Goal: Answer question/provide support

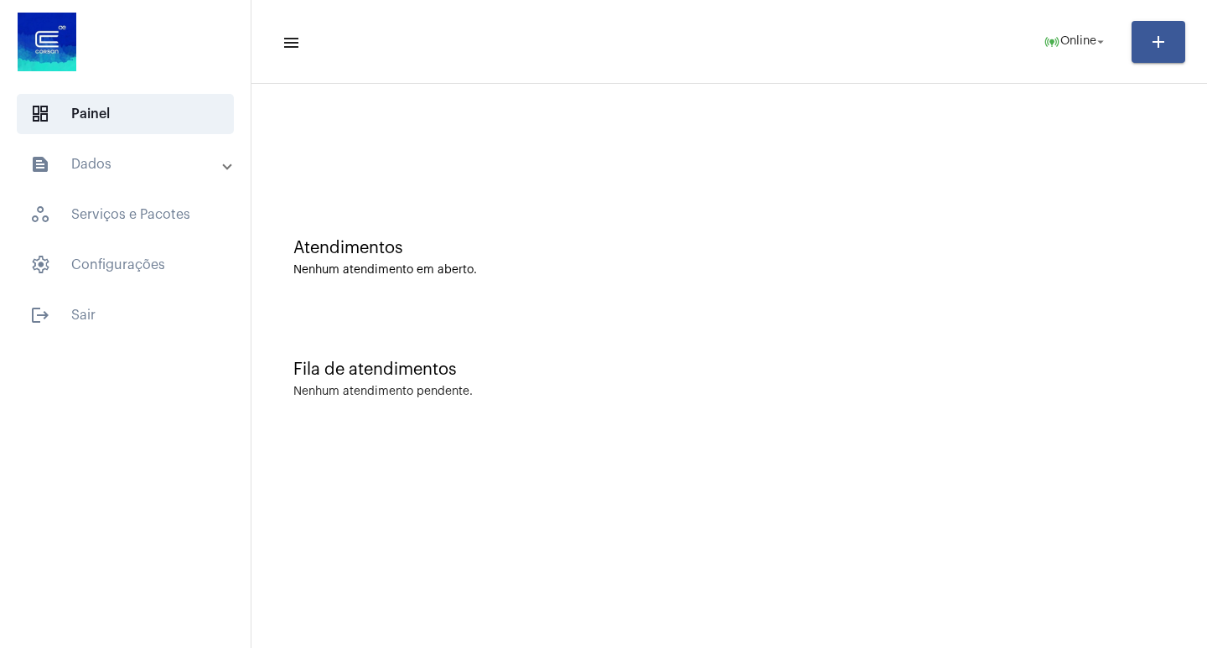
click at [360, 457] on mat-sidenav-content "menu online_prediction Online arrow_drop_down add Atendimentos Nenhum atendimen…" at bounding box center [728, 324] width 955 height 648
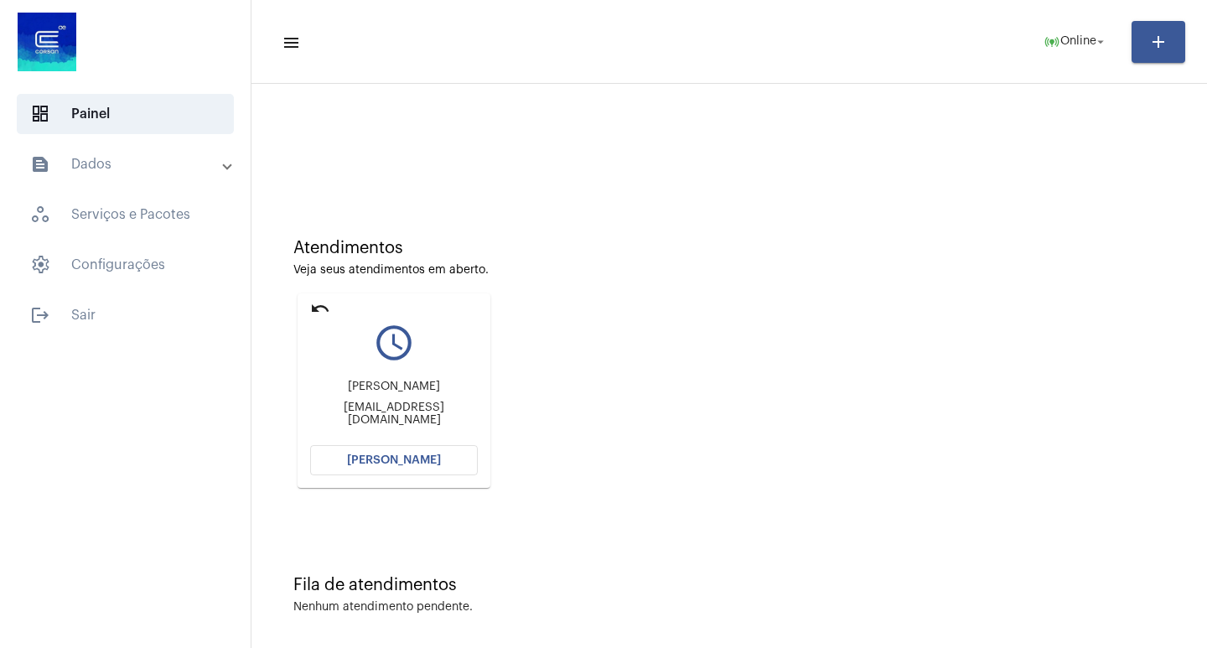
click at [360, 458] on span "[PERSON_NAME]" at bounding box center [394, 460] width 94 height 12
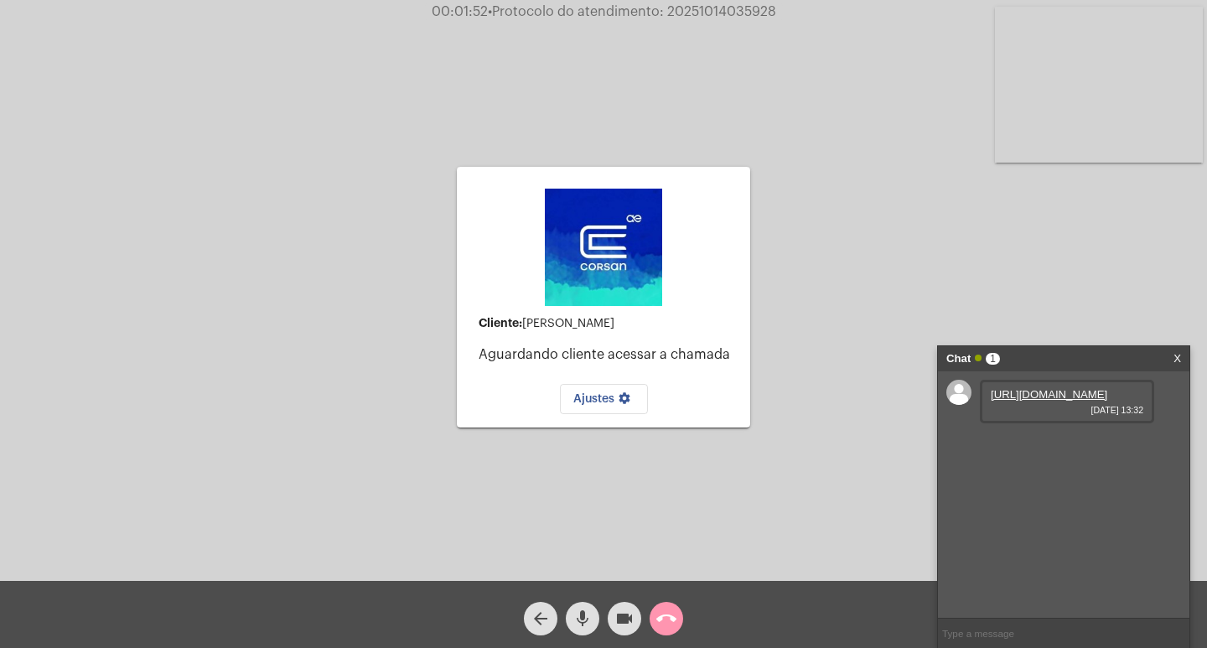
click at [1068, 401] on link "[URL][DOMAIN_NAME]" at bounding box center [1049, 394] width 116 height 13
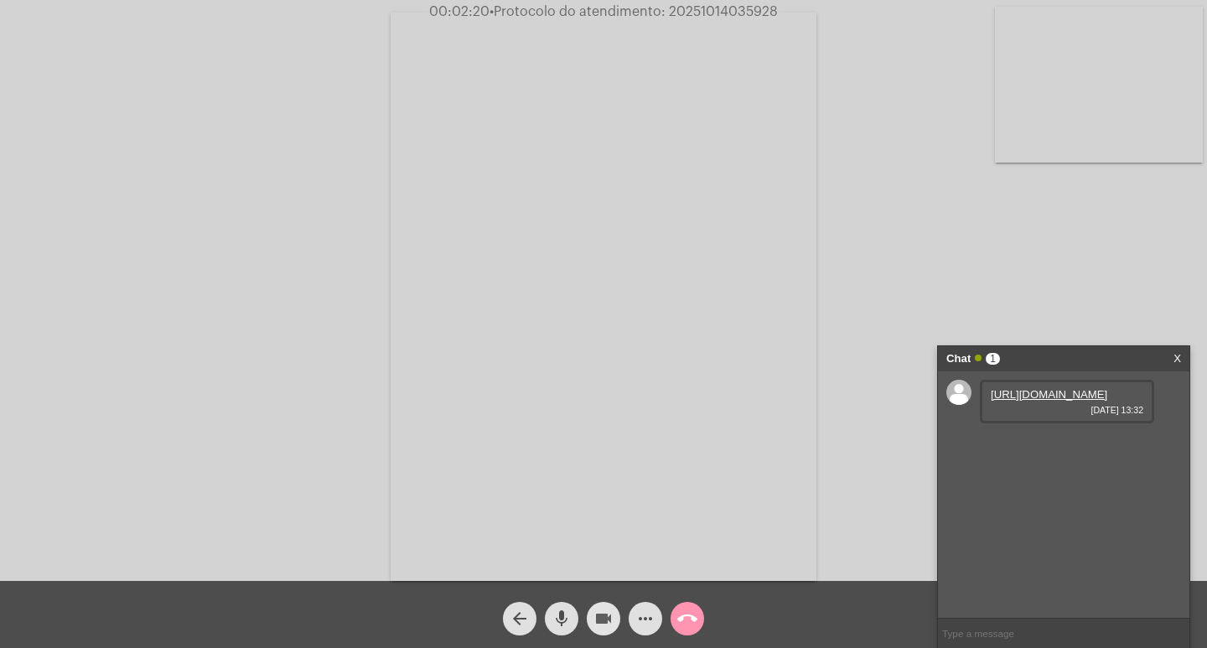
click at [603, 617] on mat-icon "videocam" at bounding box center [603, 618] width 20 height 20
click at [562, 614] on mat-icon "mic" at bounding box center [561, 618] width 20 height 20
drag, startPoint x: 565, startPoint y: 624, endPoint x: 606, endPoint y: 613, distance: 42.5
click at [567, 624] on mat-icon "mic_off" at bounding box center [561, 618] width 20 height 20
click at [609, 612] on mat-icon "videocam_off" at bounding box center [603, 618] width 20 height 20
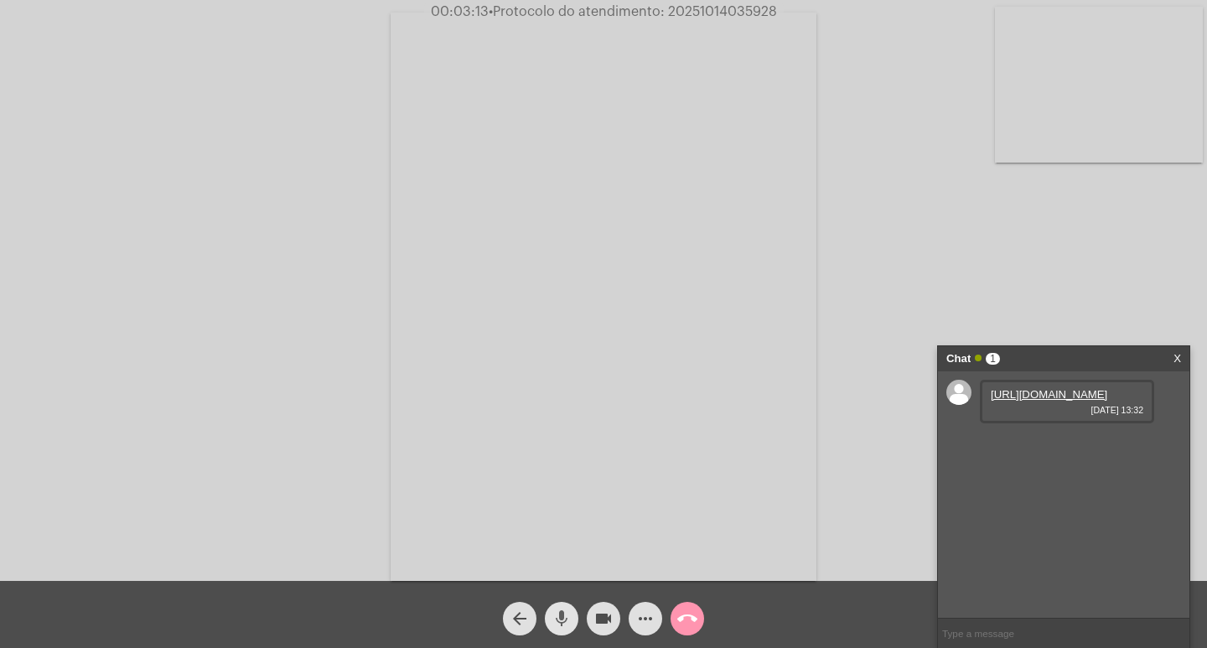
click at [558, 614] on mat-icon "mic" at bounding box center [561, 618] width 20 height 20
click at [609, 618] on mat-icon "videocam" at bounding box center [603, 618] width 20 height 20
click at [552, 608] on span "mic_off" at bounding box center [561, 619] width 20 height 34
click at [561, 618] on mat-icon "mic" at bounding box center [561, 618] width 20 height 20
click at [567, 616] on mat-icon "mic_off" at bounding box center [561, 618] width 20 height 20
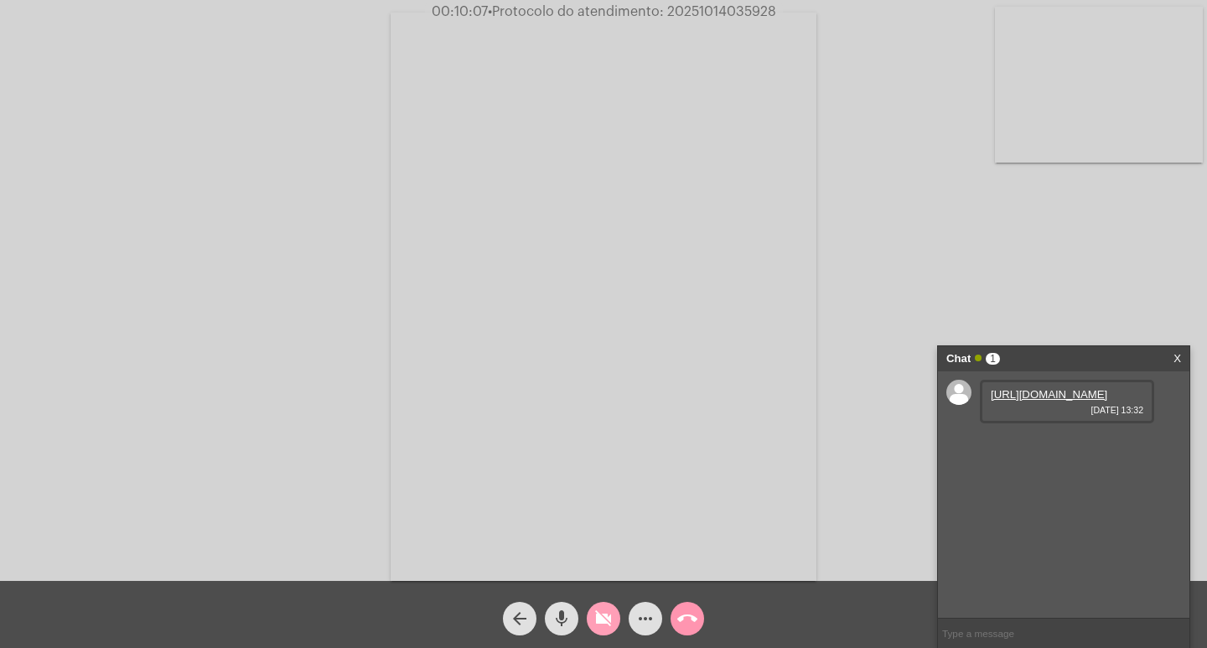
click at [603, 615] on mat-icon "videocam_off" at bounding box center [603, 618] width 20 height 20
click at [562, 614] on mat-icon "mic" at bounding box center [561, 618] width 20 height 20
click at [598, 614] on mat-icon "videocam" at bounding box center [603, 618] width 20 height 20
click at [568, 614] on mat-icon "mic_off" at bounding box center [561, 618] width 20 height 20
click at [608, 616] on mat-icon "videocam_off" at bounding box center [603, 618] width 20 height 20
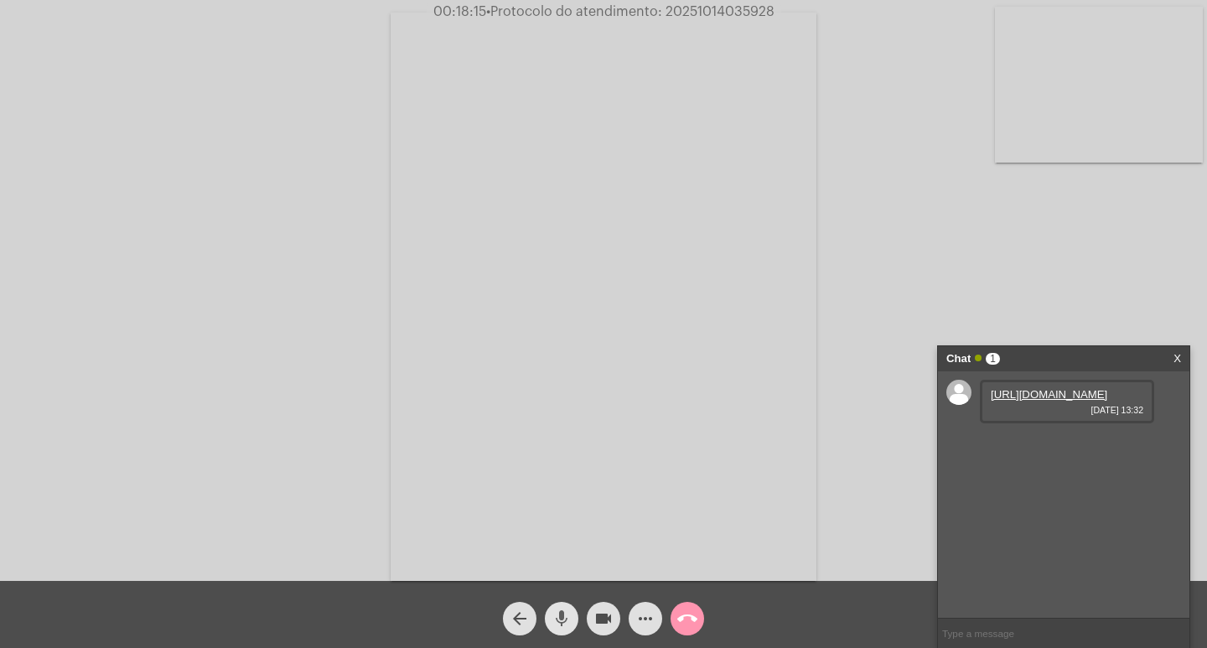
click at [566, 616] on mat-icon "mic" at bounding box center [561, 618] width 20 height 20
click at [566, 616] on mat-icon "mic_off" at bounding box center [561, 618] width 20 height 20
click at [562, 614] on mat-icon "mic" at bounding box center [561, 618] width 20 height 20
click at [608, 617] on mat-icon "videocam" at bounding box center [603, 618] width 20 height 20
click at [608, 617] on mat-icon "videocam_off" at bounding box center [603, 618] width 20 height 20
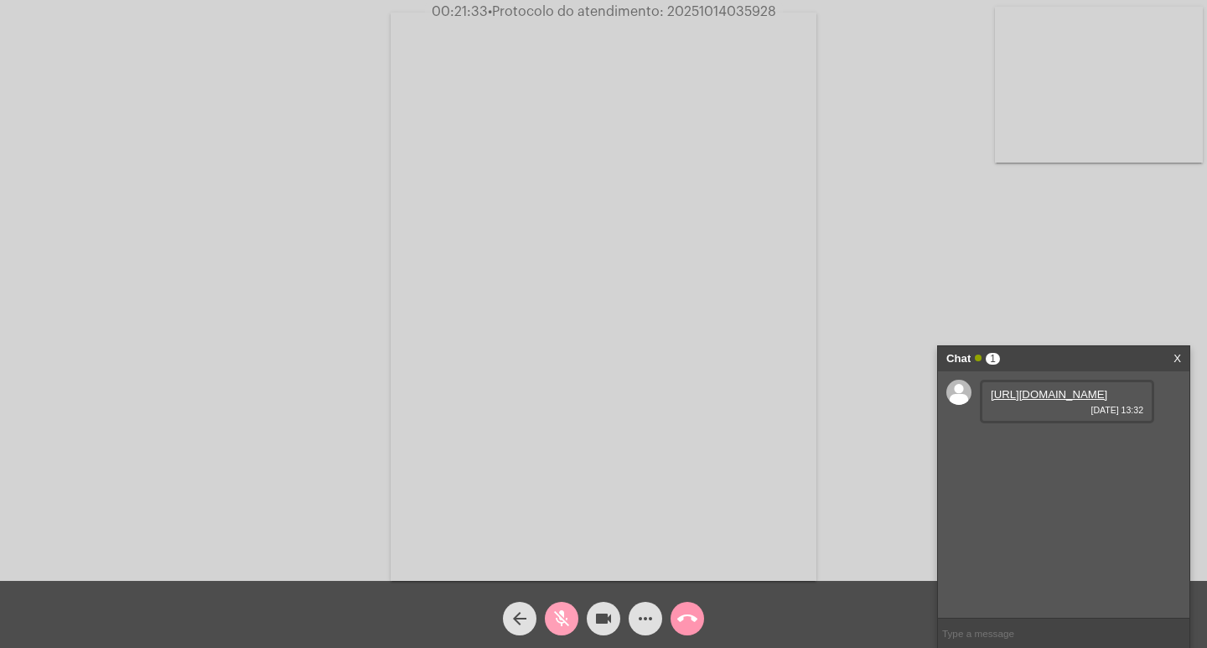
click at [564, 617] on mat-icon "mic_off" at bounding box center [561, 618] width 20 height 20
click at [601, 619] on mat-icon "videocam" at bounding box center [603, 618] width 20 height 20
click at [567, 618] on mat-icon "mic" at bounding box center [561, 618] width 20 height 20
click at [611, 613] on mat-icon "videocam_off" at bounding box center [603, 618] width 20 height 20
click at [561, 612] on mat-icon "mic_off" at bounding box center [561, 618] width 20 height 20
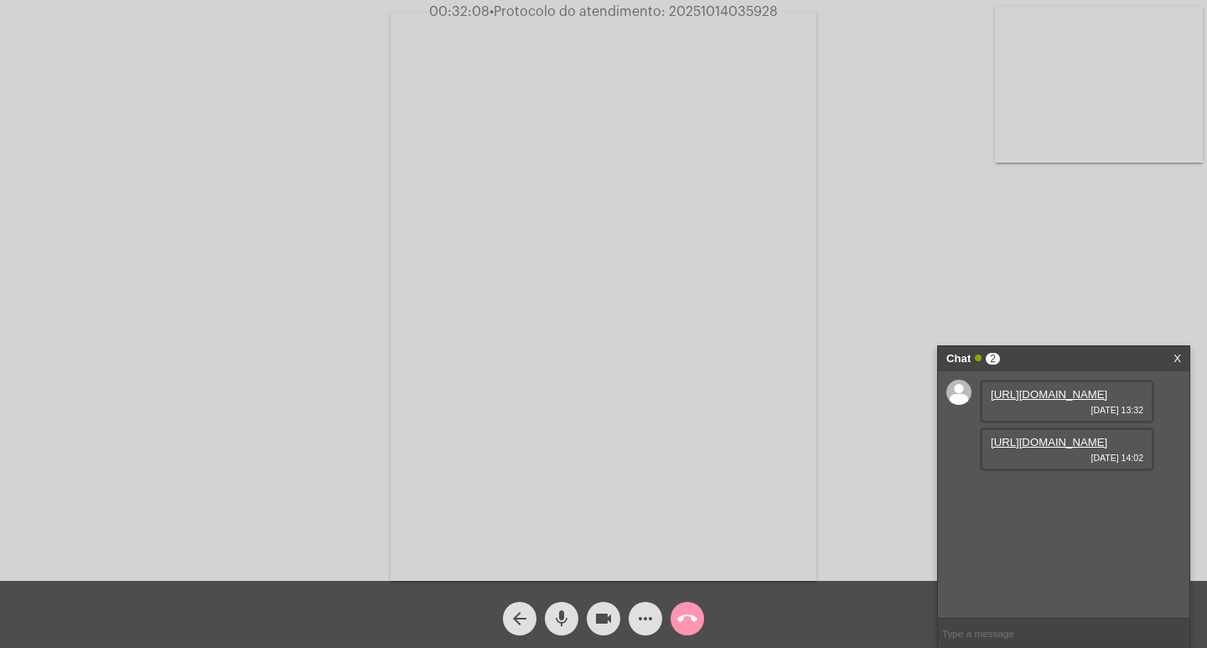
click at [1057, 448] on link "[URL][DOMAIN_NAME]" at bounding box center [1049, 442] width 116 height 13
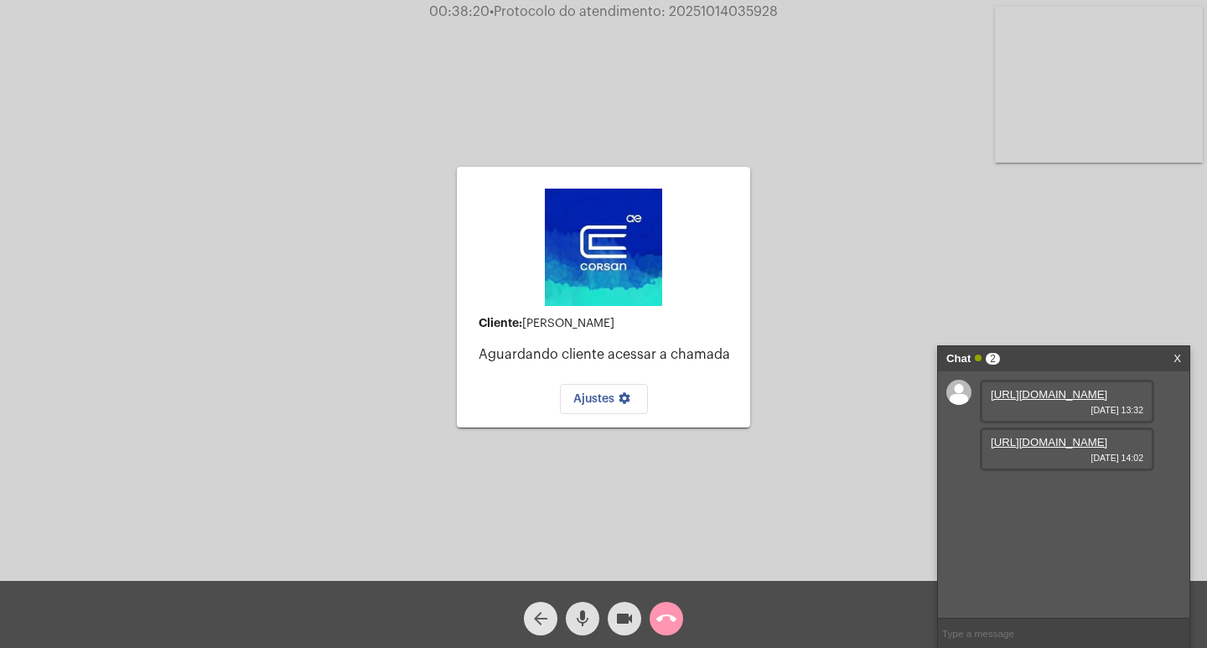
click at [536, 611] on mat-icon "arrow_back" at bounding box center [541, 618] width 20 height 20
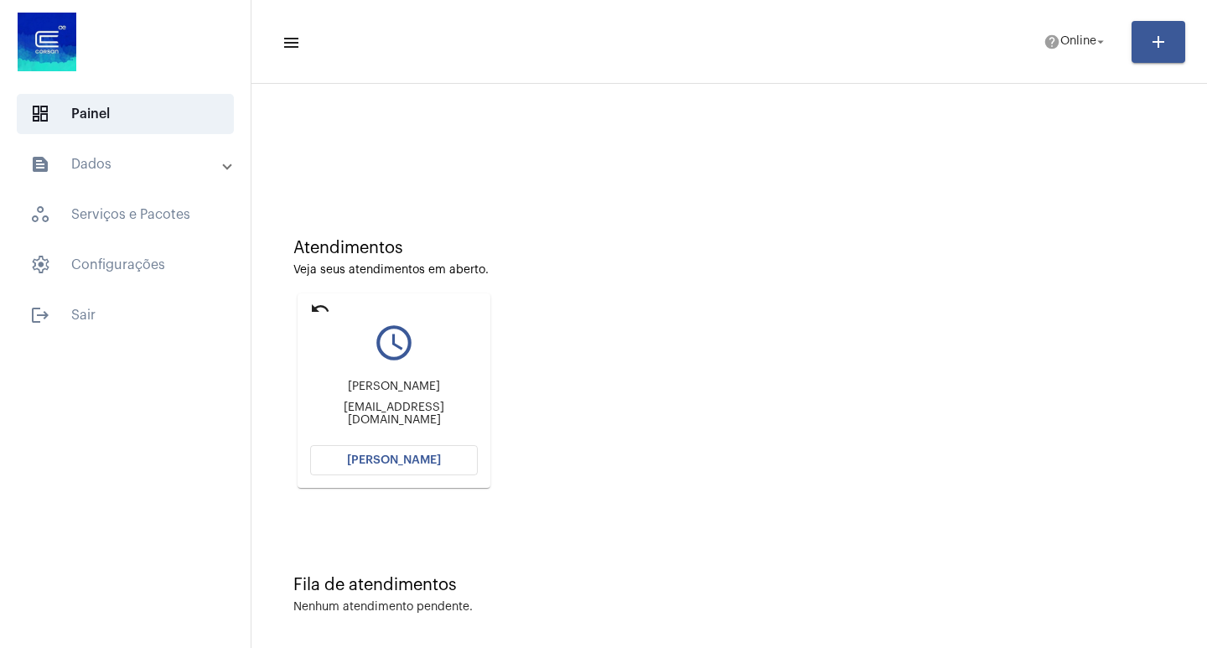
click at [381, 451] on button "[PERSON_NAME]" at bounding box center [394, 460] width 168 height 30
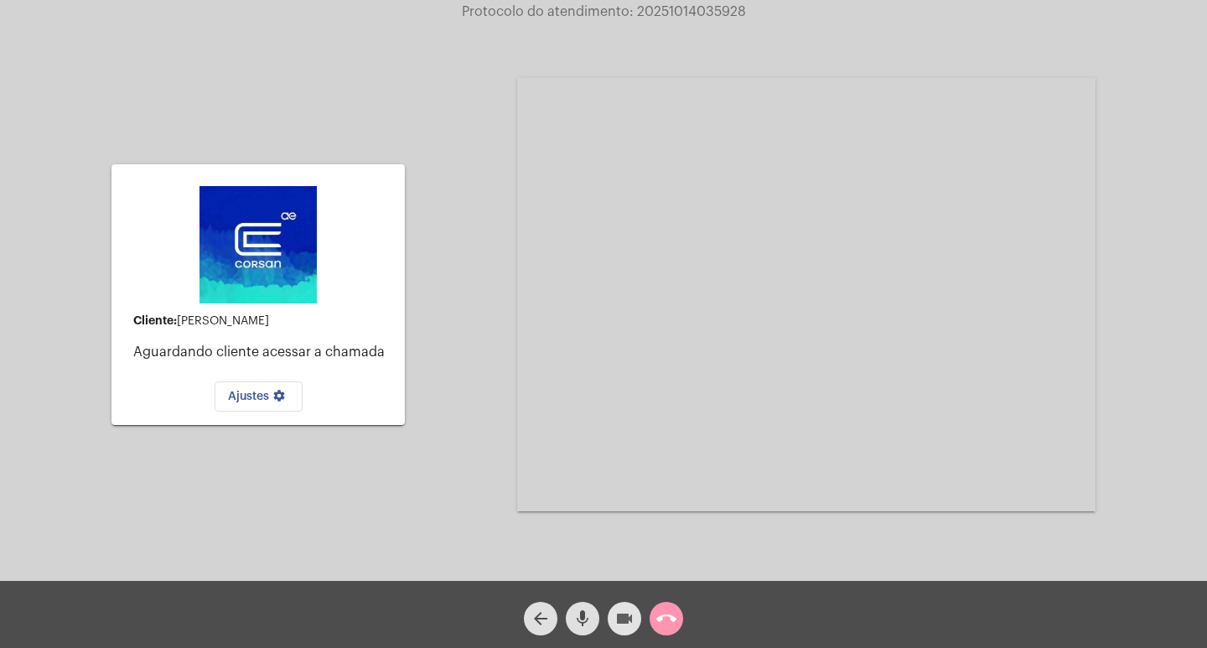
click at [614, 618] on mat-icon "videocam" at bounding box center [624, 618] width 20 height 20
click at [585, 614] on mat-icon "mic" at bounding box center [582, 618] width 20 height 20
drag, startPoint x: 624, startPoint y: 615, endPoint x: 606, endPoint y: 617, distance: 18.5
click at [624, 616] on mat-icon "videocam_off" at bounding box center [624, 618] width 20 height 20
click at [574, 616] on mat-icon "mic_off" at bounding box center [582, 618] width 20 height 20
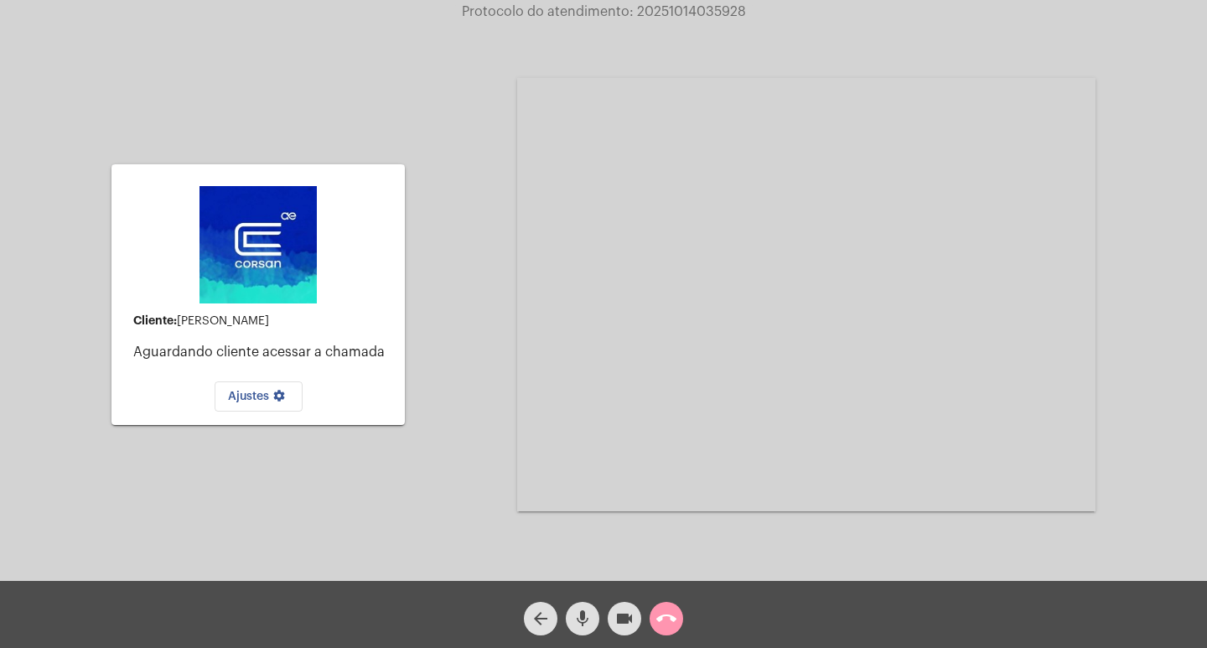
click at [623, 610] on mat-icon "videocam" at bounding box center [624, 618] width 20 height 20
click at [578, 619] on mat-icon "mic" at bounding box center [582, 618] width 20 height 20
click at [663, 617] on mat-icon "call_end" at bounding box center [666, 618] width 20 height 20
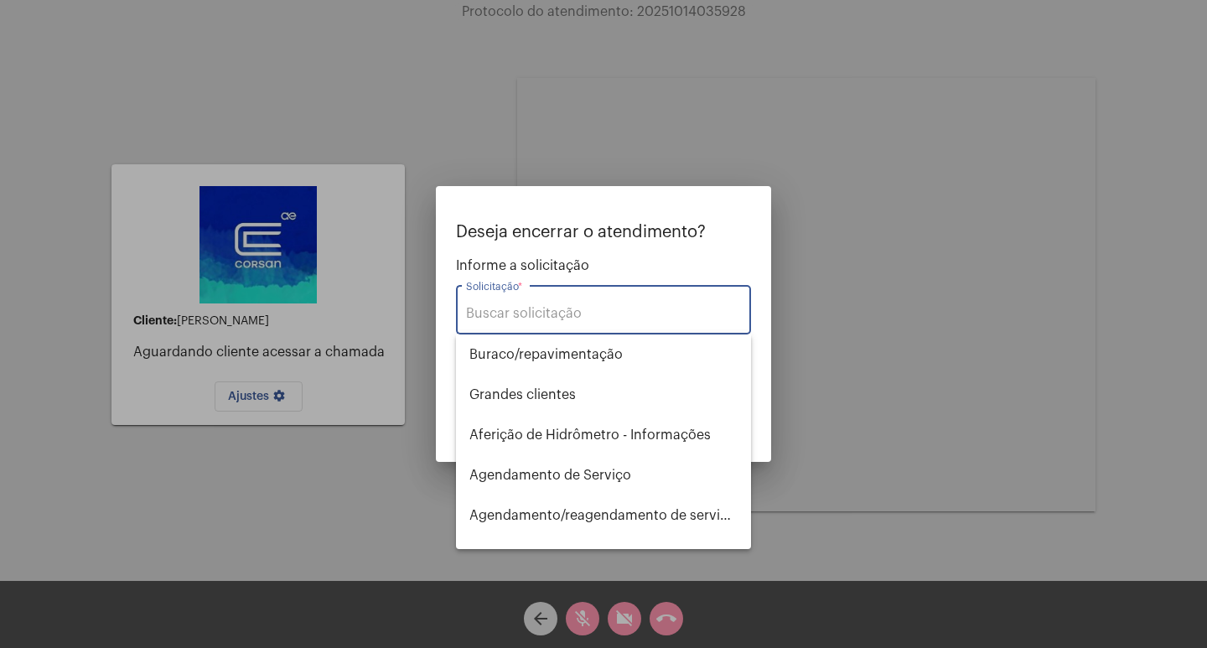
click at [527, 309] on input "Solicitação *" at bounding box center [603, 313] width 275 height 15
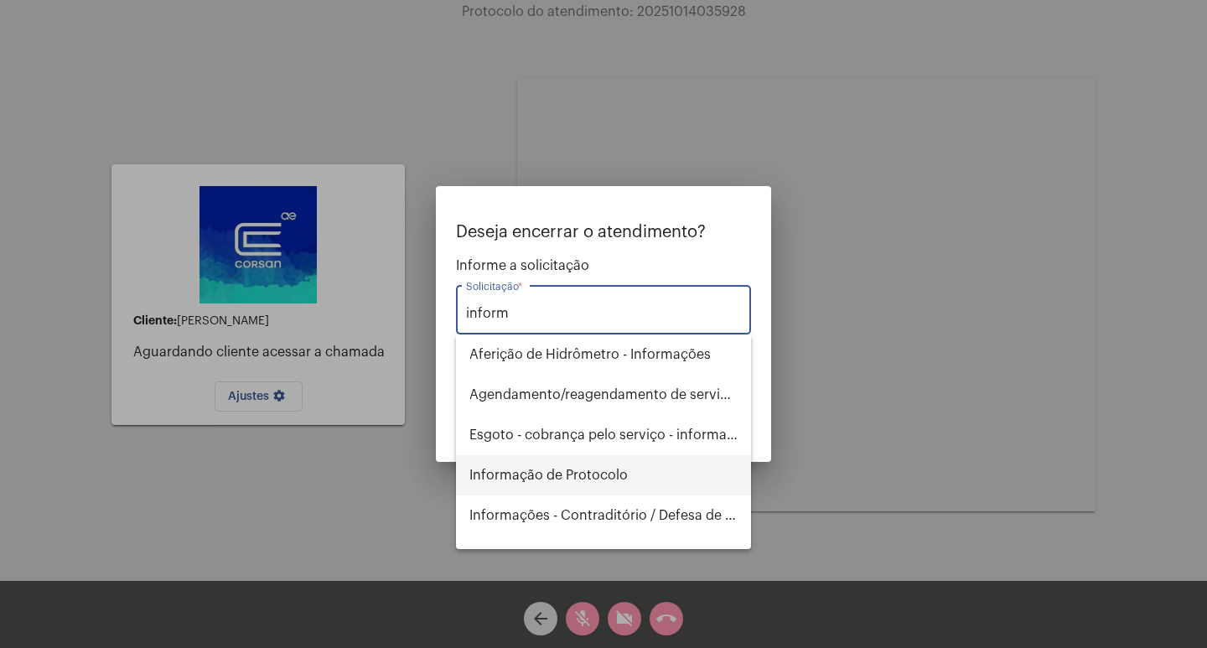
click at [583, 481] on span "Informação de Protocolo" at bounding box center [603, 475] width 268 height 40
type input "Informação de Protocolo"
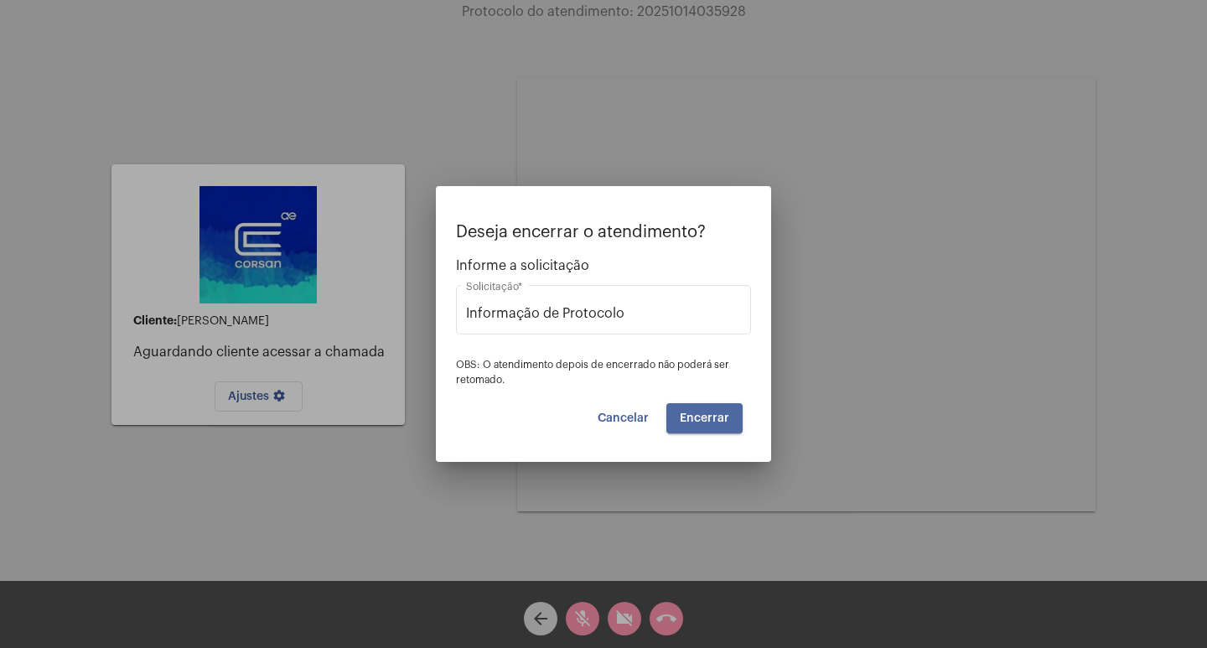
click at [738, 403] on button "Encerrar" at bounding box center [704, 418] width 76 height 30
click at [720, 416] on span "Encerrar" at bounding box center [704, 418] width 49 height 12
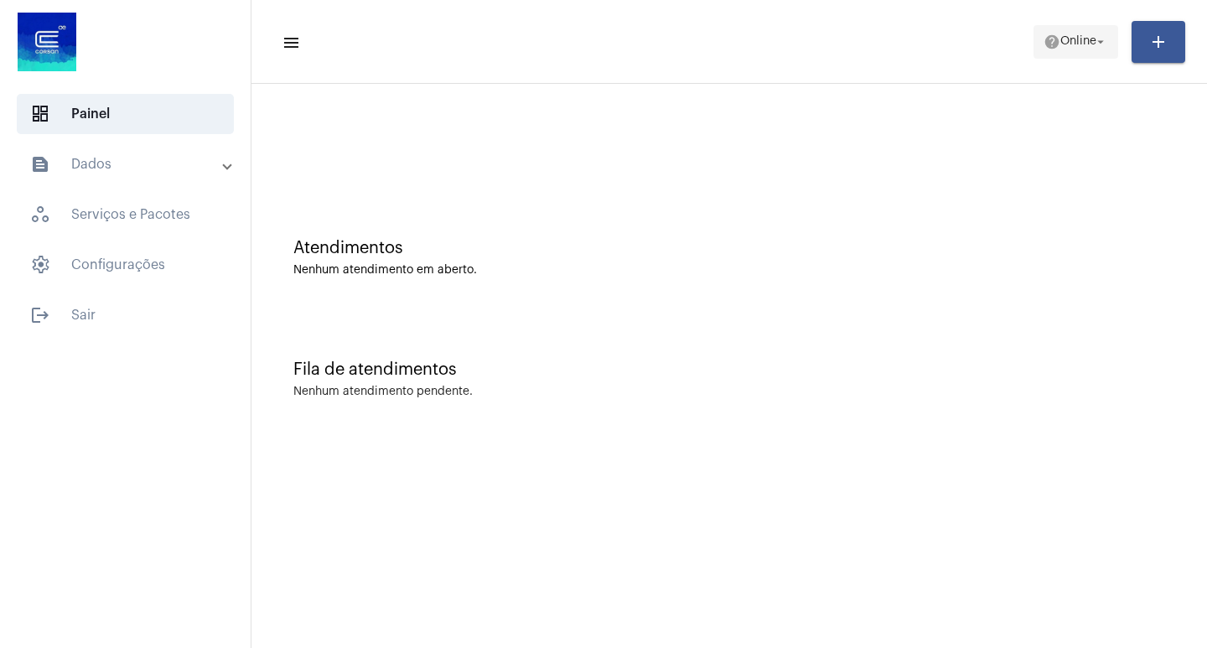
click at [1097, 48] on mat-icon "arrow_drop_down" at bounding box center [1100, 41] width 15 height 15
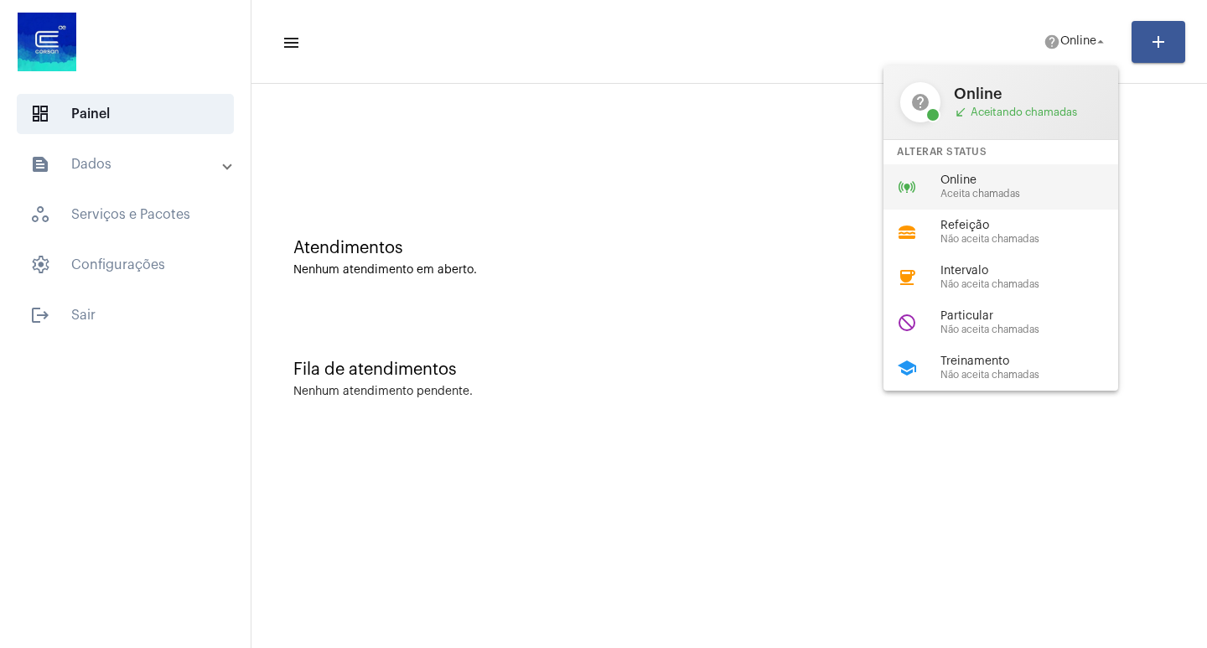
click at [976, 176] on span "Online" at bounding box center [1035, 180] width 191 height 13
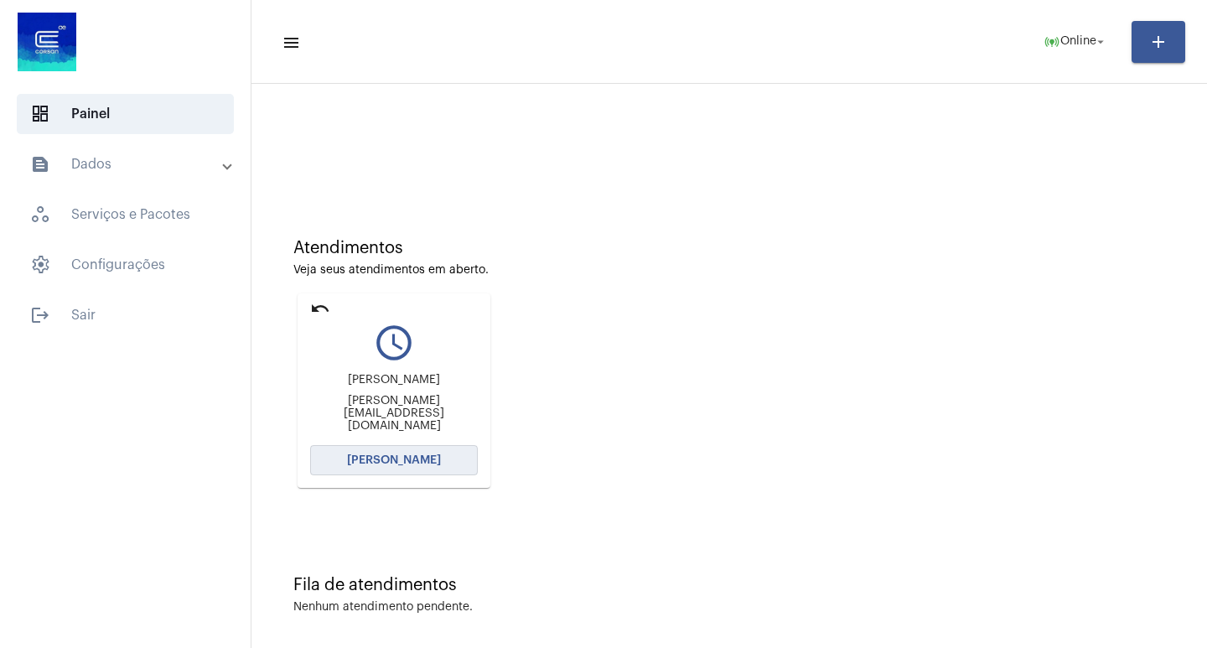
click at [359, 462] on span "[PERSON_NAME]" at bounding box center [394, 460] width 94 height 12
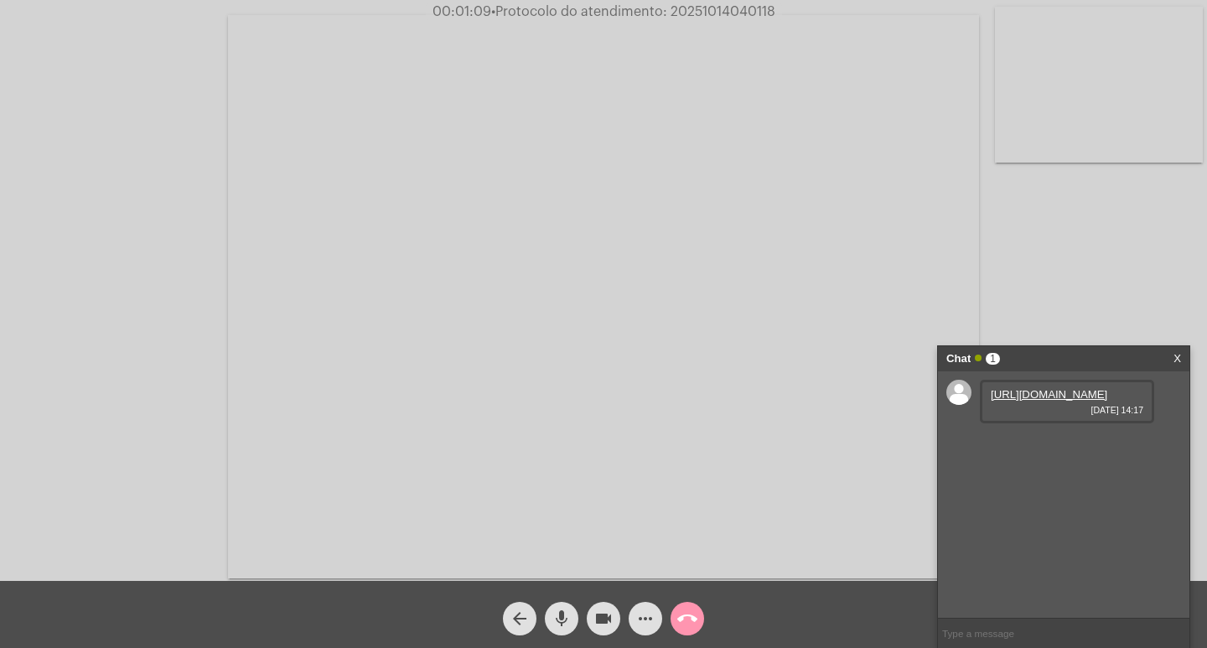
click at [1033, 401] on link "[URL][DOMAIN_NAME]" at bounding box center [1049, 394] width 116 height 13
click at [1072, 448] on link "[URL][DOMAIN_NAME]" at bounding box center [1049, 442] width 116 height 13
click at [1048, 496] on link "[URL][DOMAIN_NAME]" at bounding box center [1049, 490] width 116 height 13
drag, startPoint x: 564, startPoint y: 618, endPoint x: 599, endPoint y: 619, distance: 35.2
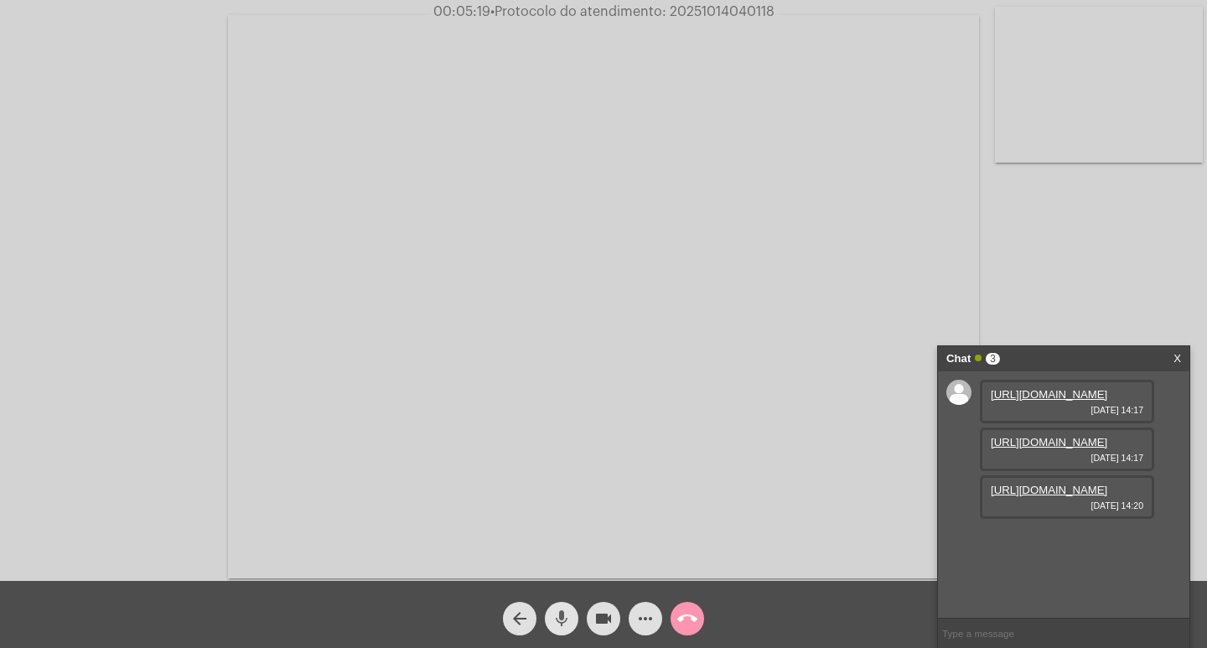
click at [564, 619] on mat-icon "mic" at bounding box center [561, 618] width 20 height 20
click at [600, 619] on mat-icon "videocam" at bounding box center [603, 618] width 20 height 20
click at [565, 617] on mat-icon "mic_off" at bounding box center [561, 618] width 20 height 20
click at [604, 610] on mat-icon "videocam_off" at bounding box center [603, 618] width 20 height 20
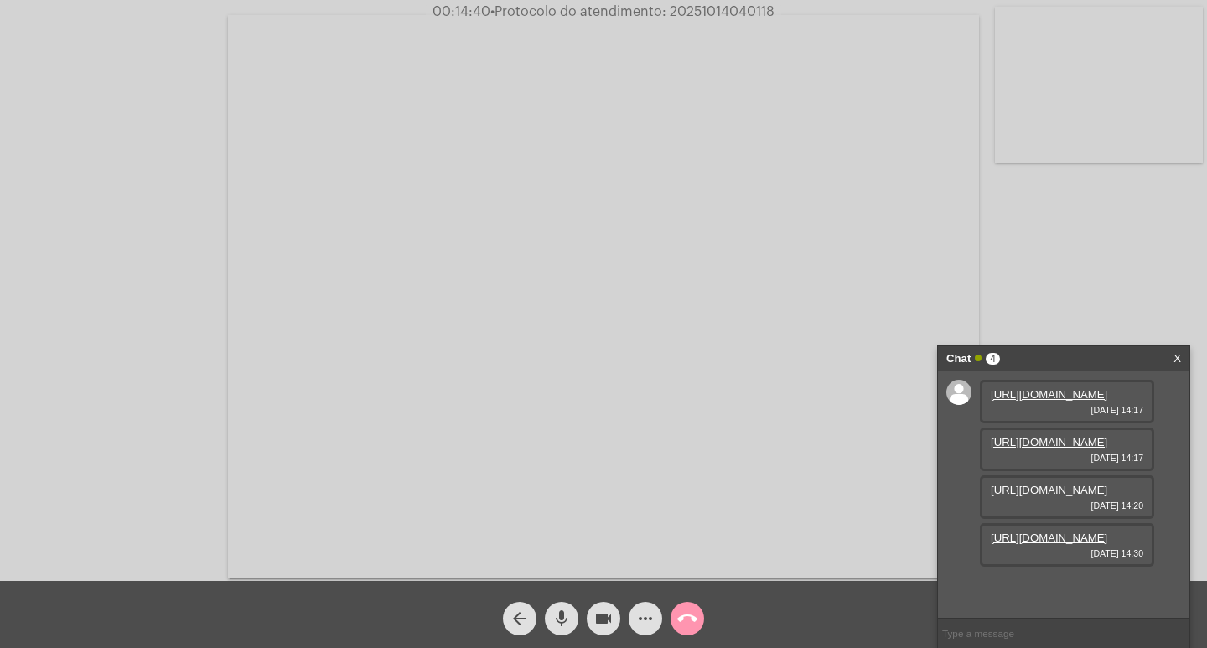
click at [1043, 436] on link "[URL][DOMAIN_NAME]" at bounding box center [1049, 442] width 116 height 13
click at [1048, 544] on link "[URL][DOMAIN_NAME]" at bounding box center [1049, 537] width 116 height 13
click at [1054, 496] on link "[URL][DOMAIN_NAME]" at bounding box center [1049, 490] width 116 height 13
click at [603, 614] on mat-icon "videocam" at bounding box center [603, 618] width 20 height 20
click at [560, 614] on mat-icon "mic" at bounding box center [561, 618] width 20 height 20
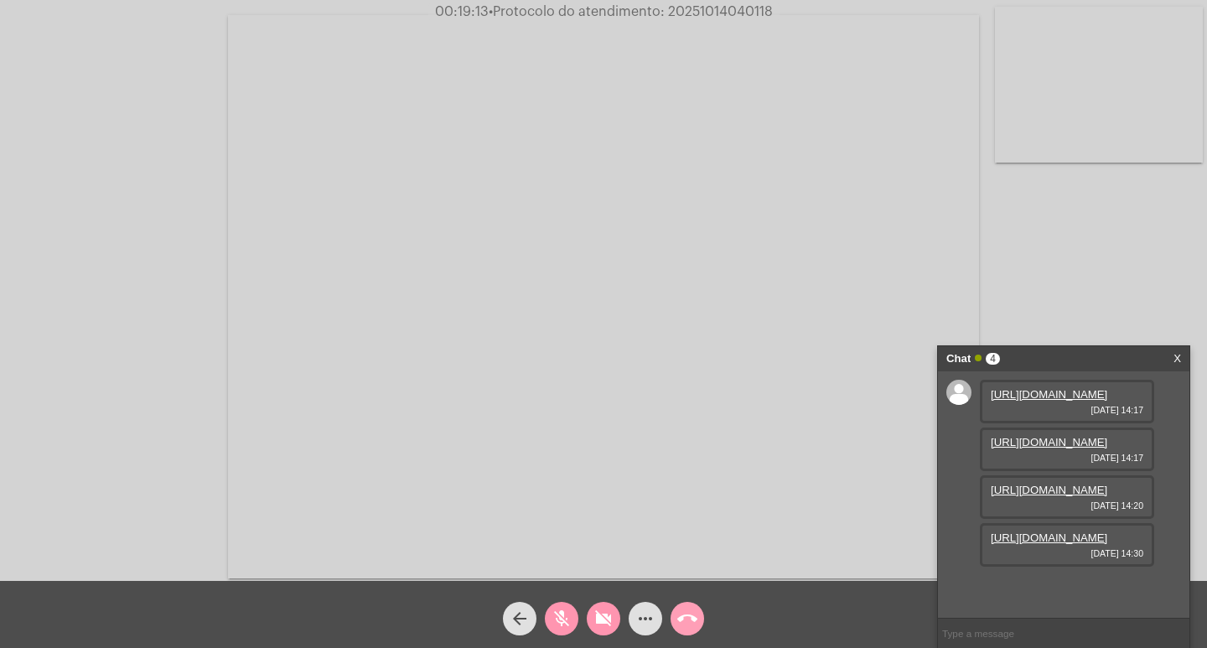
click at [684, 613] on mat-icon "call_end" at bounding box center [687, 618] width 20 height 20
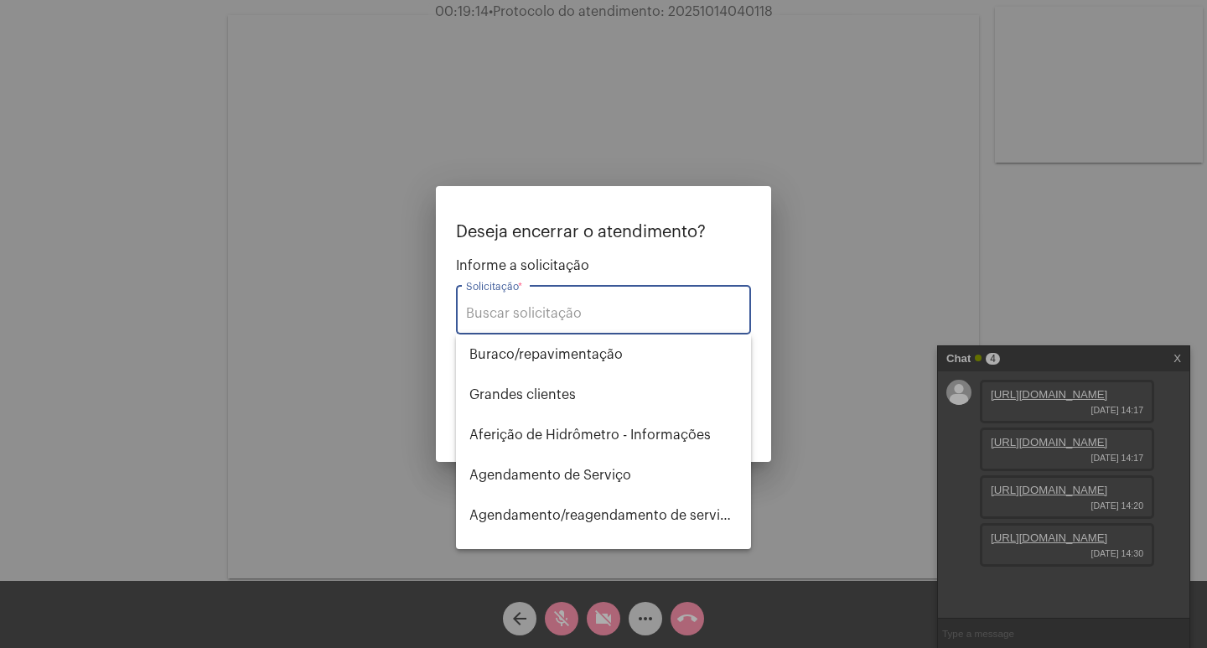
click at [563, 313] on input "Solicitação *" at bounding box center [603, 313] width 275 height 15
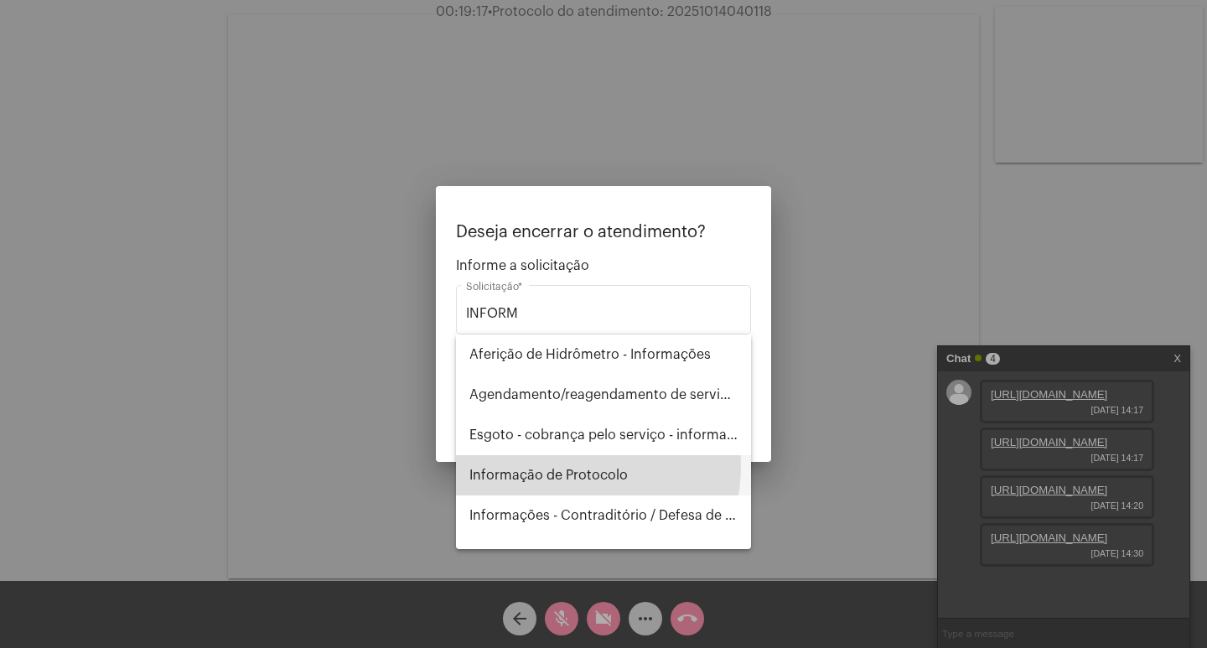
click at [567, 466] on span "Informação de Protocolo" at bounding box center [603, 475] width 268 height 40
type input "Informação de Protocolo"
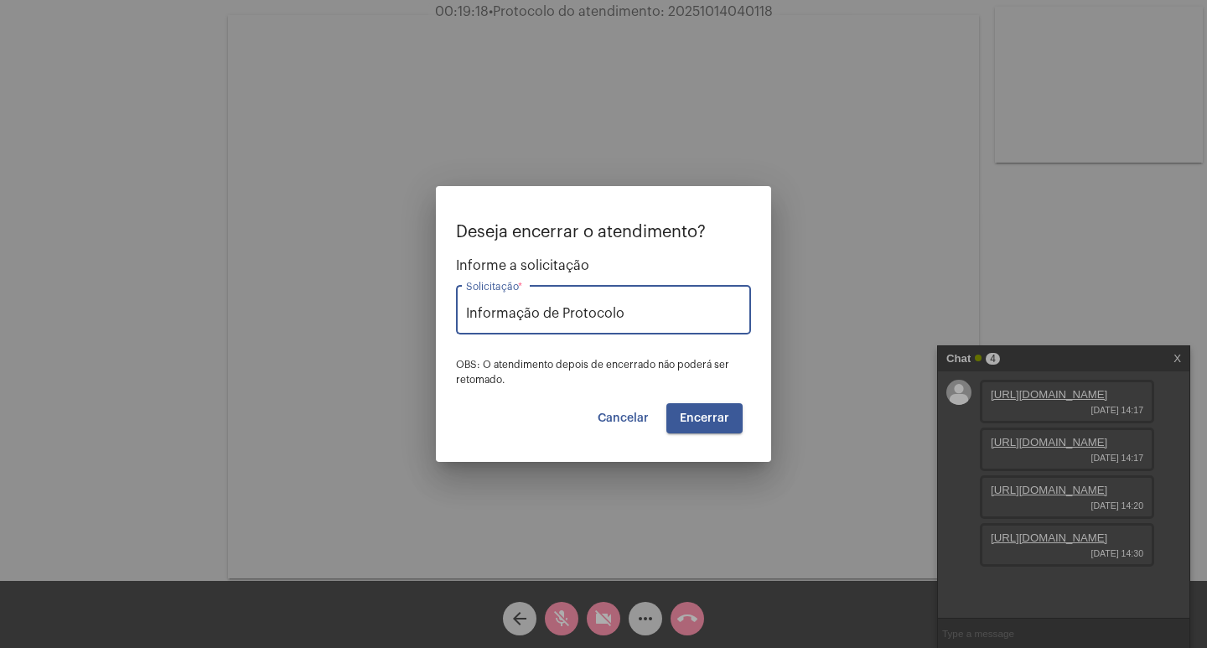
click at [678, 414] on button "Encerrar" at bounding box center [704, 418] width 76 height 30
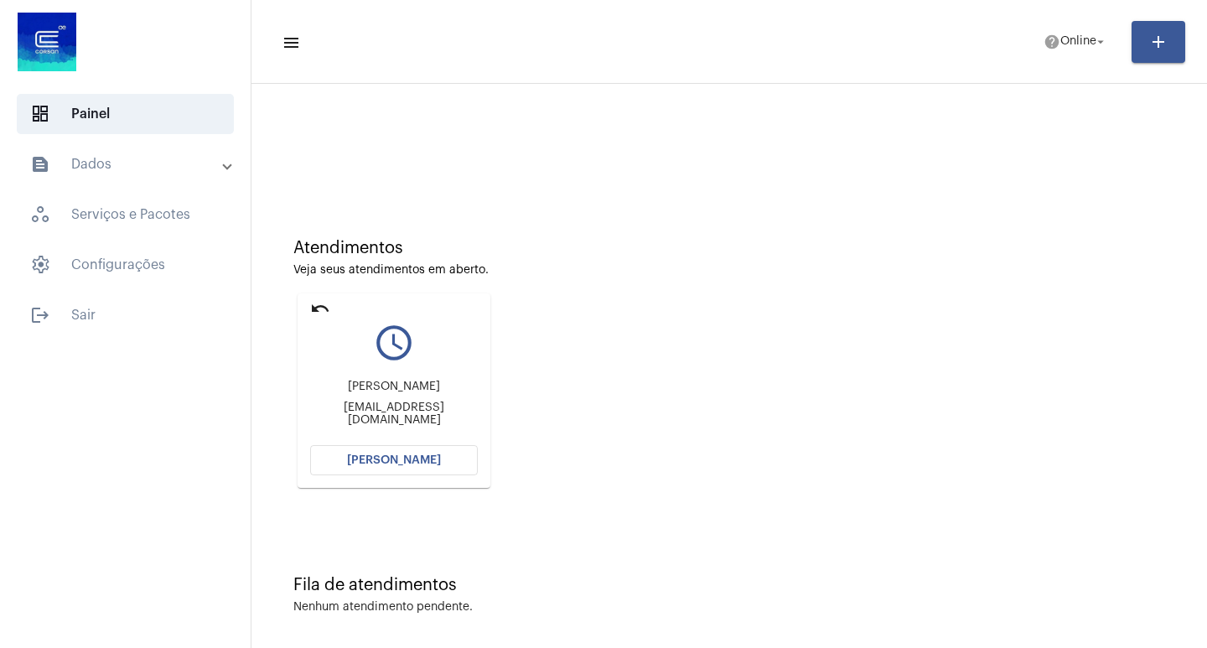
click at [343, 459] on button "[PERSON_NAME]" at bounding box center [394, 460] width 168 height 30
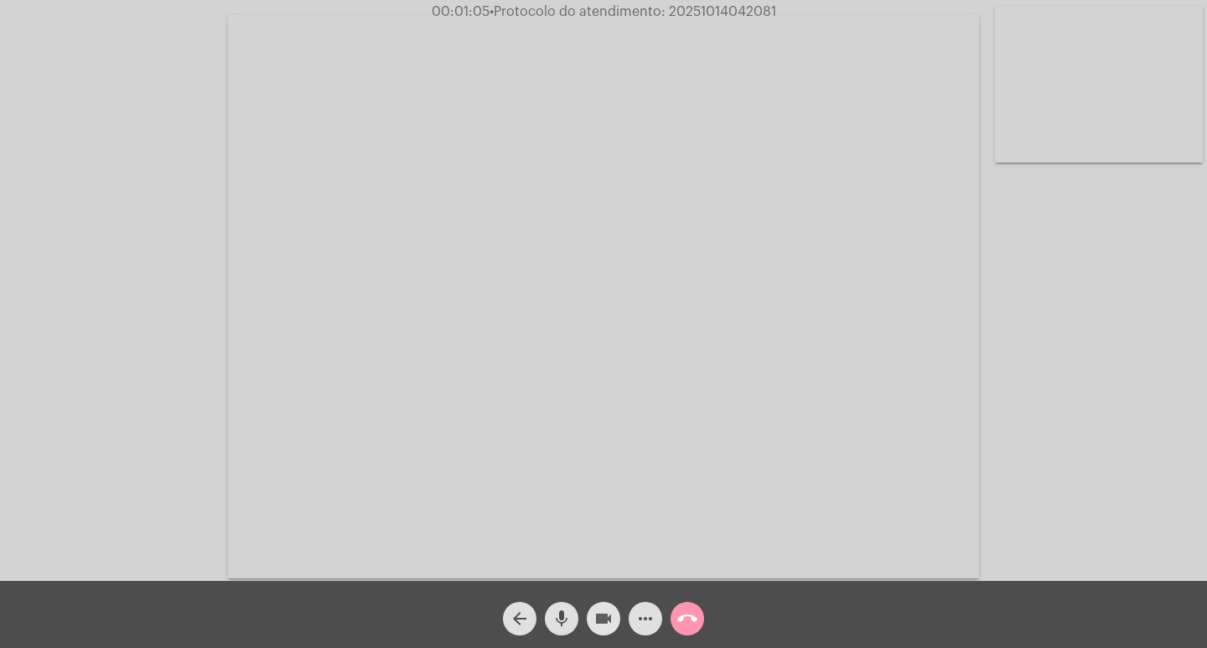
click at [603, 619] on mat-icon "videocam" at bounding box center [603, 618] width 20 height 20
click at [600, 611] on mat-icon "videocam_off" at bounding box center [603, 618] width 20 height 20
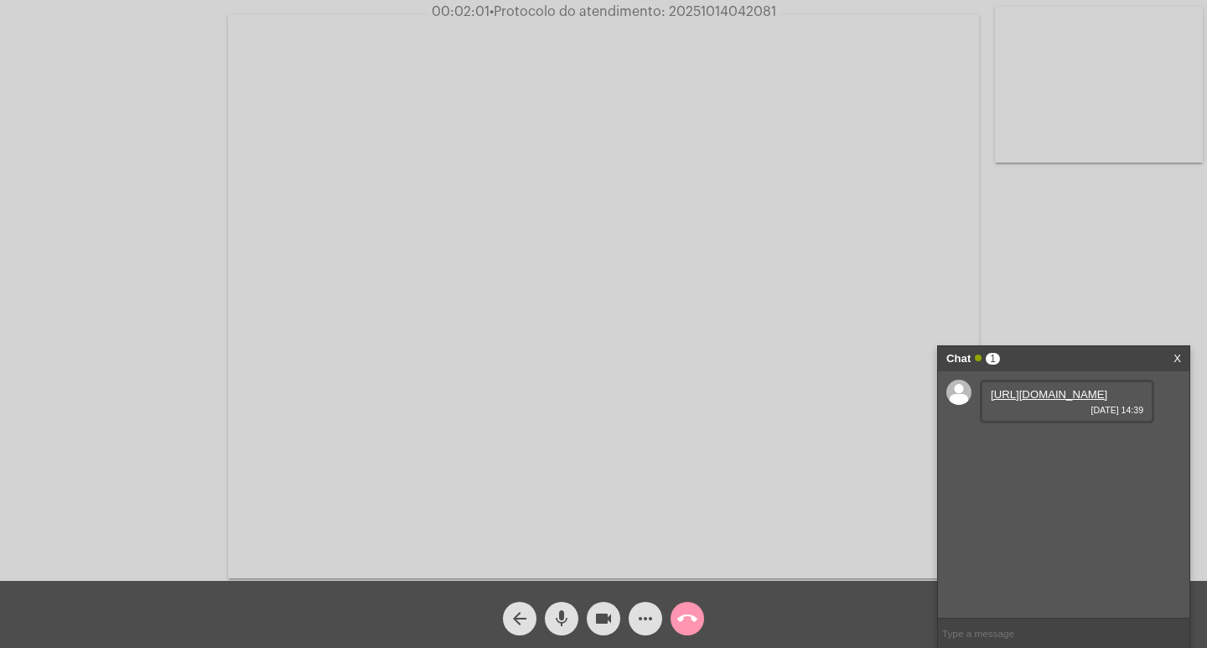
click at [1049, 401] on link "[URL][DOMAIN_NAME]" at bounding box center [1049, 394] width 116 height 13
click at [598, 611] on mat-icon "videocam" at bounding box center [603, 618] width 20 height 20
click at [598, 611] on mat-icon "videocam_off" at bounding box center [603, 618] width 20 height 20
click at [1051, 448] on link "[URL][DOMAIN_NAME]" at bounding box center [1049, 442] width 116 height 13
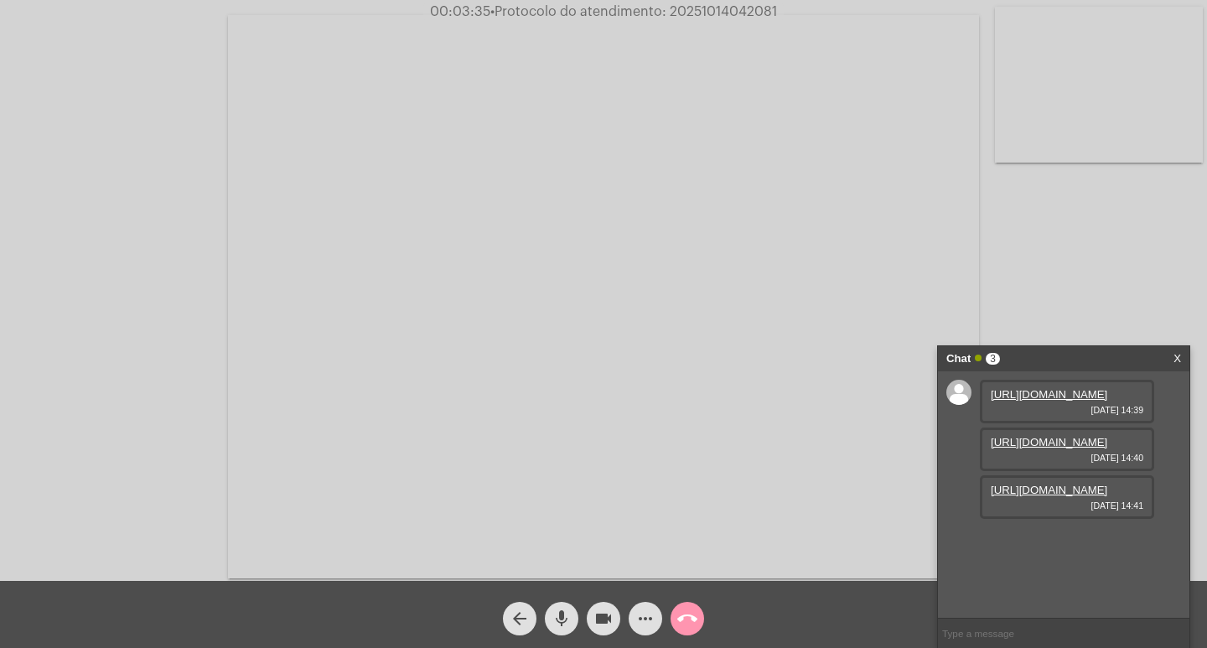
click at [1031, 496] on link "[URL][DOMAIN_NAME]" at bounding box center [1049, 490] width 116 height 13
click at [1057, 496] on link "[URL][DOMAIN_NAME]" at bounding box center [1049, 490] width 116 height 13
click at [1050, 448] on link "[URL][DOMAIN_NAME]" at bounding box center [1049, 442] width 116 height 13
click at [1076, 544] on link "[URL][DOMAIN_NAME]" at bounding box center [1049, 537] width 116 height 13
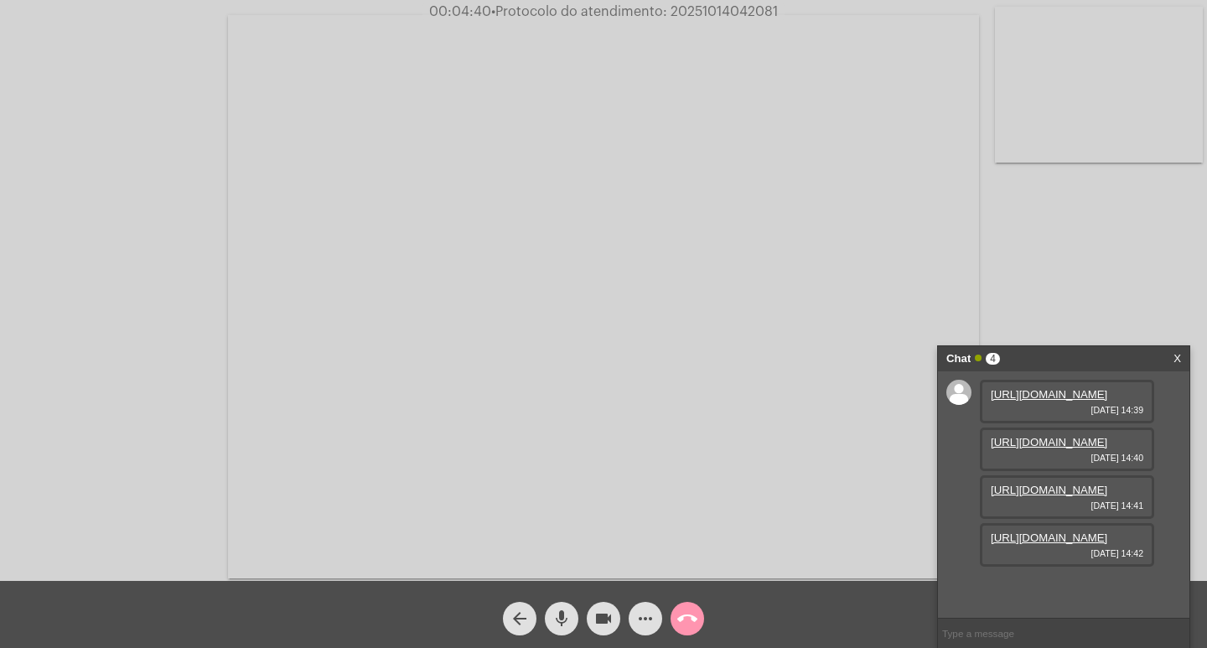
click at [1053, 544] on link "[URL][DOMAIN_NAME]" at bounding box center [1049, 537] width 116 height 13
click at [1060, 496] on link "[URL][DOMAIN_NAME]" at bounding box center [1049, 490] width 116 height 13
click at [1061, 484] on link "[URL][DOMAIN_NAME]" at bounding box center [1049, 490] width 116 height 13
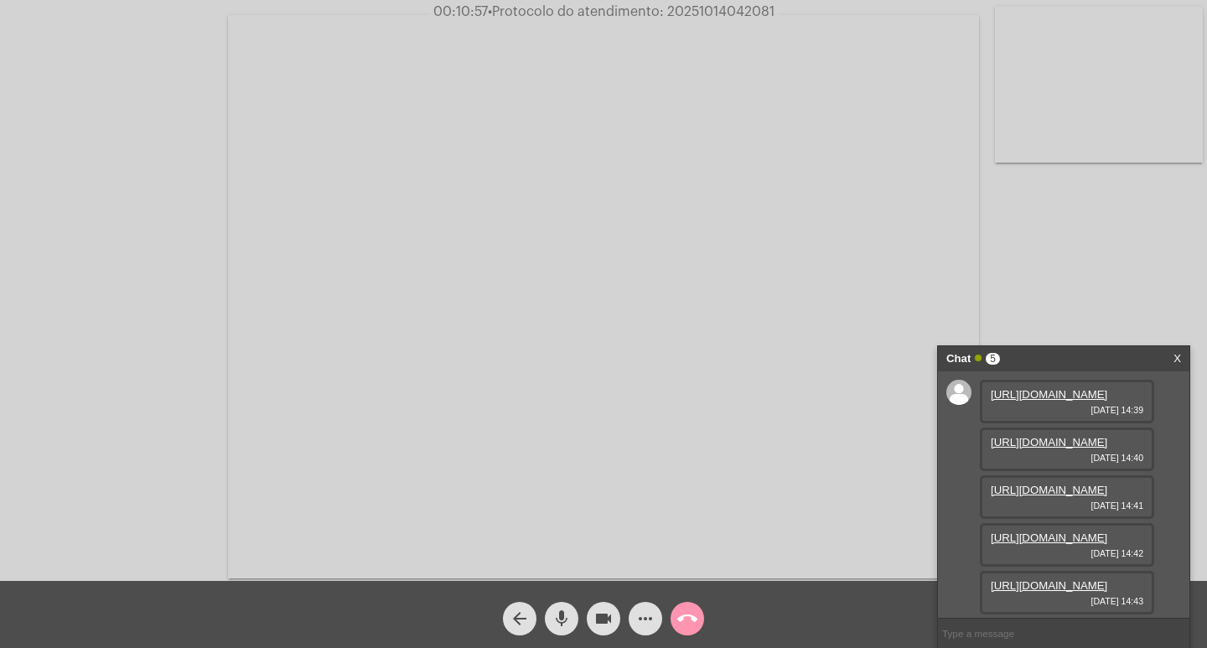
click at [1049, 579] on link "[URL][DOMAIN_NAME]" at bounding box center [1049, 585] width 116 height 13
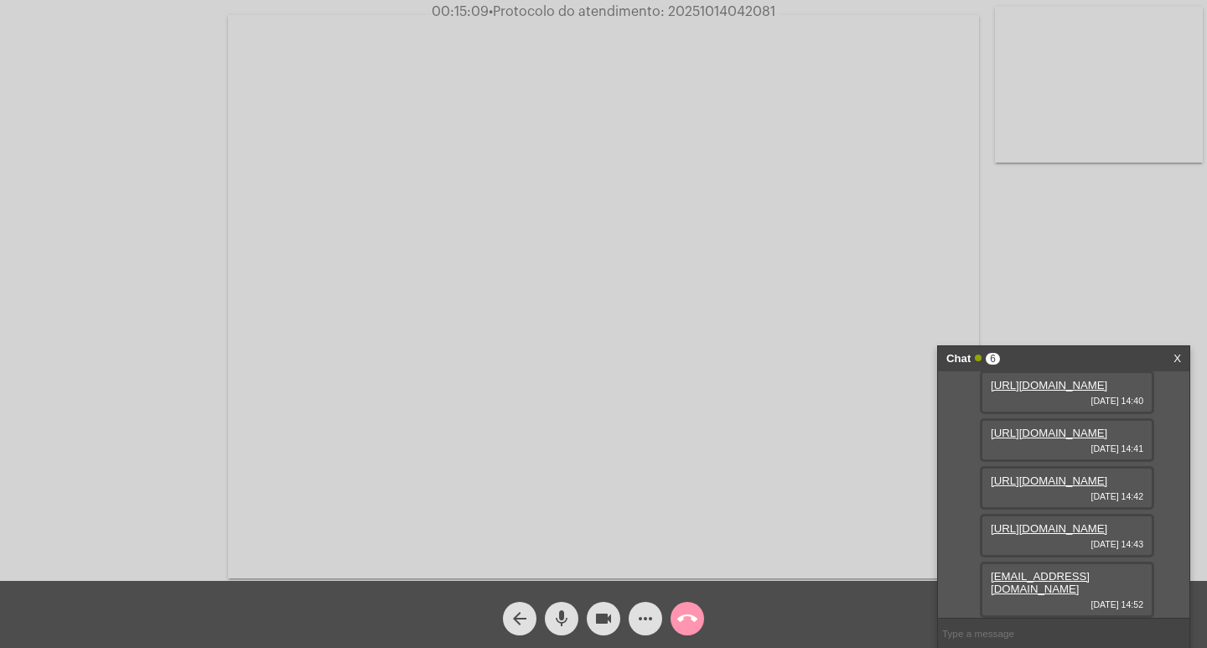
scroll to position [233, 0]
drag, startPoint x: 988, startPoint y: 589, endPoint x: 1132, endPoint y: 588, distance: 144.2
click at [1132, 588] on div "[EMAIL_ADDRESS][DOMAIN_NAME] [DATE] 14:52" at bounding box center [1067, 590] width 174 height 56
click at [600, 611] on mat-icon "videocam" at bounding box center [603, 618] width 20 height 20
drag, startPoint x: 567, startPoint y: 613, endPoint x: 630, endPoint y: 613, distance: 63.7
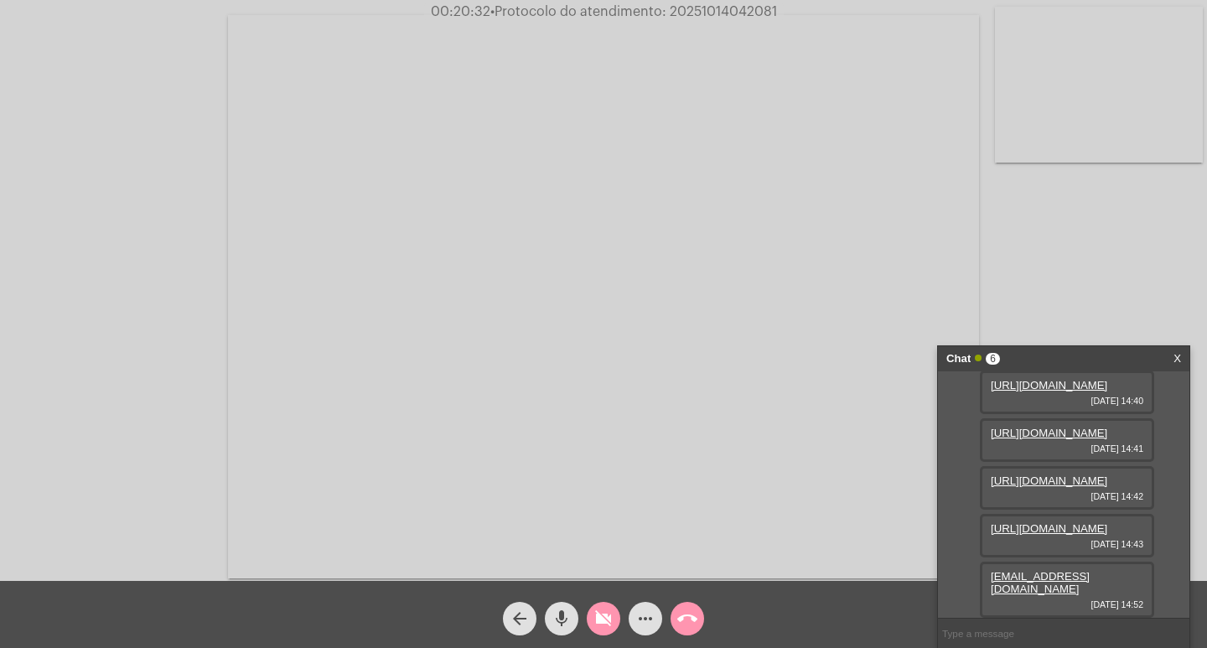
click at [567, 611] on mat-icon "mic" at bounding box center [561, 618] width 20 height 20
click at [688, 607] on span "call_end" at bounding box center [687, 619] width 20 height 34
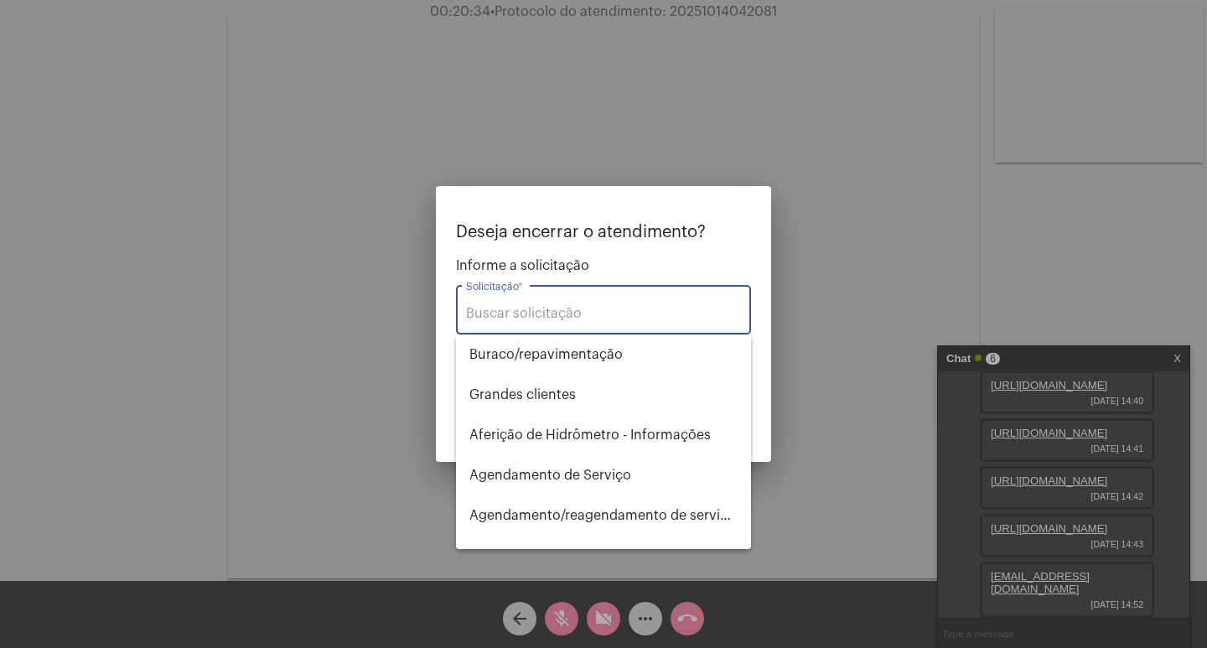
click at [534, 308] on input "Solicitação *" at bounding box center [603, 313] width 275 height 15
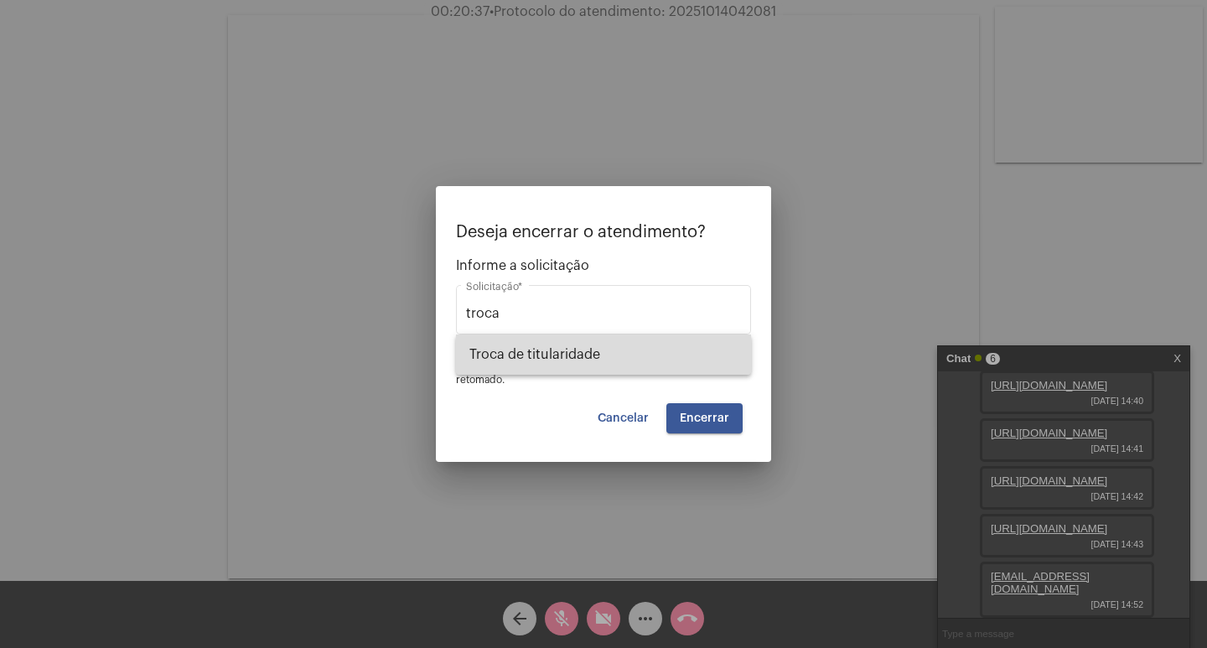
drag, startPoint x: 544, startPoint y: 344, endPoint x: 620, endPoint y: 377, distance: 83.0
click at [544, 345] on span "Troca de titularidade" at bounding box center [603, 354] width 268 height 40
type input "Troca de titularidade"
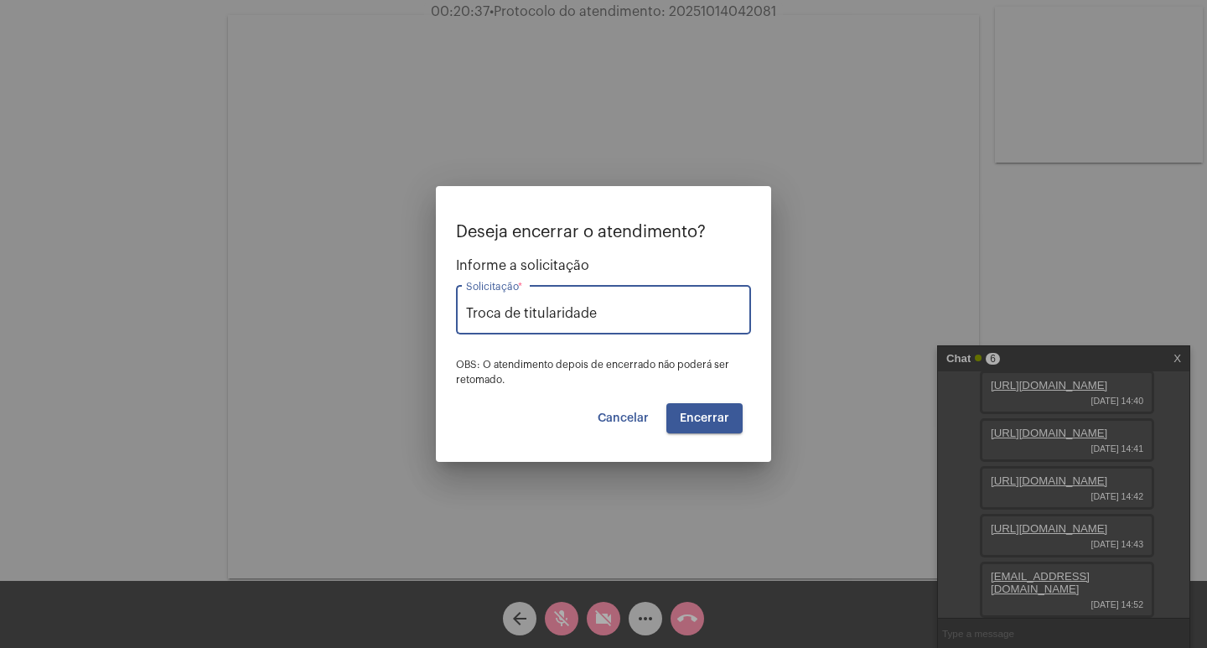
click at [697, 417] on span "Encerrar" at bounding box center [704, 418] width 49 height 12
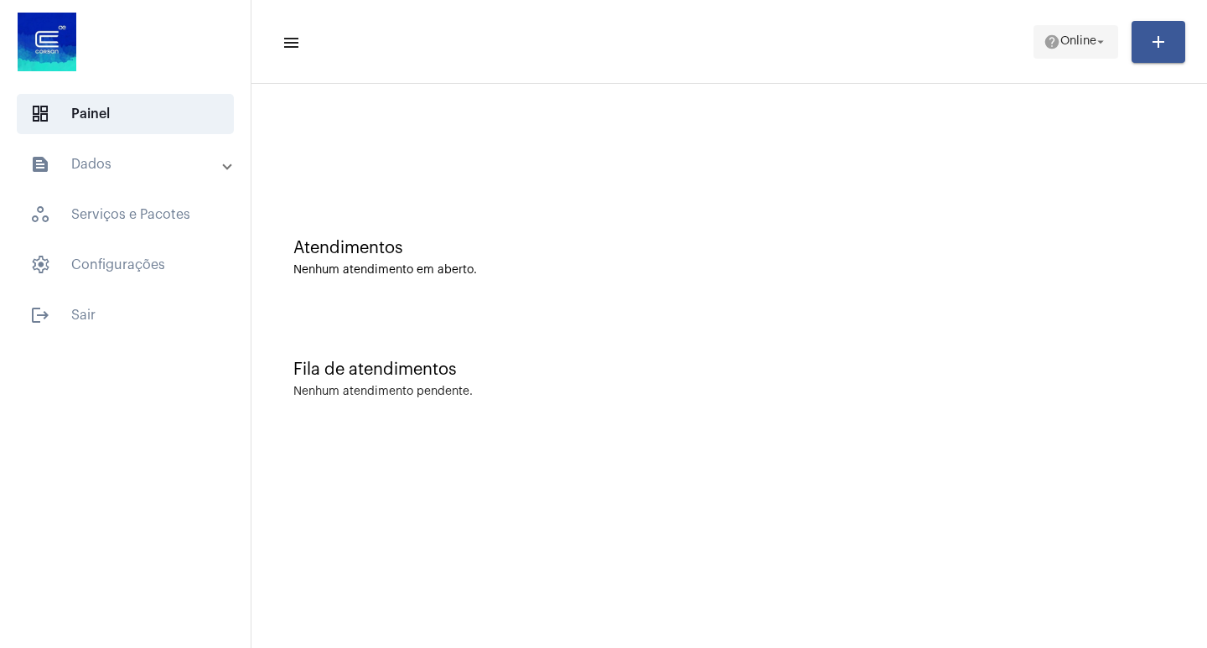
click at [1110, 44] on button "help Online arrow_drop_down" at bounding box center [1075, 42] width 85 height 34
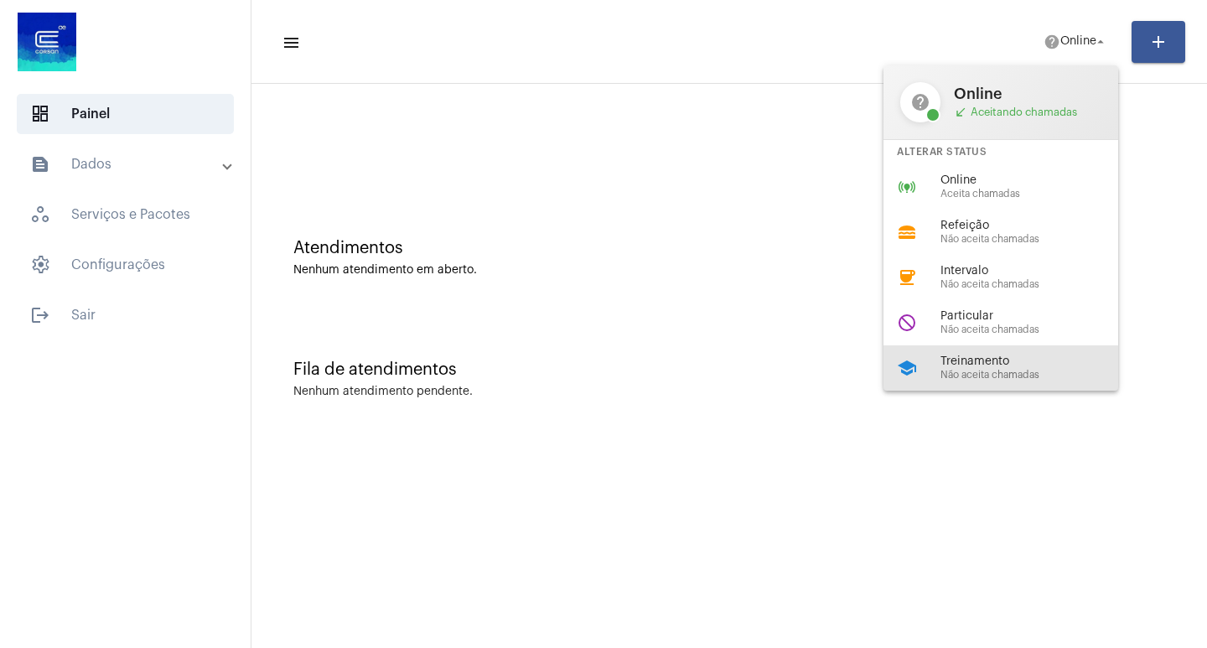
drag, startPoint x: 991, startPoint y: 360, endPoint x: 968, endPoint y: 265, distance: 97.4
click at [991, 358] on span "Treinamento" at bounding box center [1035, 361] width 191 height 13
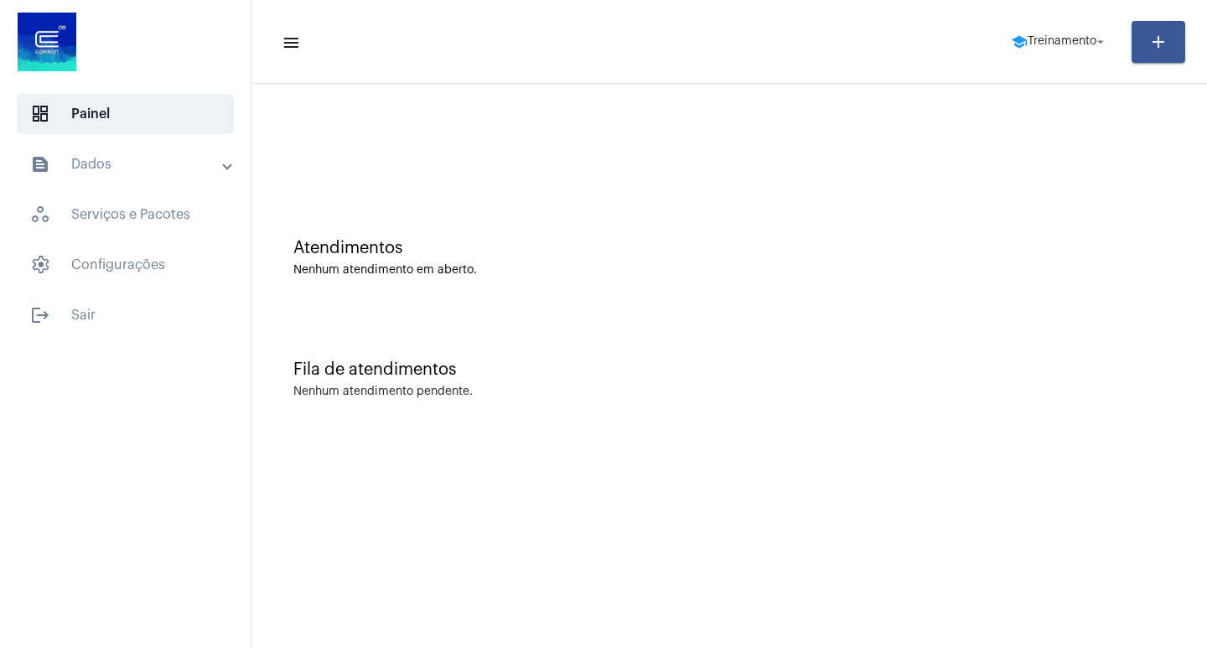
click at [129, 159] on mat-panel-title "text_snippet_outlined Dados" at bounding box center [127, 164] width 194 height 20
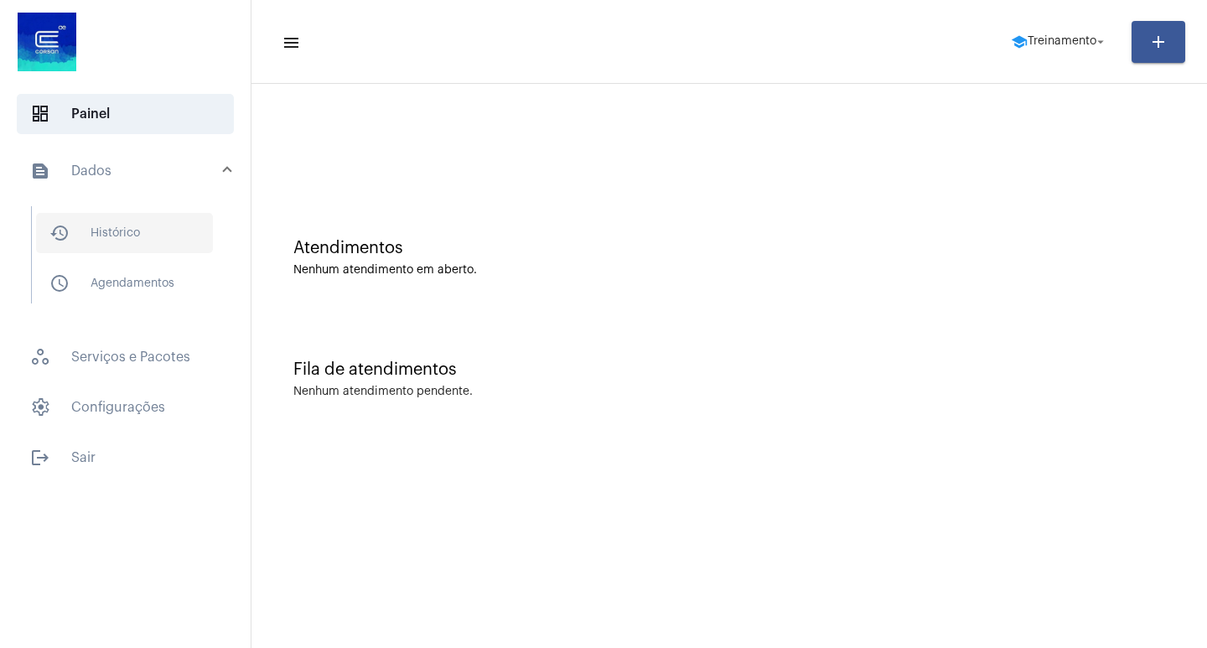
click at [141, 246] on span "history_outlined Histórico" at bounding box center [124, 233] width 177 height 40
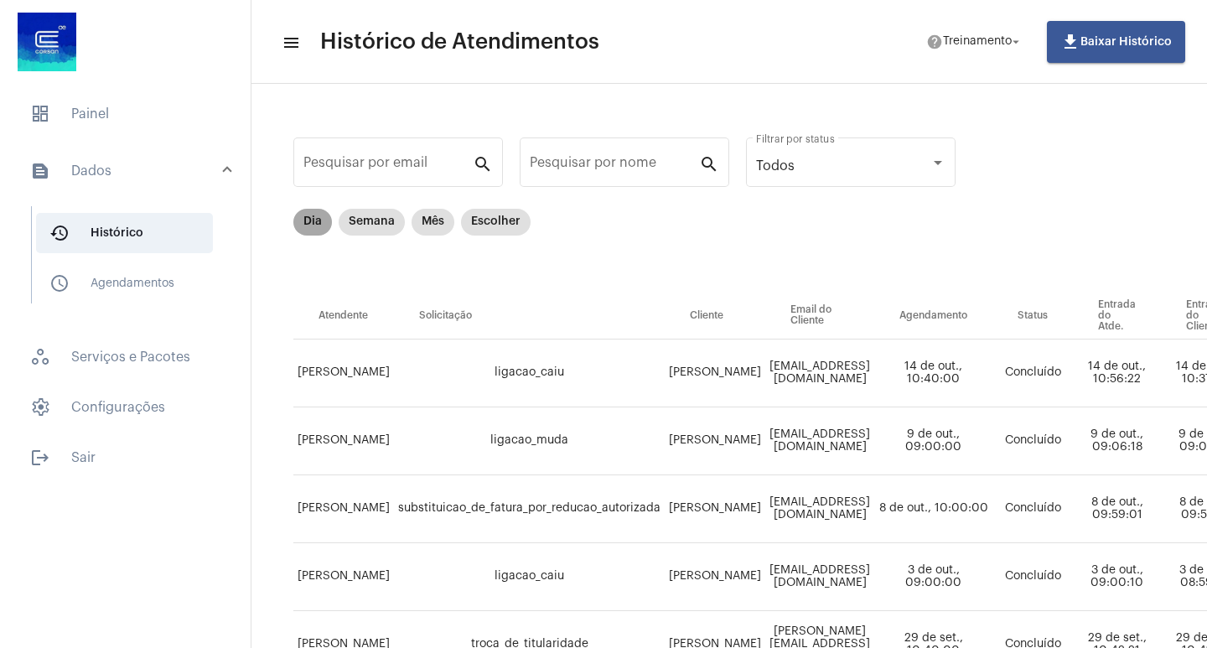
click at [311, 220] on mat-chip "Dia" at bounding box center [312, 222] width 39 height 27
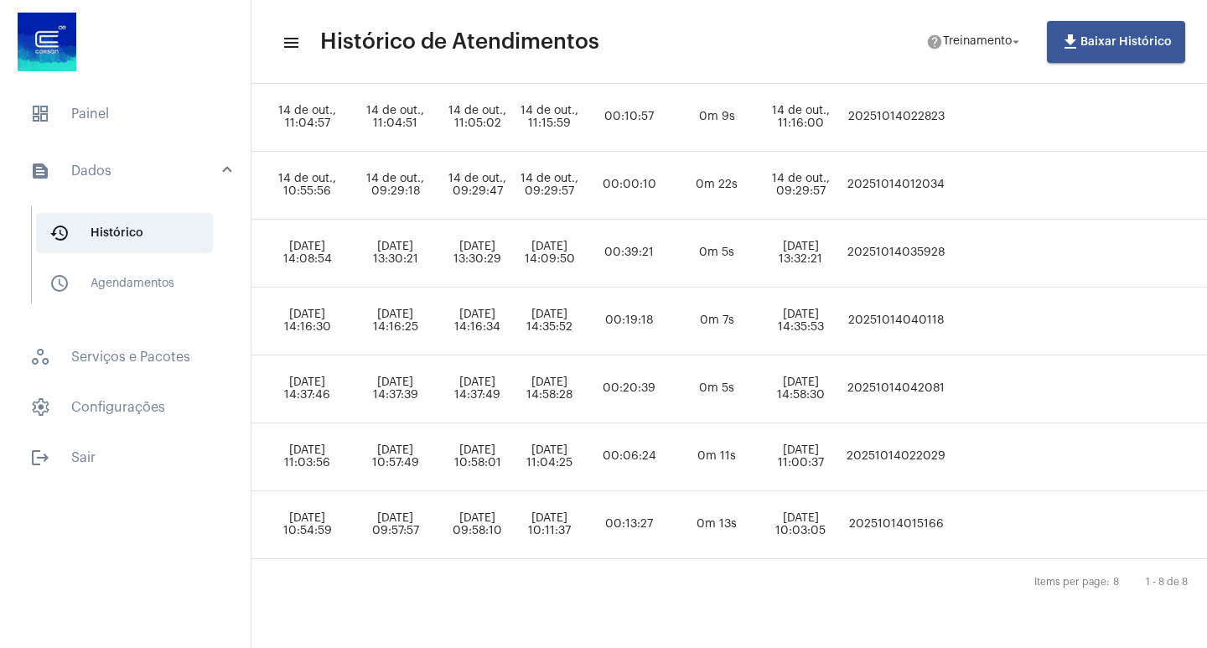
scroll to position [335, 780]
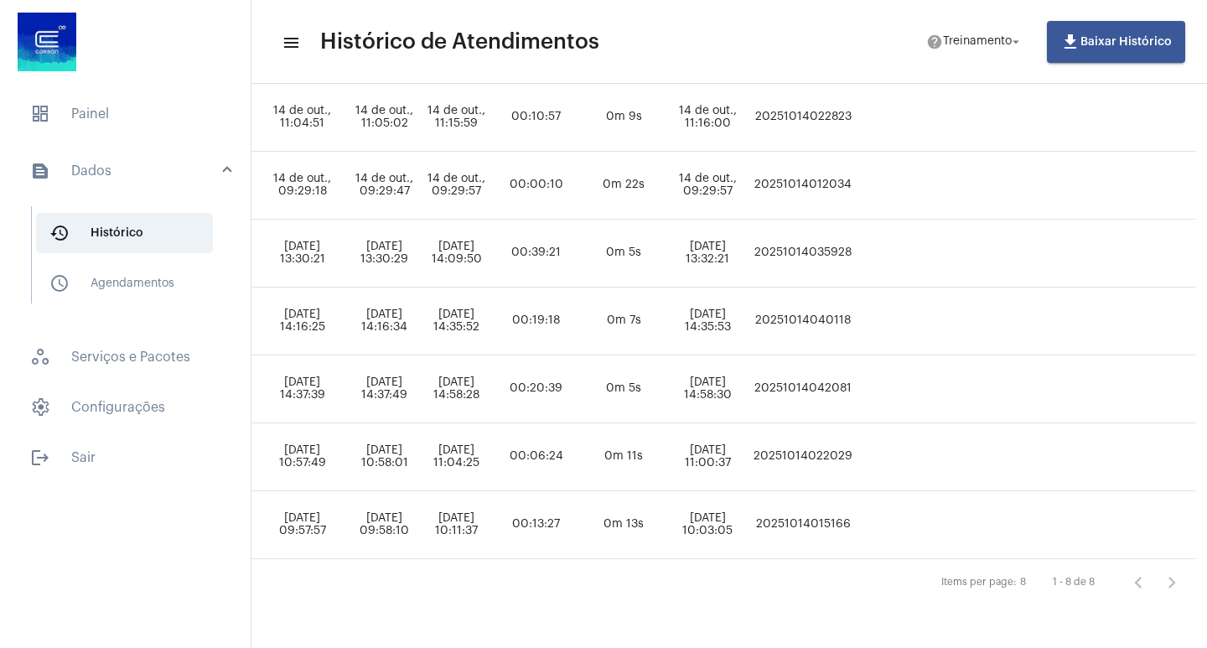
drag, startPoint x: 957, startPoint y: 376, endPoint x: 856, endPoint y: 380, distance: 101.5
click at [856, 380] on td "20251014042081" at bounding box center [802, 389] width 107 height 68
copy td "20251014042081"
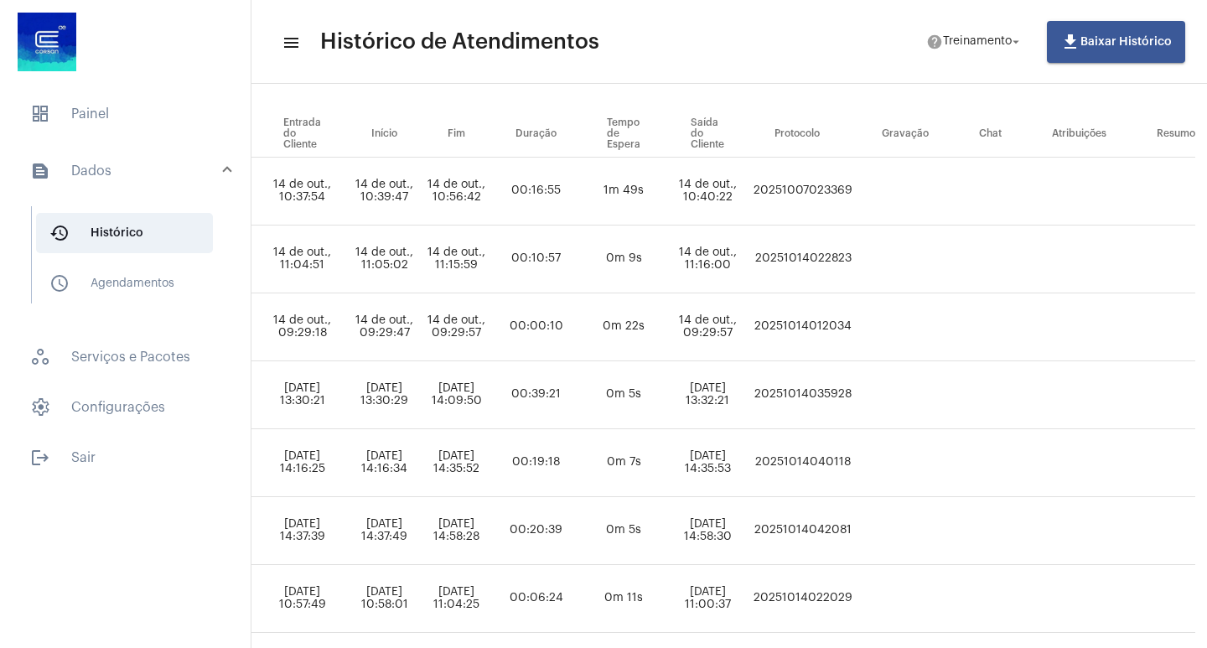
scroll to position [0, 780]
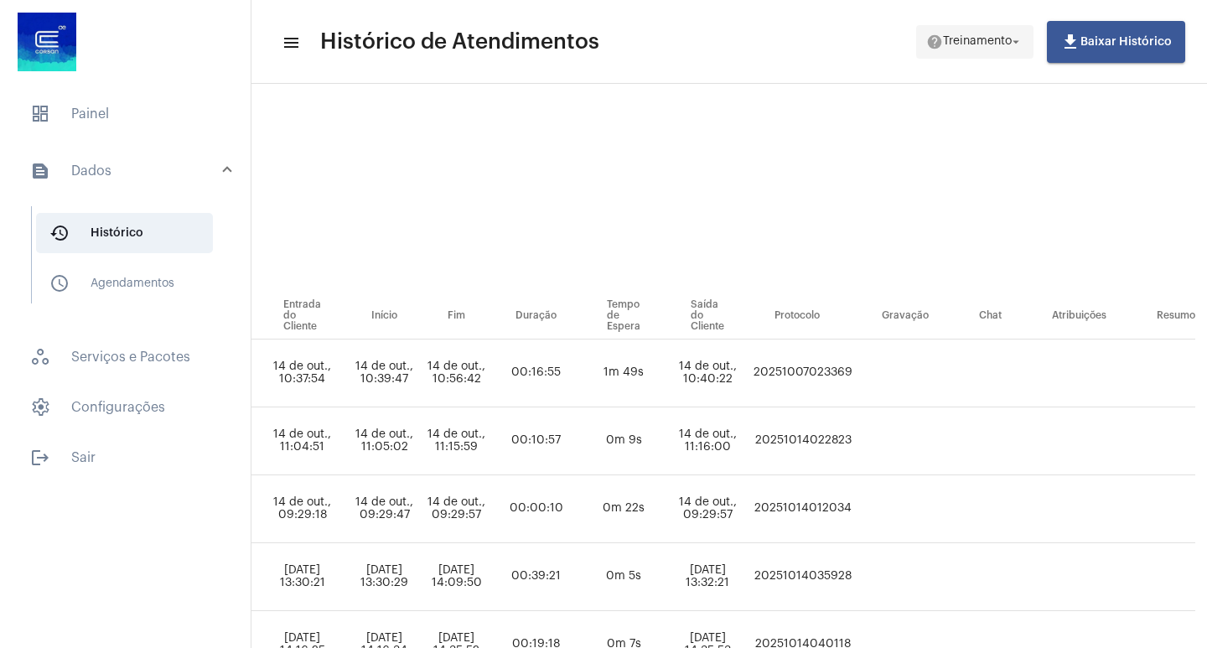
click at [1019, 45] on mat-icon "arrow_drop_down" at bounding box center [1015, 41] width 15 height 15
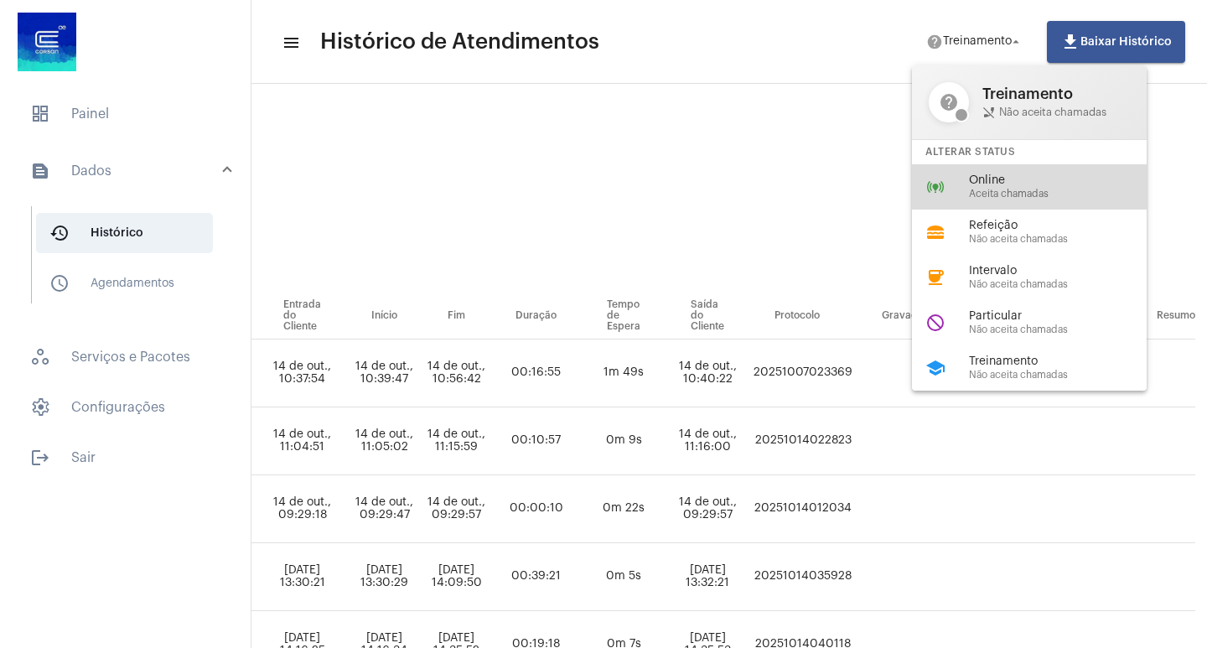
click at [1007, 189] on span "Aceita chamadas" at bounding box center [1064, 194] width 191 height 11
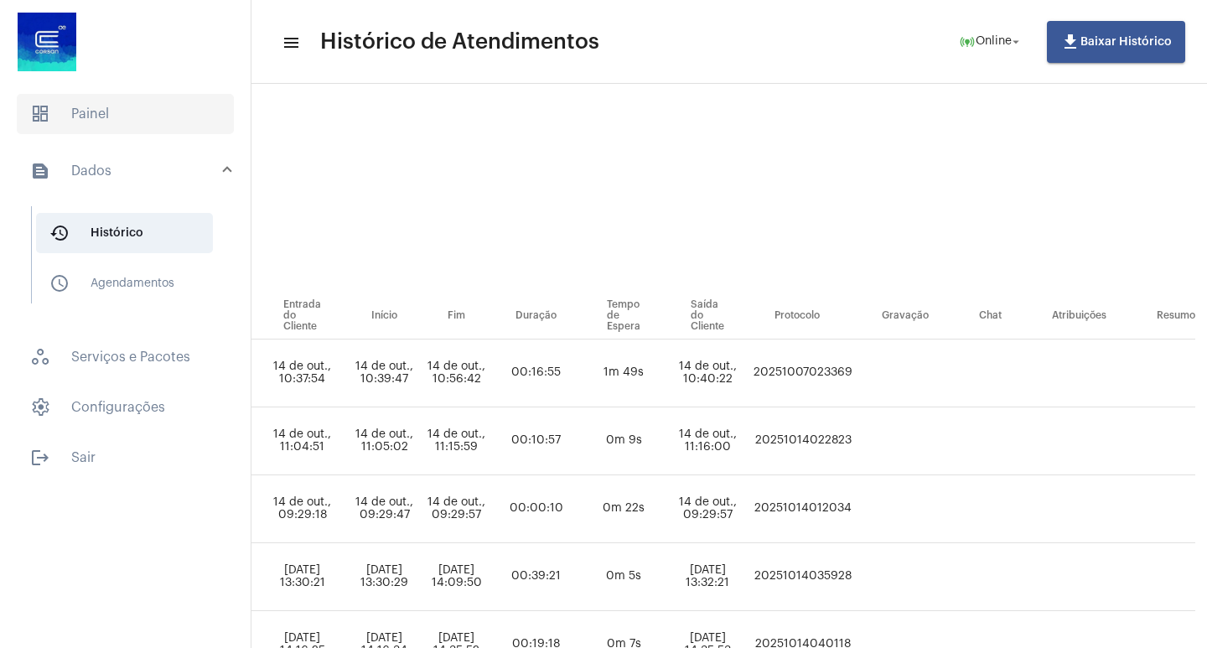
click at [104, 107] on span "dashboard Painel" at bounding box center [125, 114] width 217 height 40
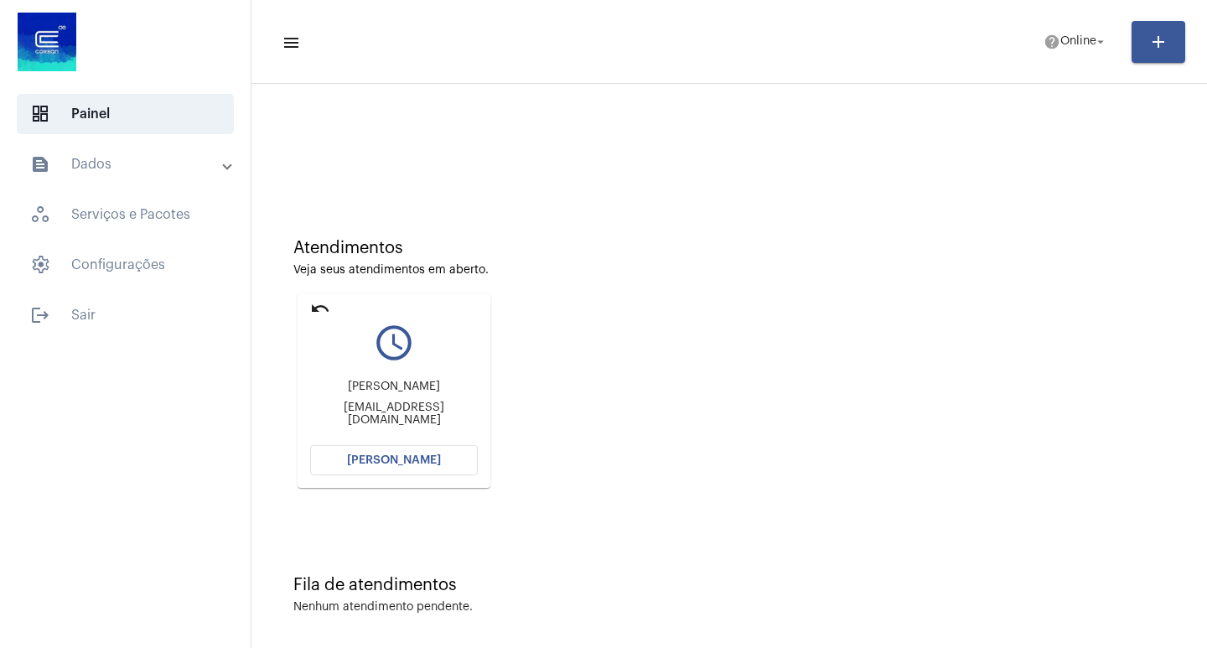
click at [371, 463] on span "[PERSON_NAME]" at bounding box center [394, 460] width 94 height 12
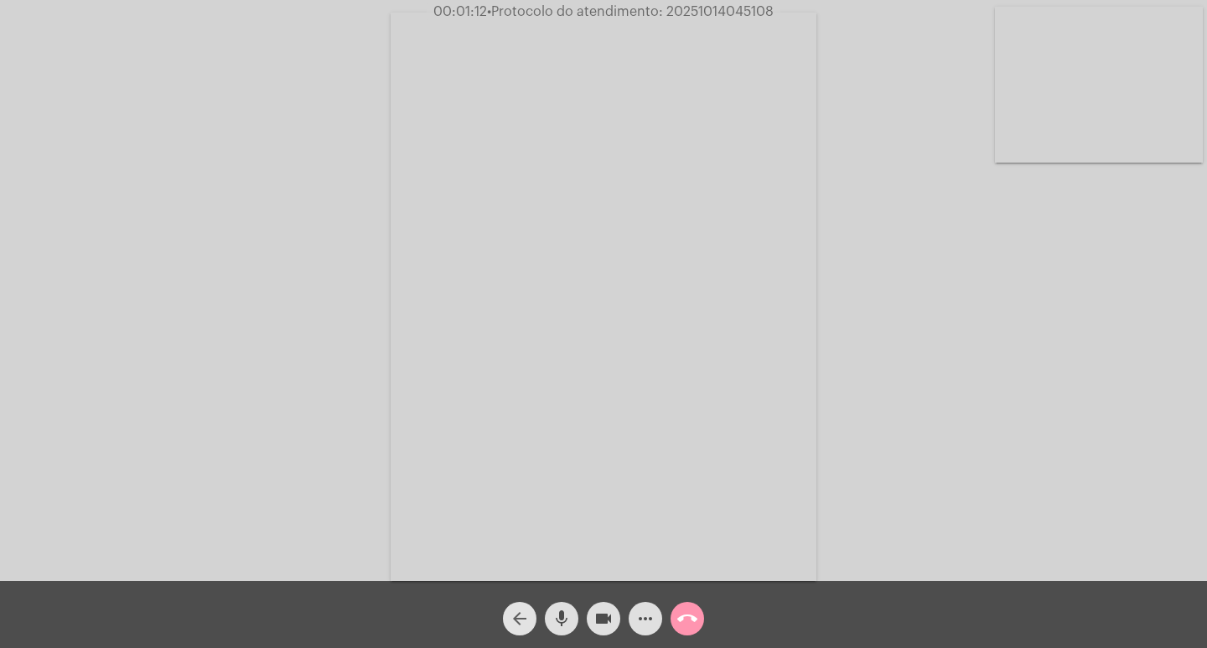
click at [525, 613] on mat-icon "arrow_back" at bounding box center [520, 618] width 20 height 20
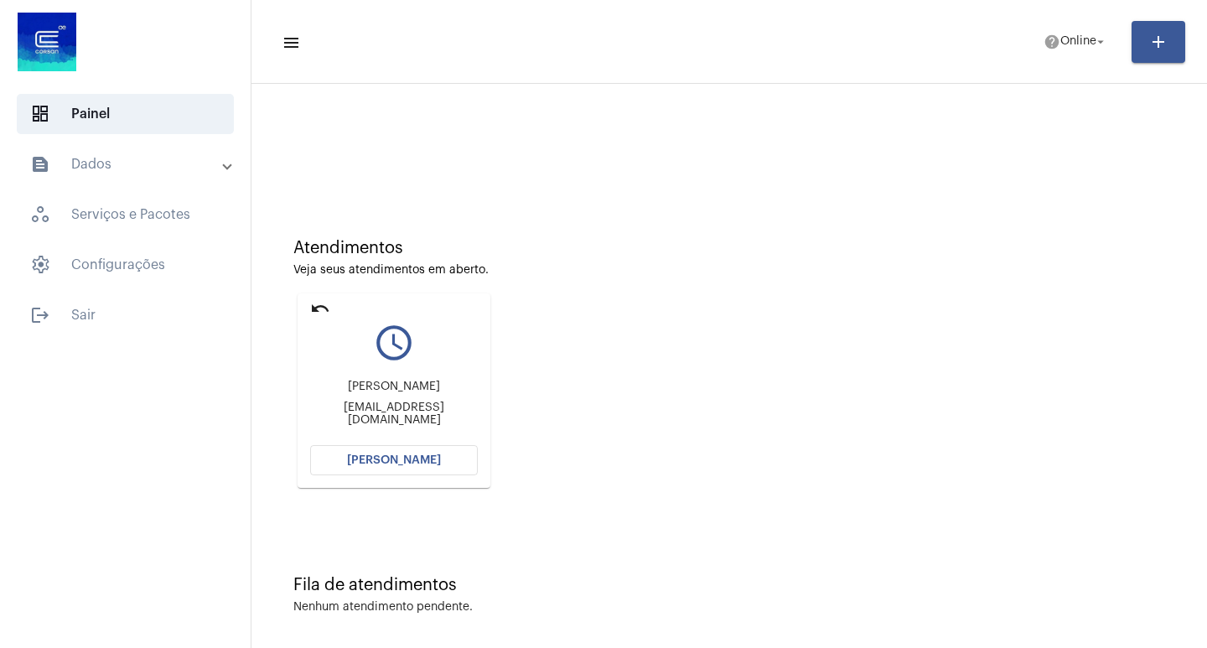
click at [350, 458] on button "[PERSON_NAME]" at bounding box center [394, 460] width 168 height 30
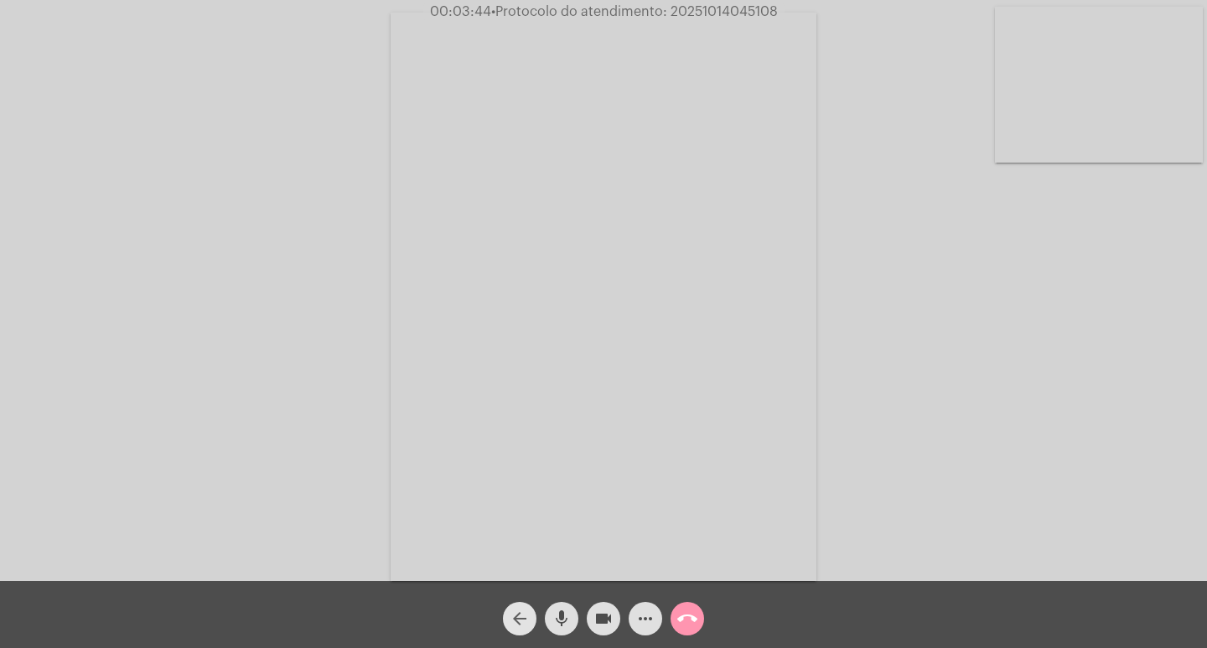
click at [520, 613] on mat-icon "arrow_back" at bounding box center [520, 618] width 20 height 20
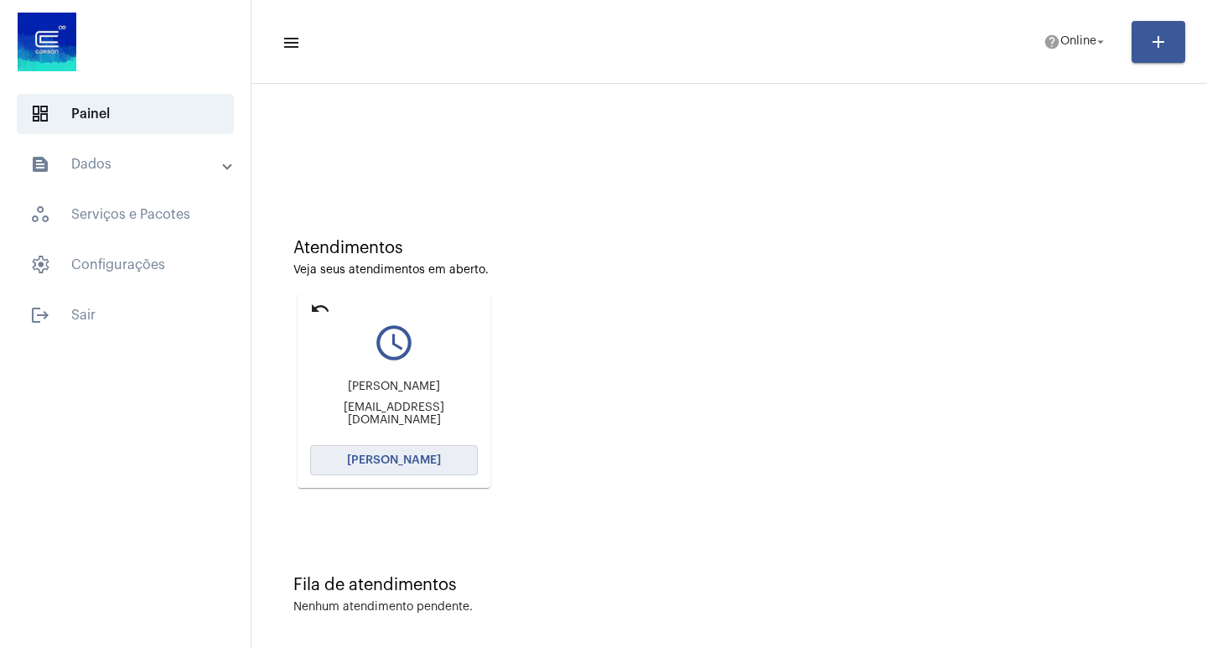
click at [402, 462] on span "[PERSON_NAME]" at bounding box center [394, 460] width 94 height 12
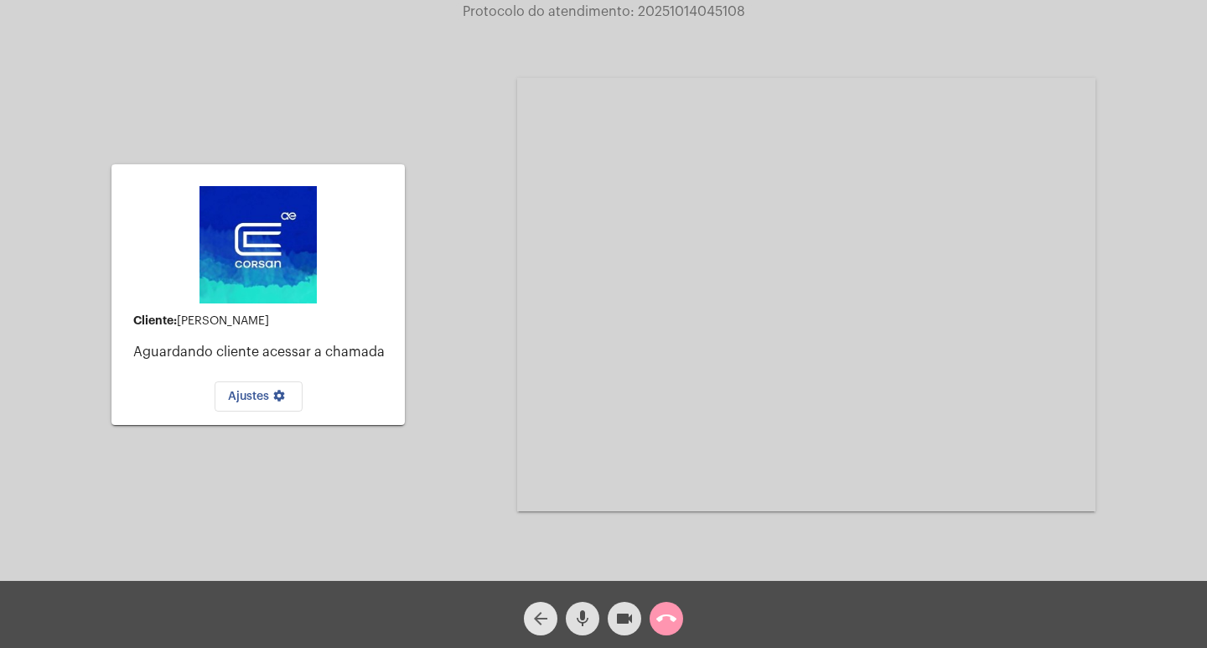
click at [540, 613] on mat-icon "arrow_back" at bounding box center [541, 618] width 20 height 20
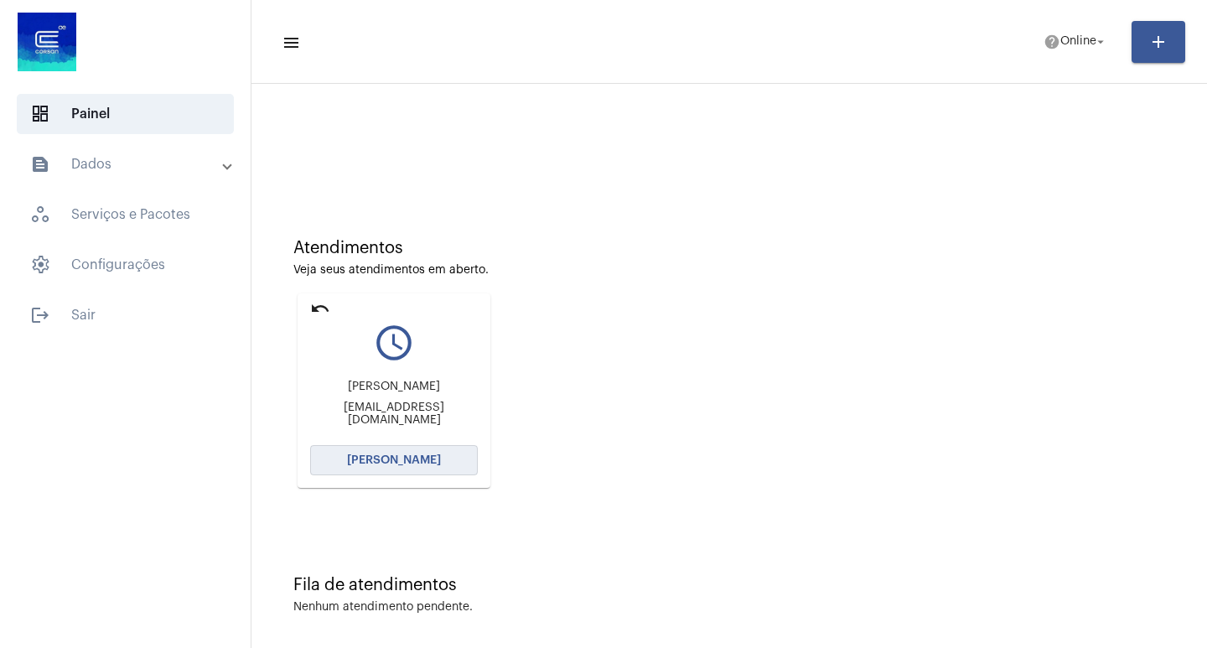
click at [398, 455] on span "[PERSON_NAME]" at bounding box center [394, 460] width 94 height 12
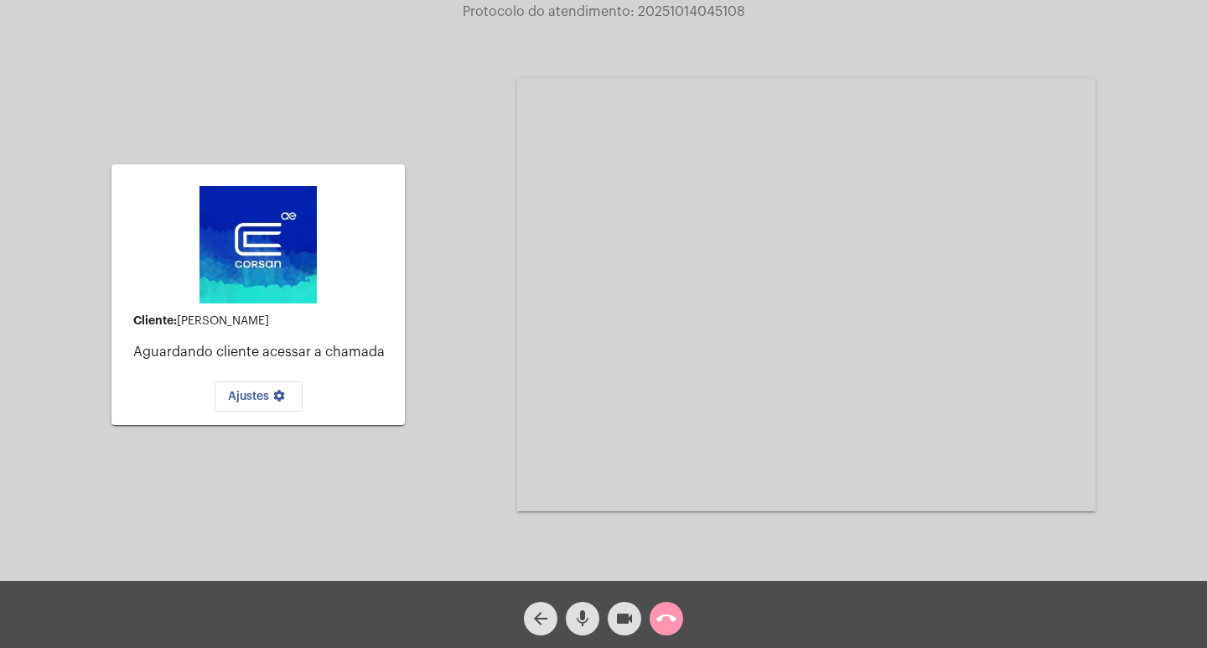
click at [627, 618] on mat-icon "videocam" at bounding box center [624, 618] width 20 height 20
click at [584, 617] on mat-icon "mic" at bounding box center [582, 618] width 20 height 20
click at [665, 617] on mat-icon "call_end" at bounding box center [666, 618] width 20 height 20
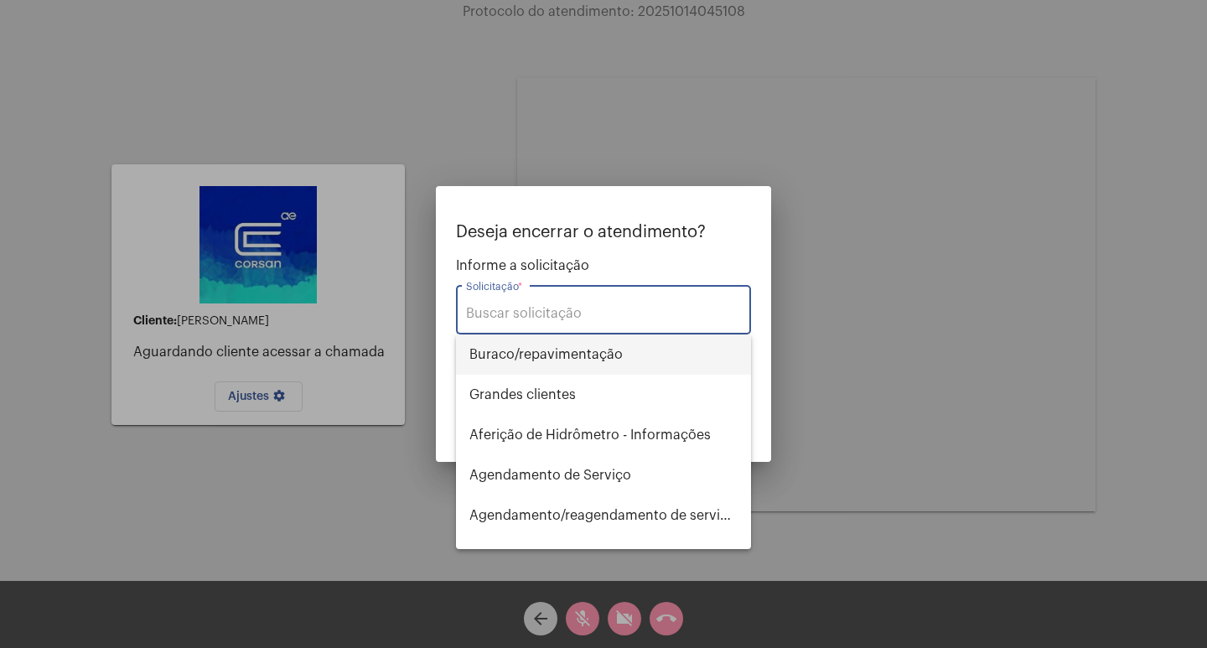
click at [582, 338] on span "⁠Buraco/repavimentação" at bounding box center [603, 354] width 268 height 40
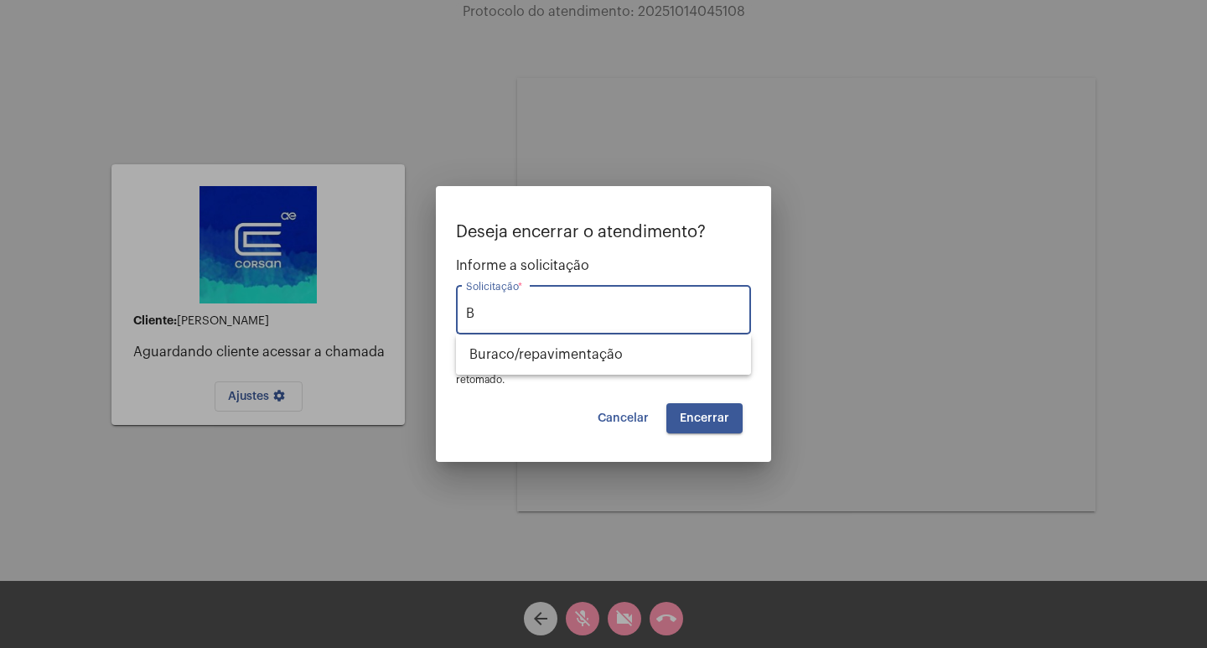
type input "⁠"
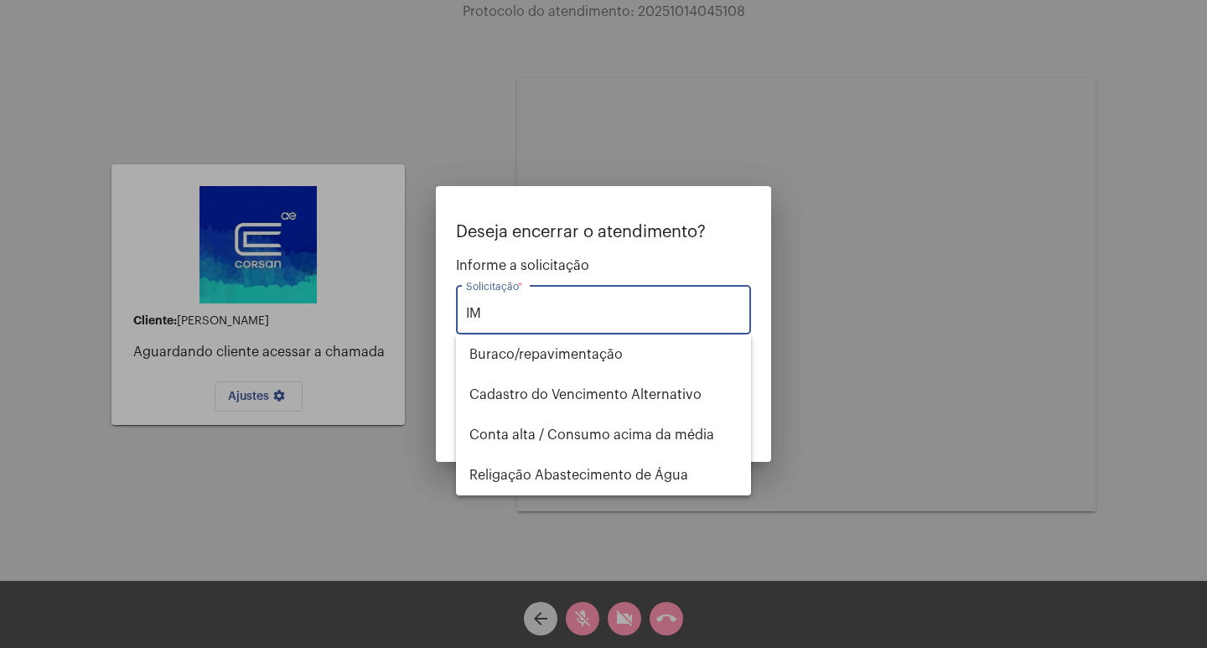
type input "I"
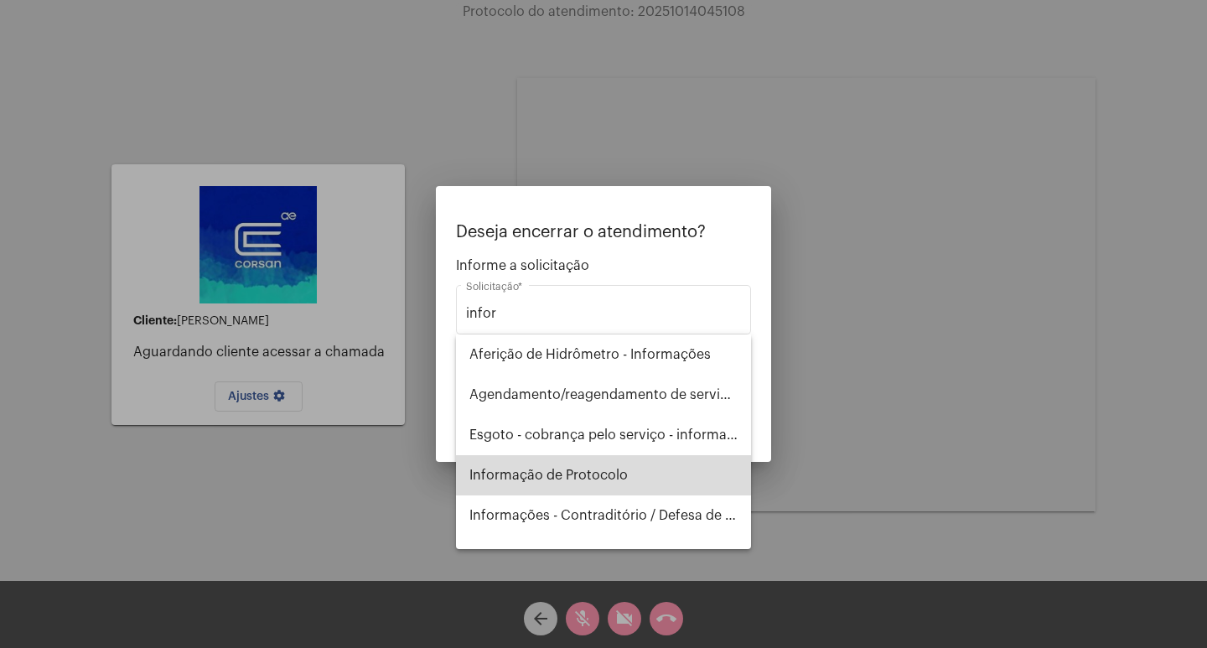
click at [611, 460] on span "Informação de Protocolo" at bounding box center [603, 475] width 268 height 40
type input "Informação de Protocolo"
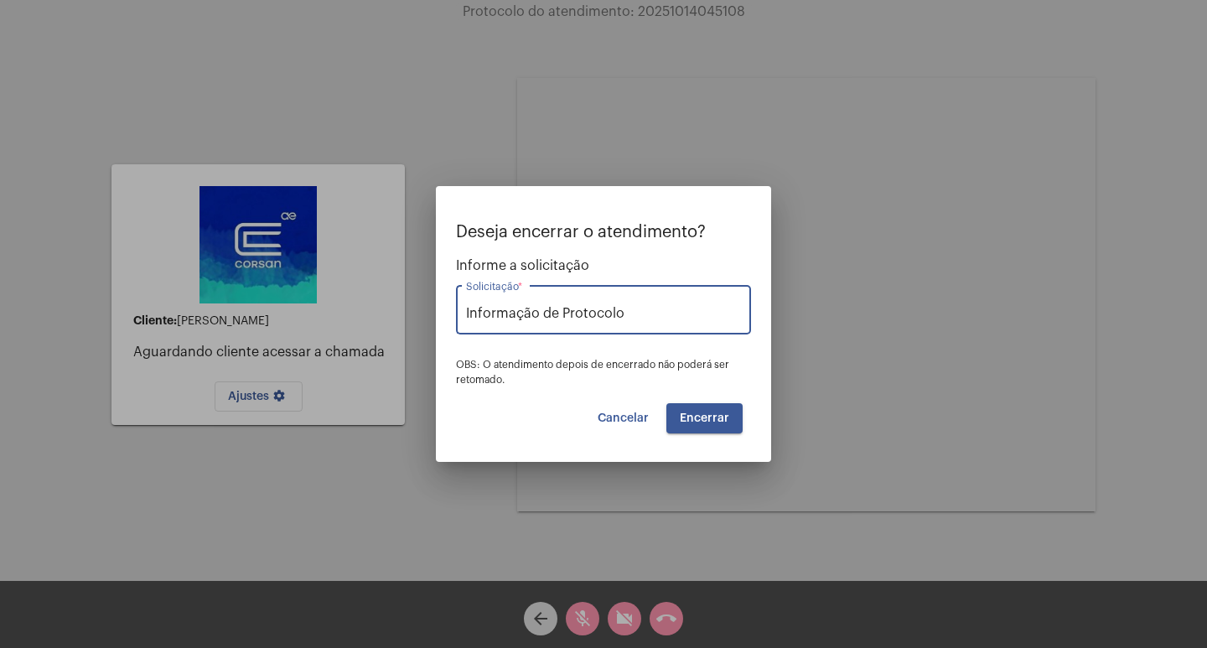
click at [714, 415] on span "Encerrar" at bounding box center [704, 418] width 49 height 12
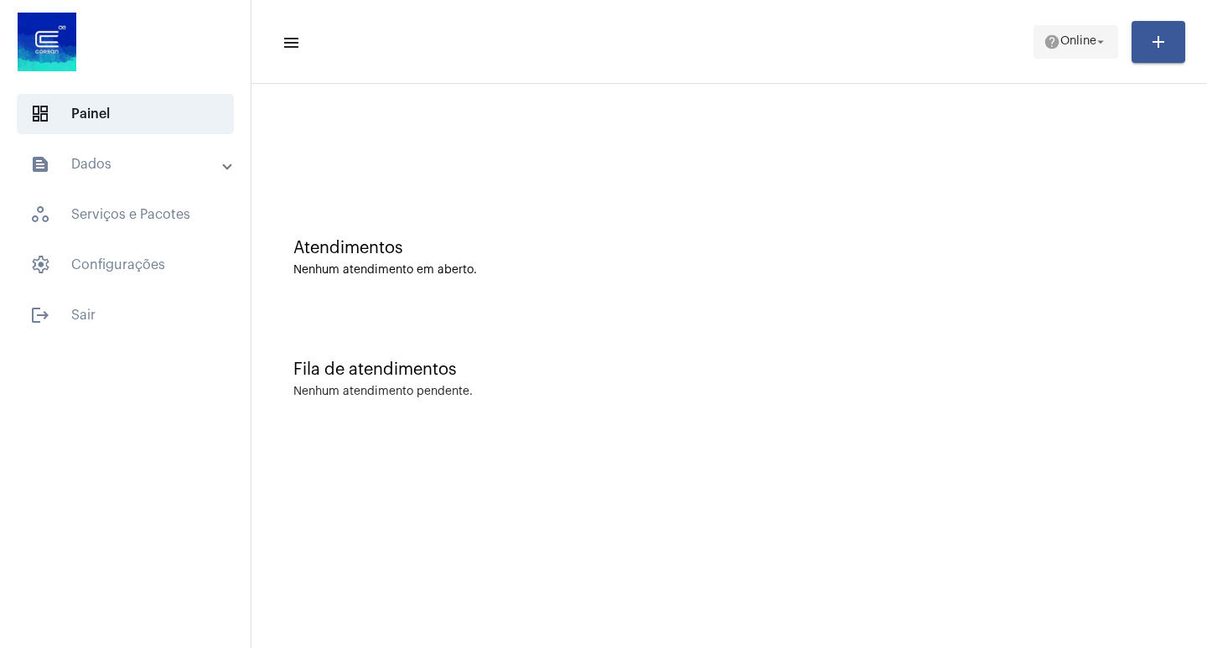
click at [1103, 48] on mat-icon "arrow_drop_down" at bounding box center [1100, 41] width 15 height 15
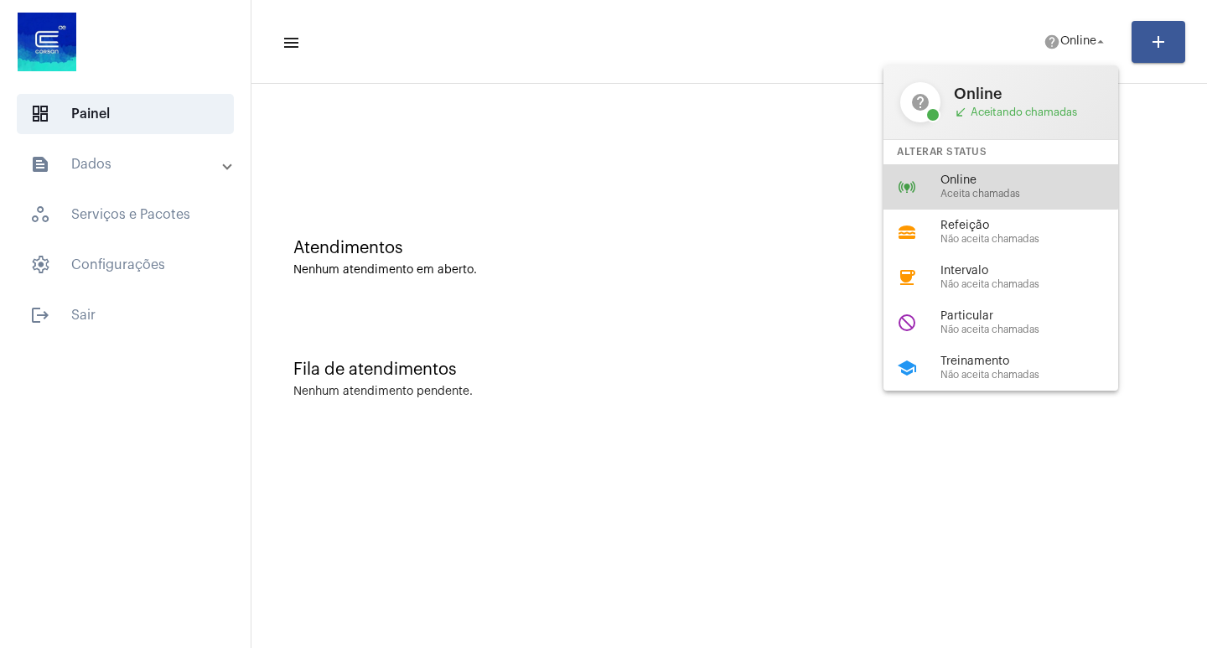
click at [993, 173] on div "online_prediction Online Aceita chamadas" at bounding box center [1013, 186] width 261 height 45
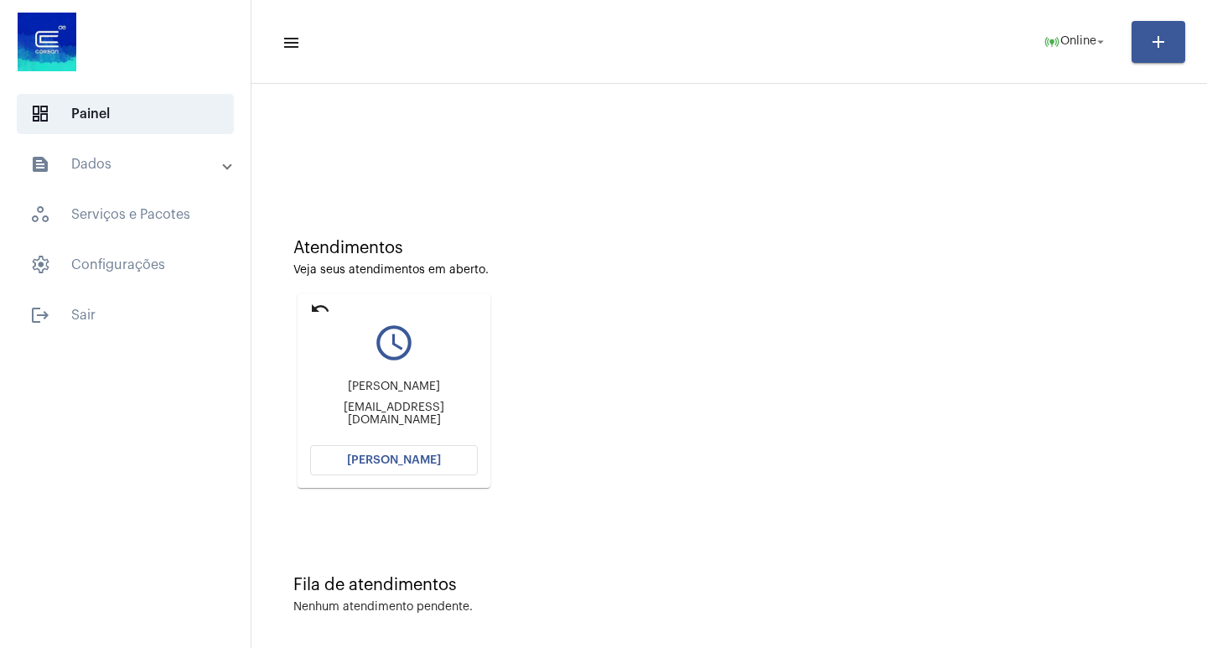
click at [350, 456] on button "[PERSON_NAME]" at bounding box center [394, 460] width 168 height 30
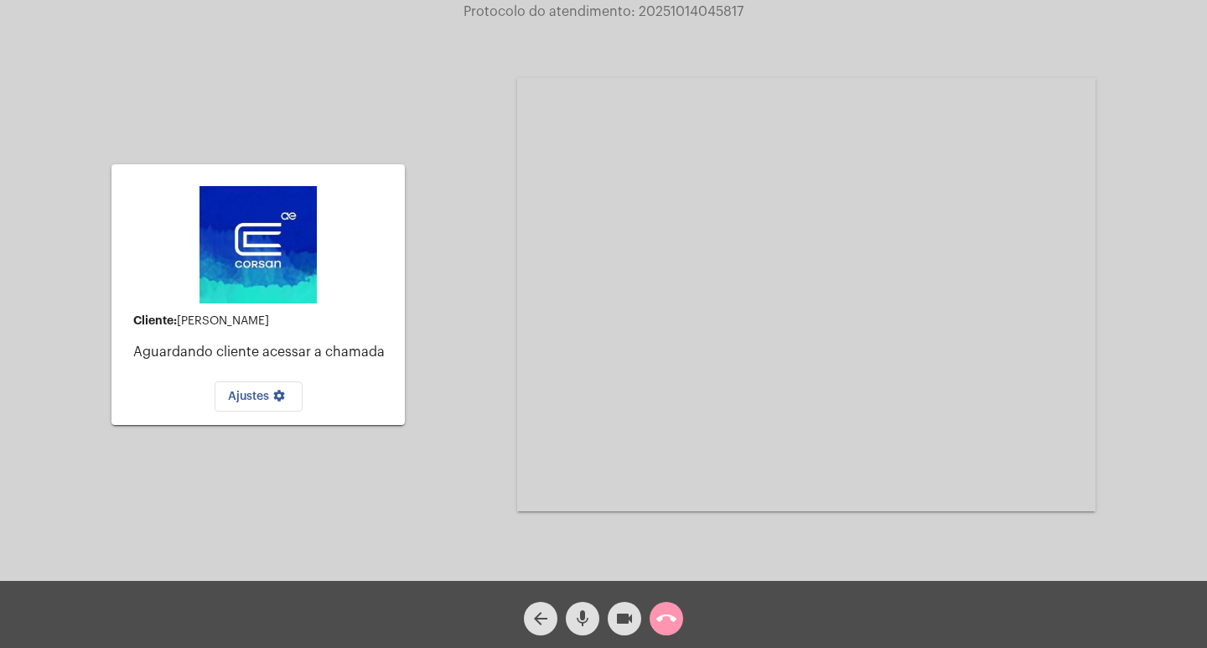
click at [536, 614] on mat-icon "arrow_back" at bounding box center [541, 618] width 20 height 20
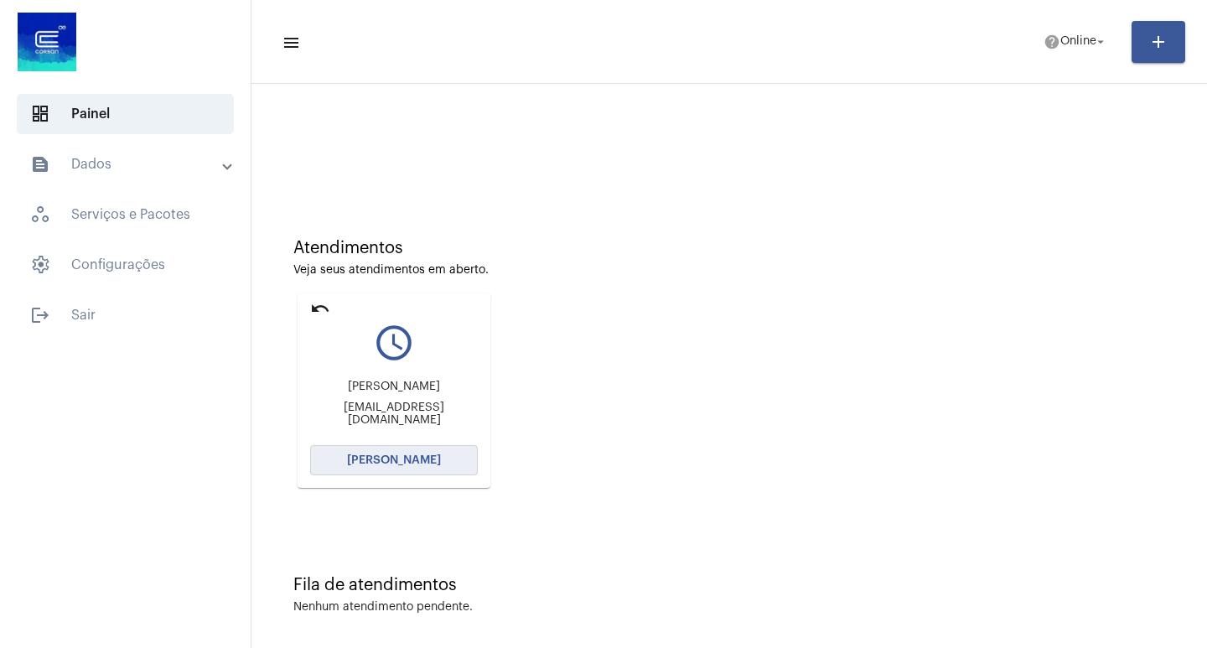
click at [372, 449] on button "[PERSON_NAME]" at bounding box center [394, 460] width 168 height 30
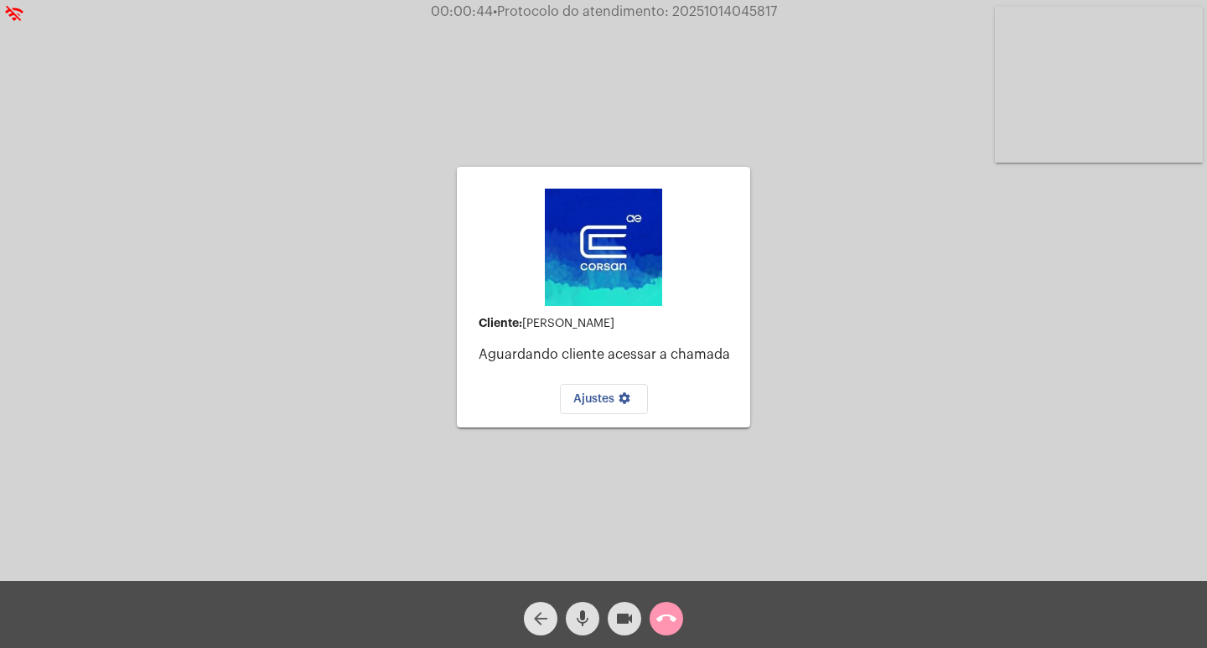
click at [546, 619] on mat-icon "arrow_back" at bounding box center [541, 618] width 20 height 20
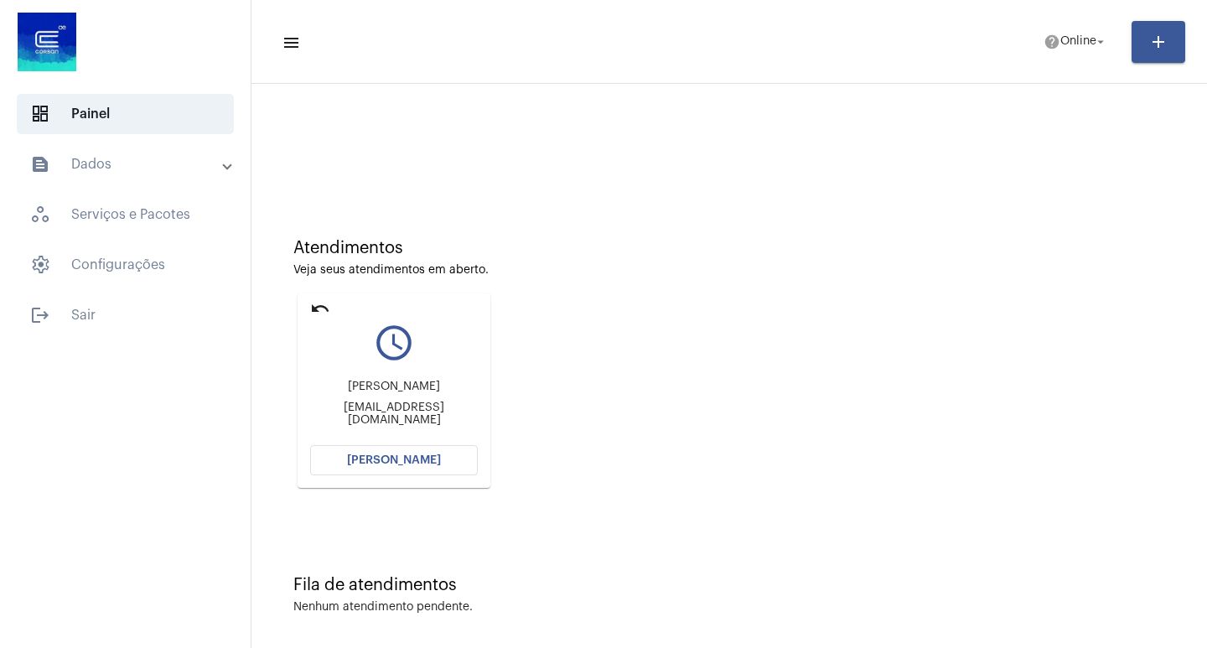
click at [355, 458] on span "[PERSON_NAME]" at bounding box center [394, 460] width 94 height 12
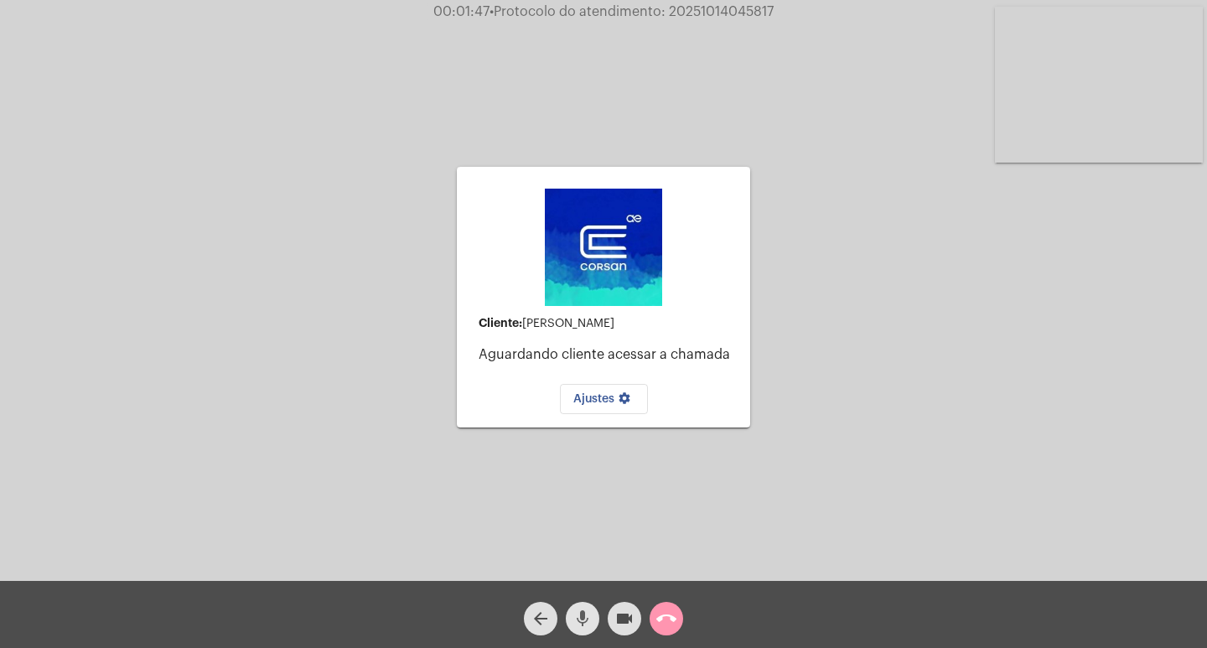
click at [577, 614] on mat-icon "mic" at bounding box center [582, 618] width 20 height 20
click at [626, 613] on mat-icon "videocam" at bounding box center [624, 618] width 20 height 20
click at [583, 618] on mat-icon "mic_off" at bounding box center [582, 618] width 20 height 20
click at [619, 616] on mat-icon "videocam_off" at bounding box center [624, 618] width 20 height 20
click at [622, 613] on mat-icon "videocam" at bounding box center [624, 618] width 20 height 20
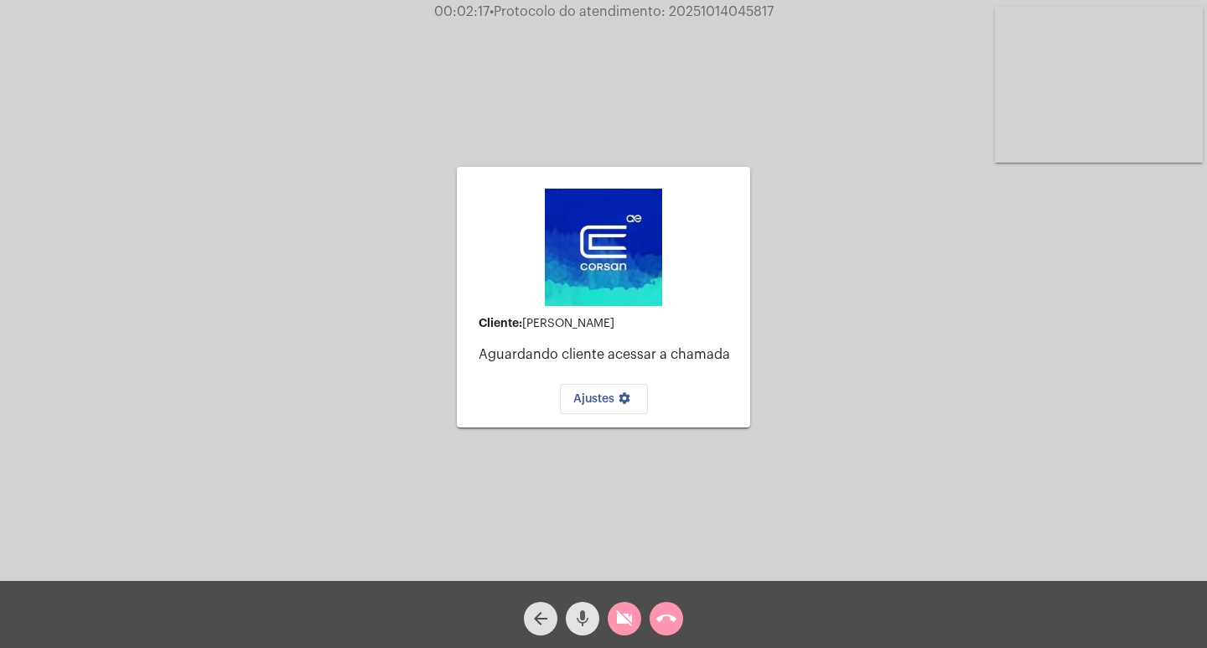
click at [582, 617] on mat-icon "mic" at bounding box center [582, 618] width 20 height 20
click at [582, 615] on mat-icon "mic_off" at bounding box center [582, 618] width 20 height 20
click at [626, 617] on mat-icon "videocam_off" at bounding box center [624, 618] width 20 height 20
click at [537, 612] on mat-icon "arrow_back" at bounding box center [541, 618] width 20 height 20
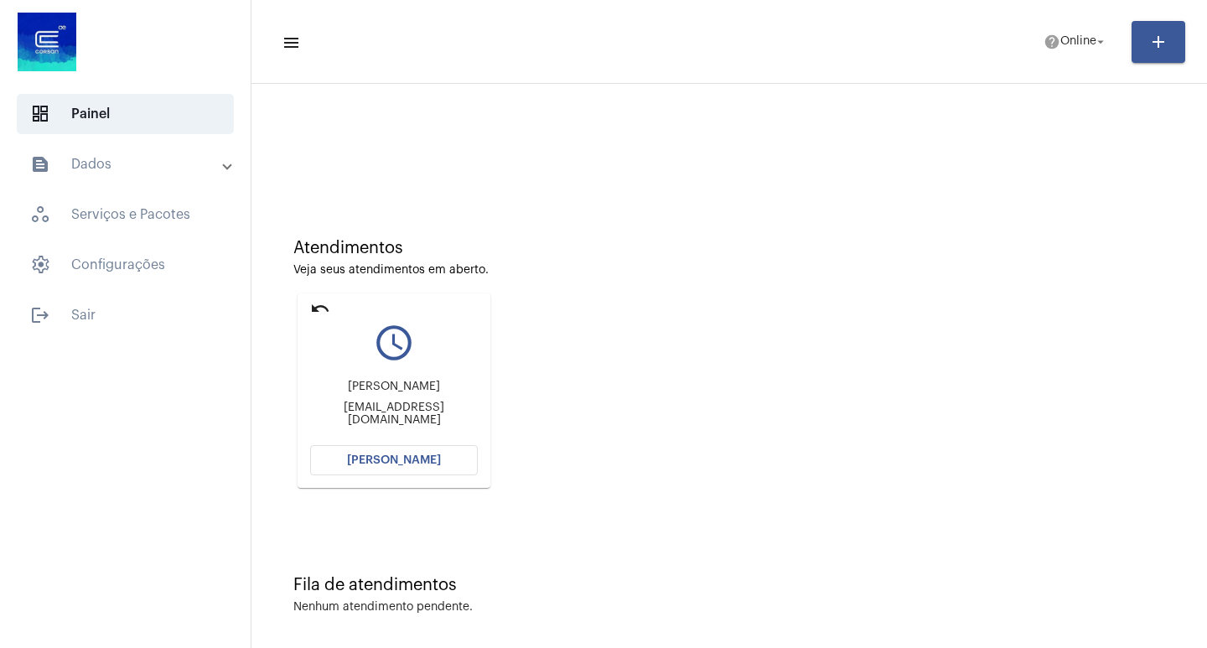
click at [350, 458] on button "[PERSON_NAME]" at bounding box center [394, 460] width 168 height 30
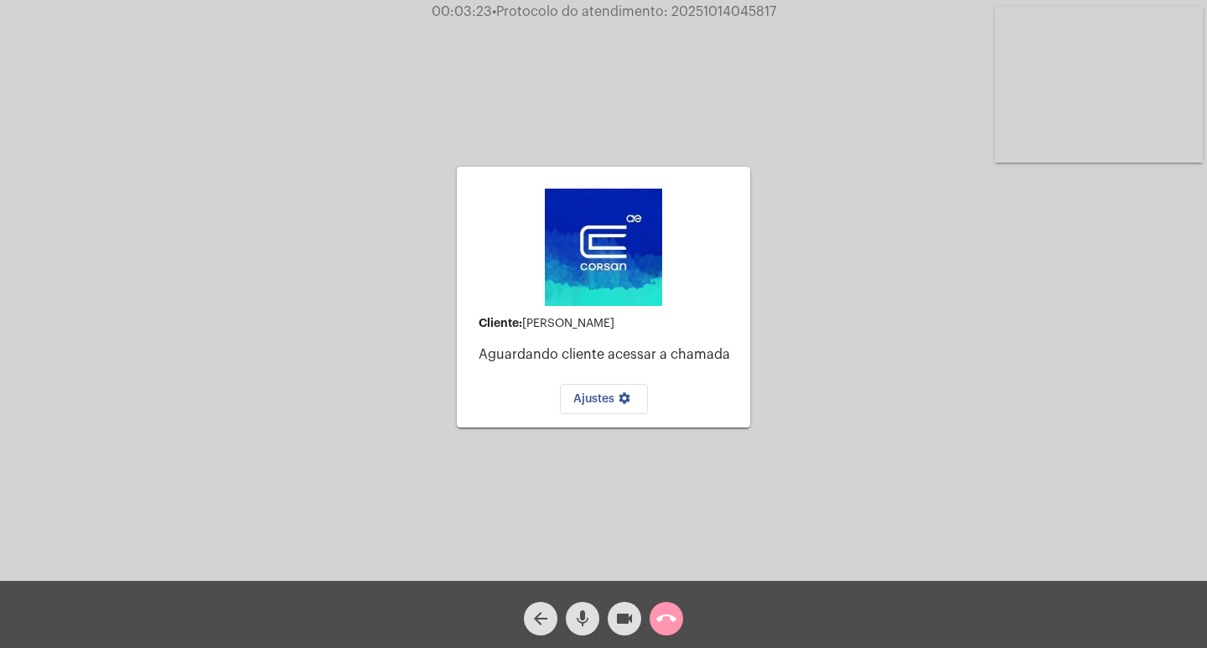
click at [583, 618] on mat-icon "mic" at bounding box center [582, 618] width 20 height 20
click at [626, 609] on mat-icon "videocam" at bounding box center [624, 618] width 20 height 20
click at [578, 621] on mat-icon "mic_off" at bounding box center [582, 618] width 20 height 20
click at [619, 613] on mat-icon "videocam_off" at bounding box center [624, 618] width 20 height 20
click at [585, 619] on mat-icon "mic" at bounding box center [582, 618] width 20 height 20
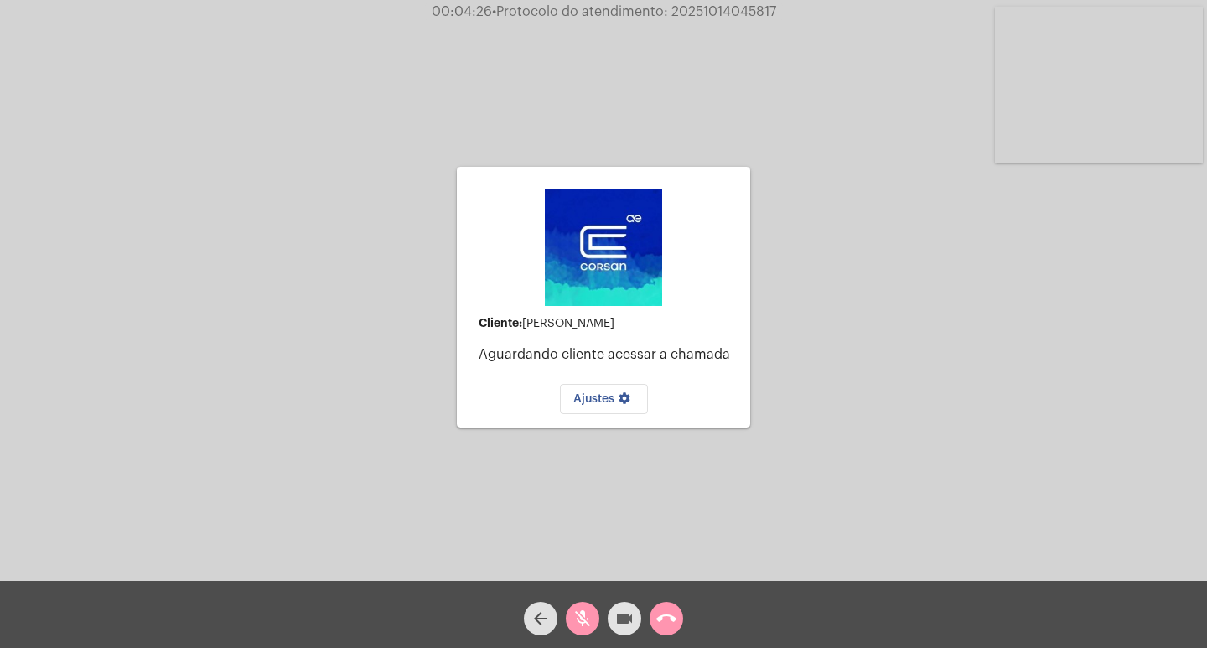
click at [625, 618] on mat-icon "videocam" at bounding box center [624, 618] width 20 height 20
click at [559, 621] on div "arrow_back" at bounding box center [541, 614] width 42 height 42
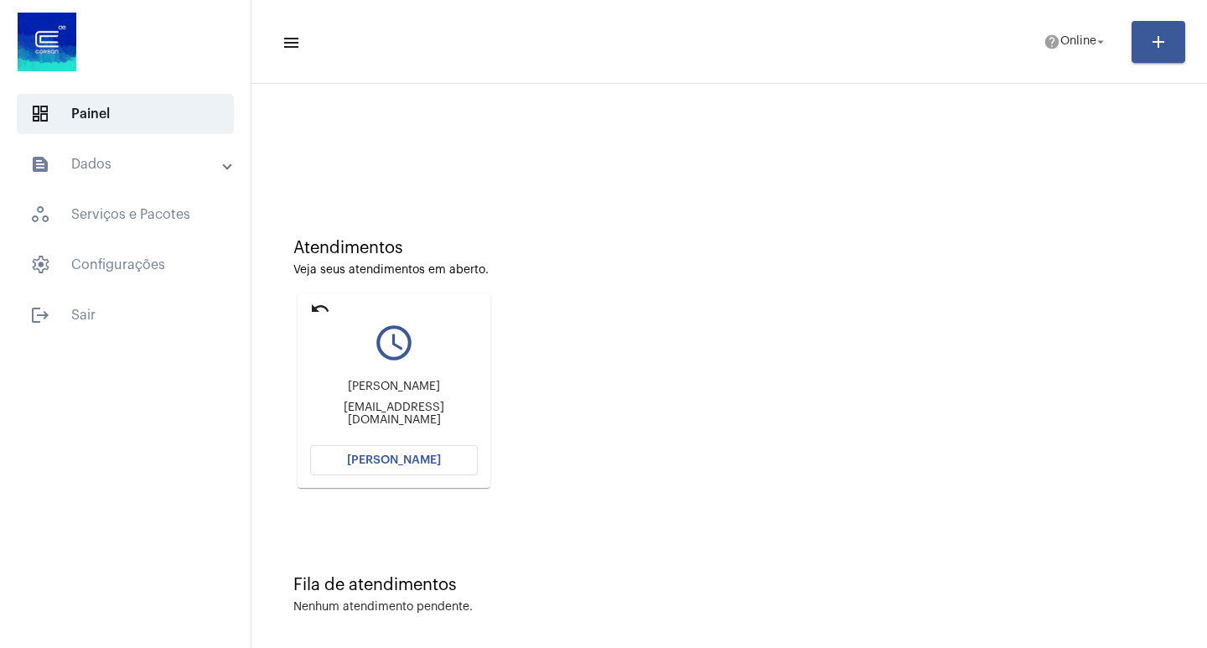
click at [347, 456] on button "[PERSON_NAME]" at bounding box center [394, 460] width 168 height 30
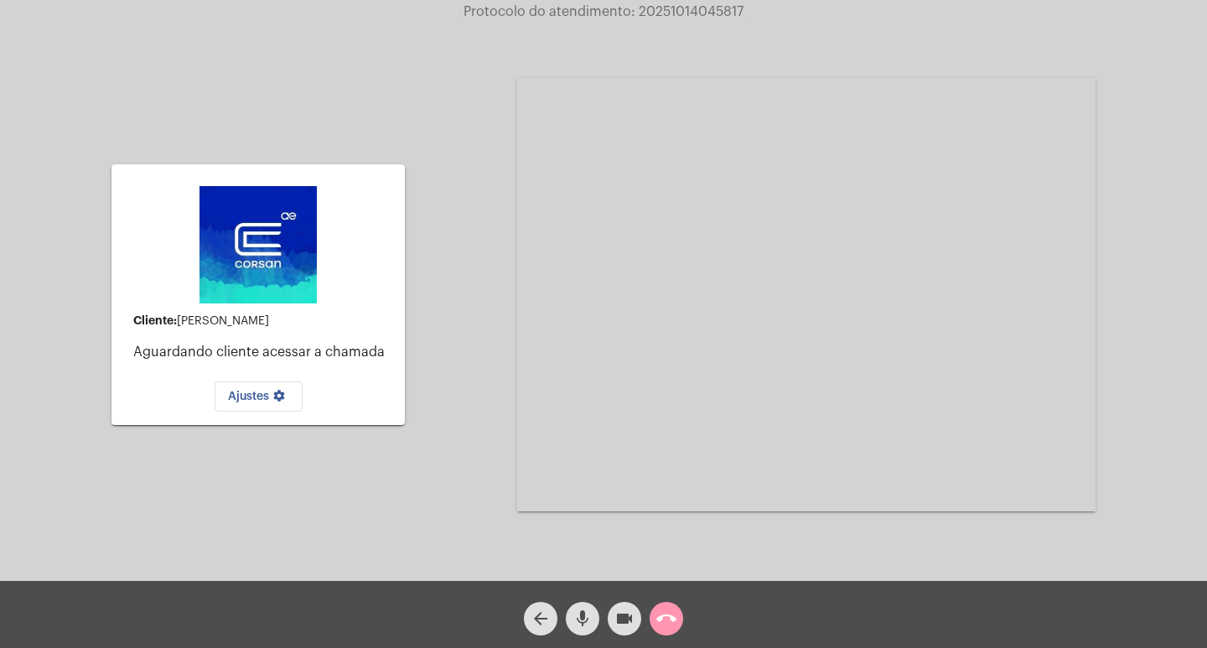
click at [546, 608] on mat-icon "arrow_back" at bounding box center [541, 618] width 20 height 20
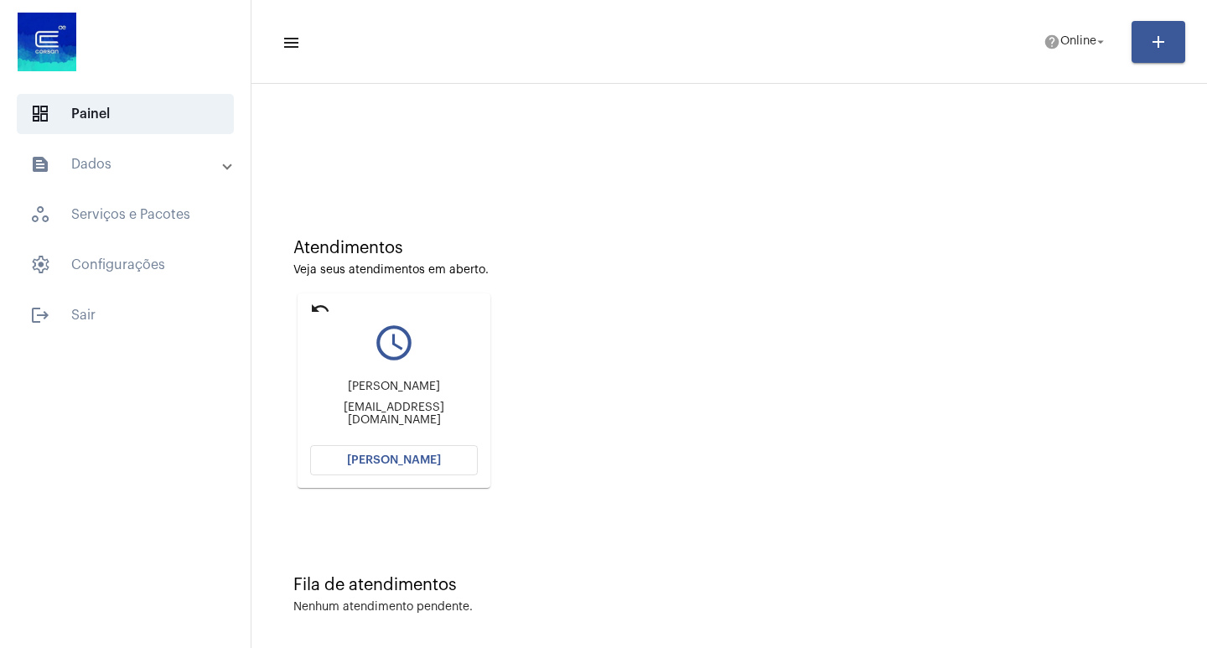
click at [365, 455] on span "[PERSON_NAME]" at bounding box center [394, 460] width 94 height 12
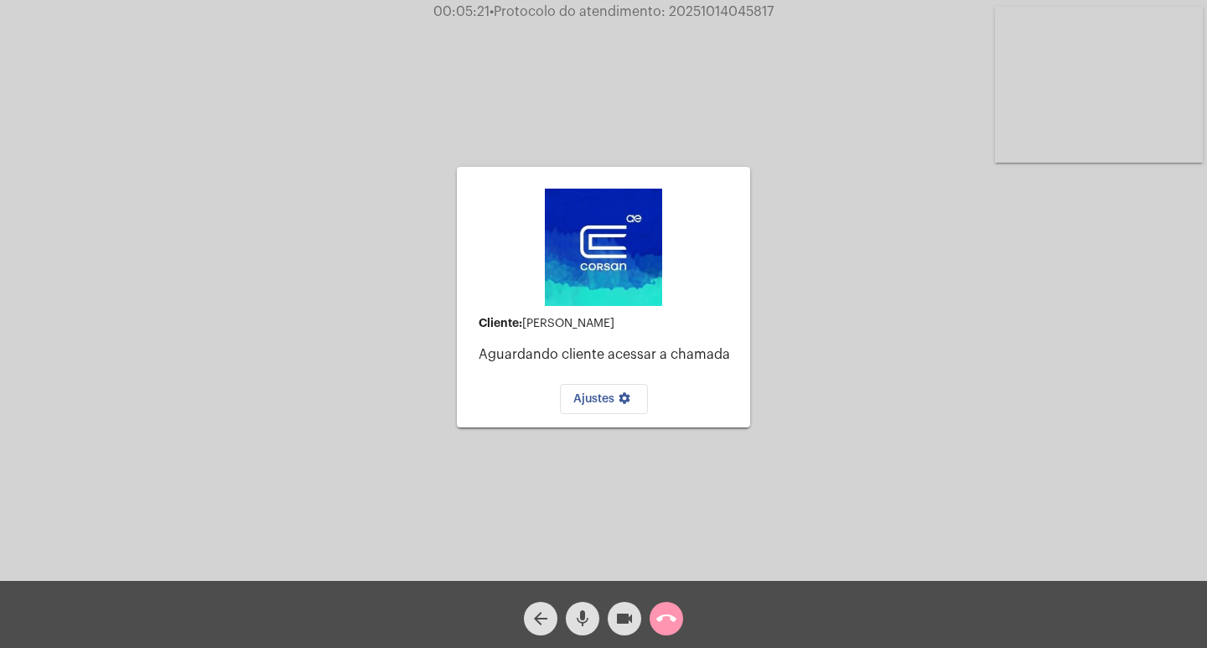
click at [584, 617] on mat-icon "mic" at bounding box center [582, 618] width 20 height 20
click at [620, 613] on mat-icon "videocam" at bounding box center [624, 618] width 20 height 20
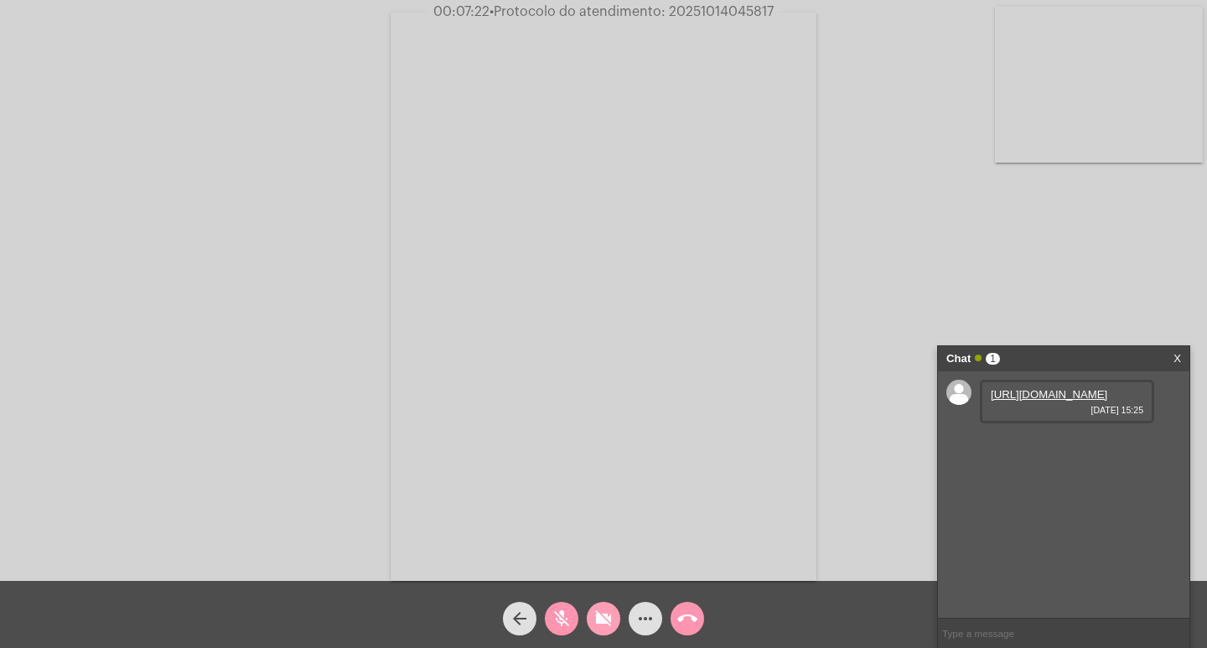
click at [603, 617] on mat-icon "videocam_off" at bounding box center [603, 618] width 20 height 20
click at [554, 619] on mat-icon "mic_off" at bounding box center [561, 618] width 20 height 20
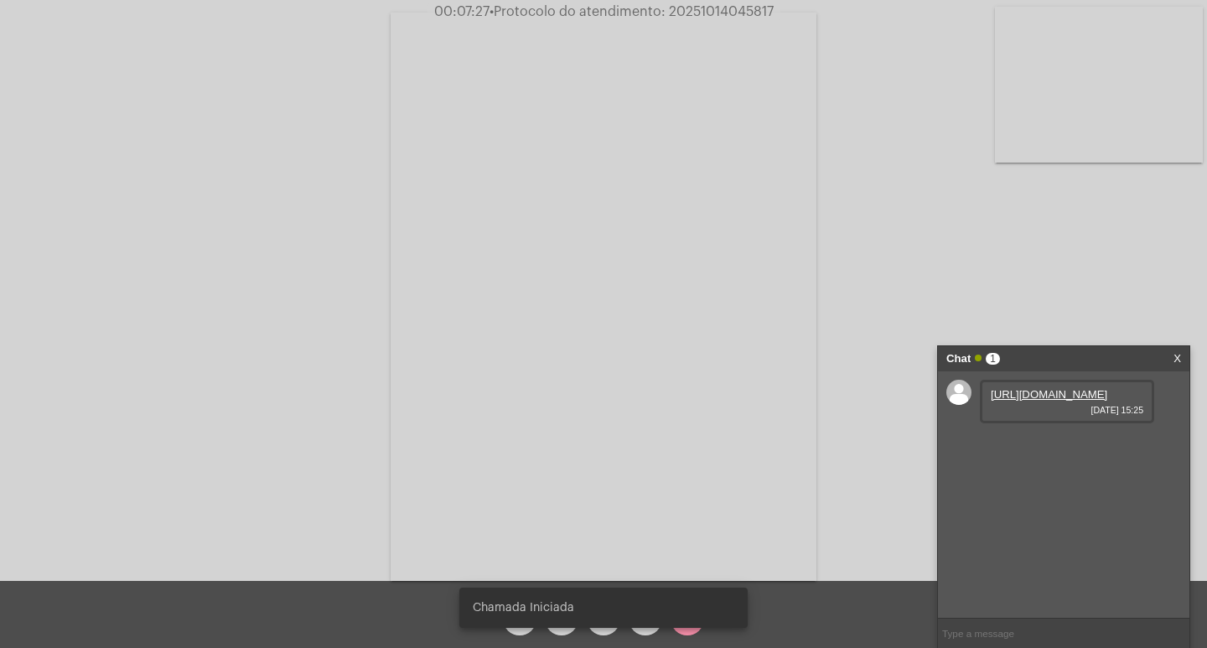
click at [1048, 401] on link "[URL][DOMAIN_NAME]" at bounding box center [1049, 394] width 116 height 13
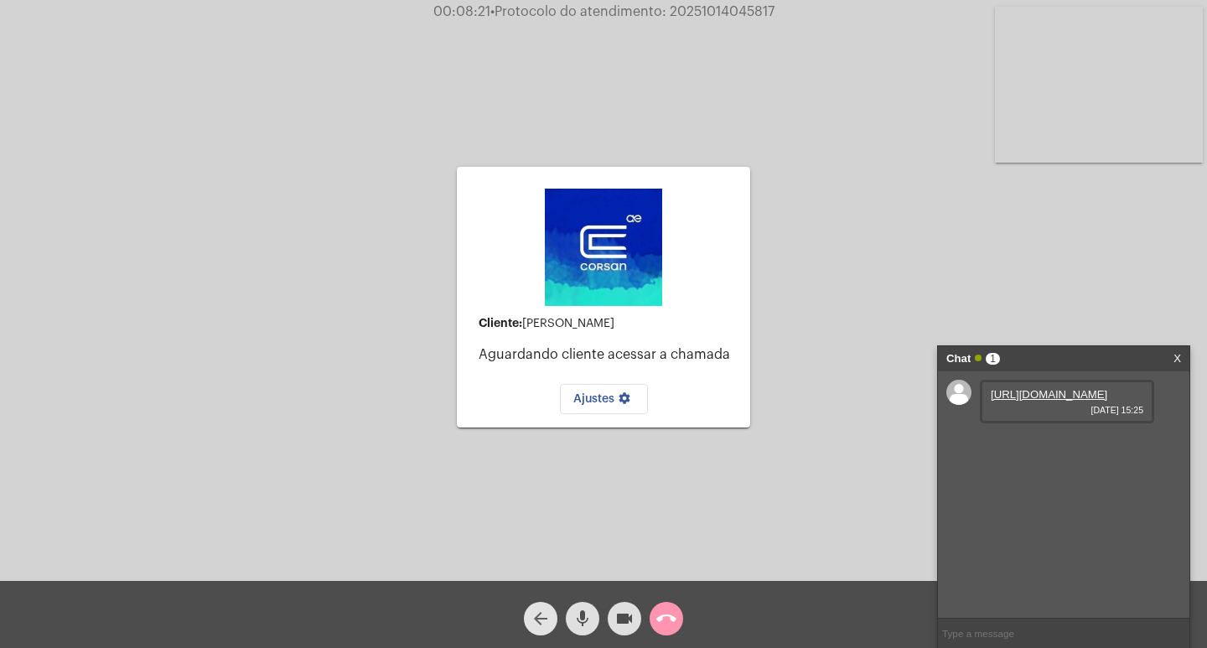
click at [541, 623] on mat-icon "arrow_back" at bounding box center [541, 618] width 20 height 20
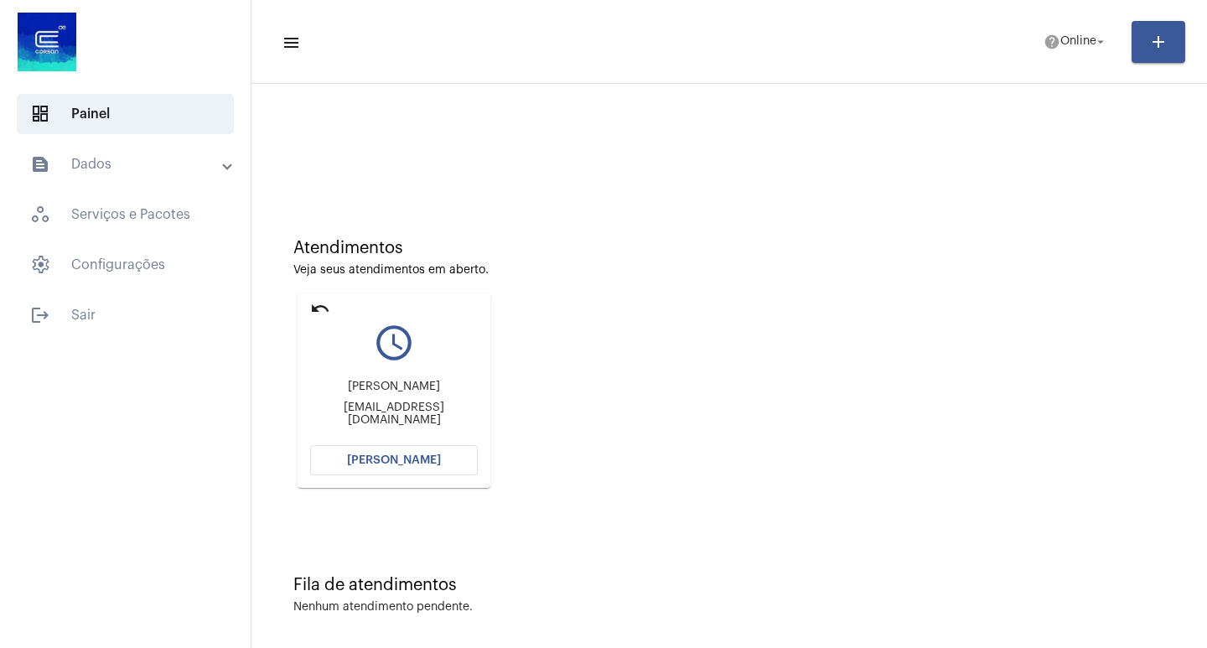
click at [364, 456] on span "[PERSON_NAME]" at bounding box center [394, 460] width 94 height 12
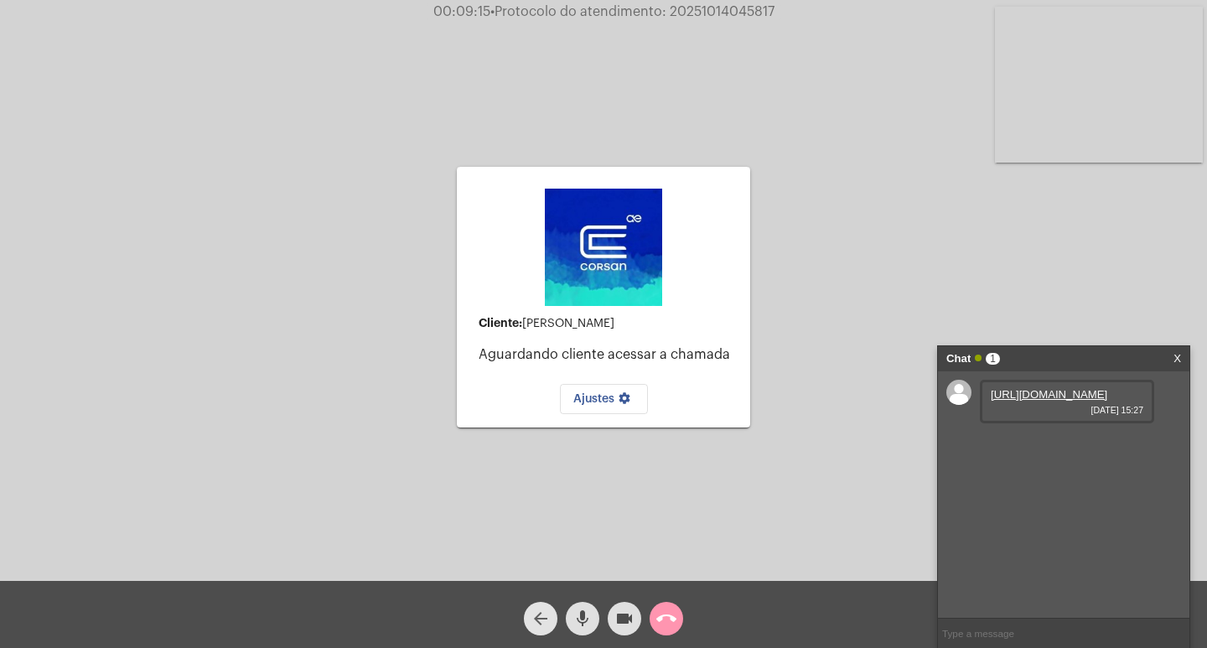
click at [541, 618] on mat-icon "arrow_back" at bounding box center [541, 618] width 20 height 20
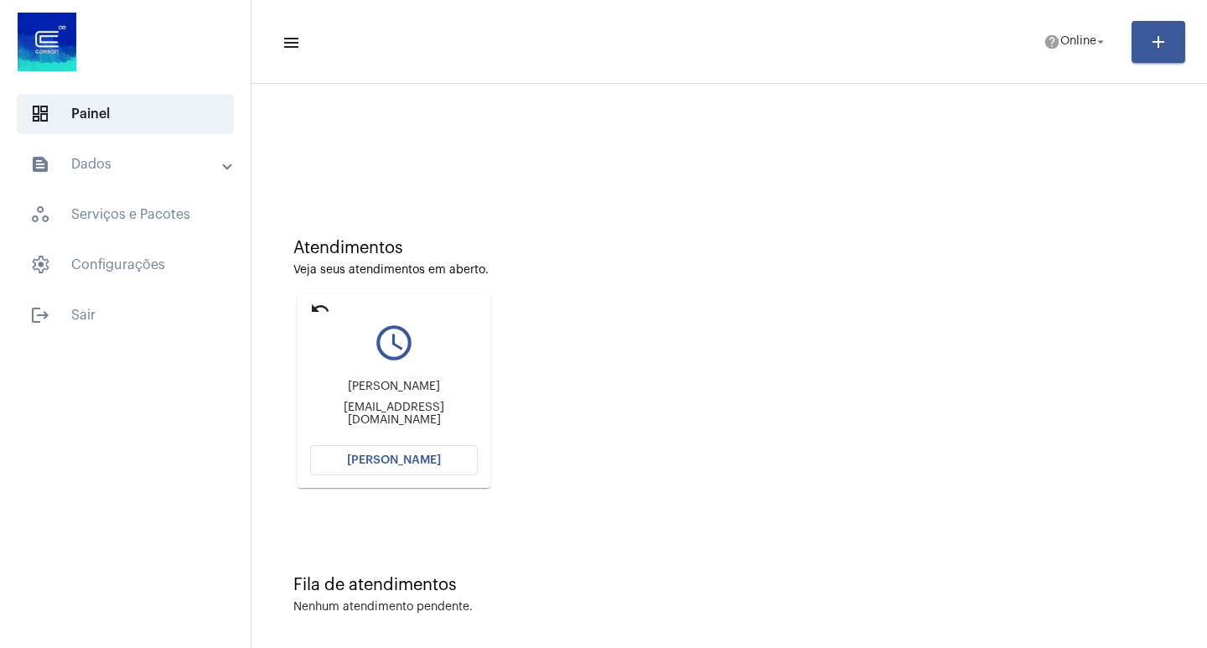
click at [377, 457] on span "[PERSON_NAME]" at bounding box center [394, 460] width 94 height 12
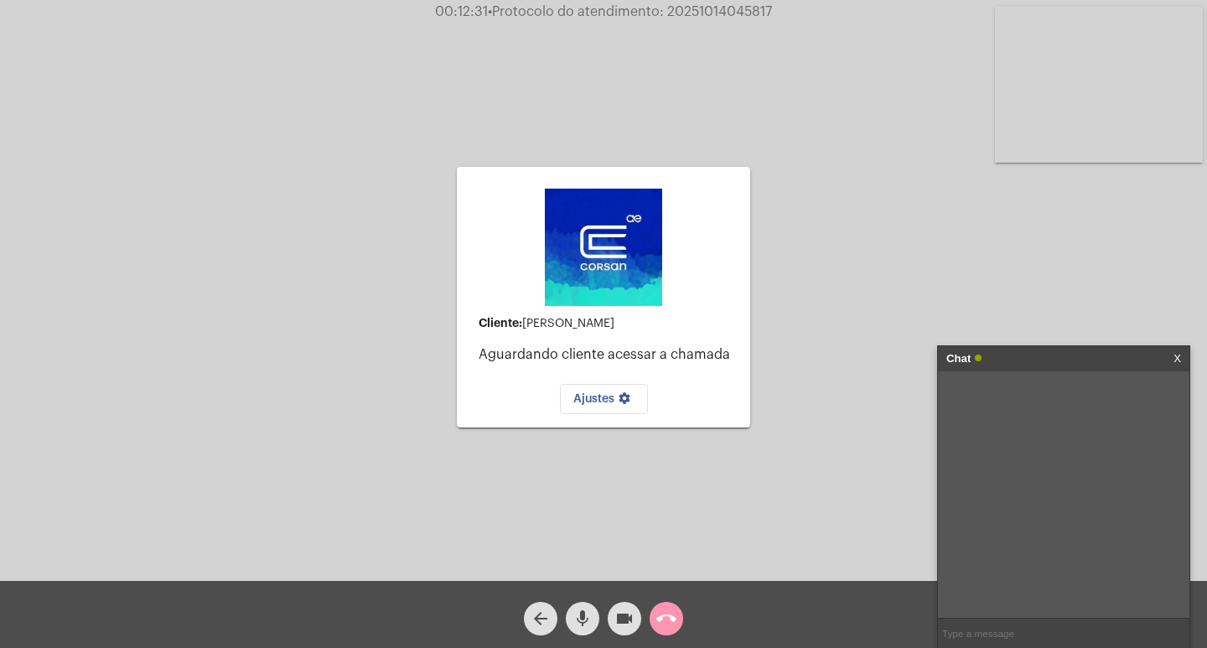
click at [549, 619] on mat-icon "arrow_back" at bounding box center [541, 618] width 20 height 20
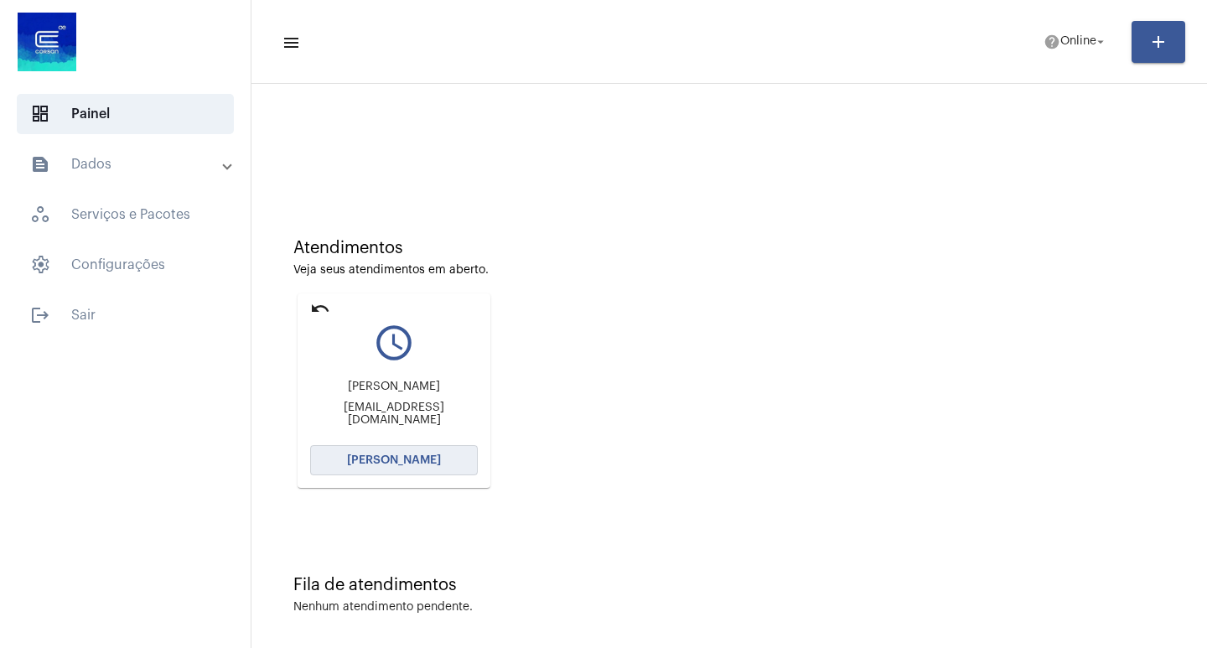
click at [386, 456] on span "[PERSON_NAME]" at bounding box center [394, 460] width 94 height 12
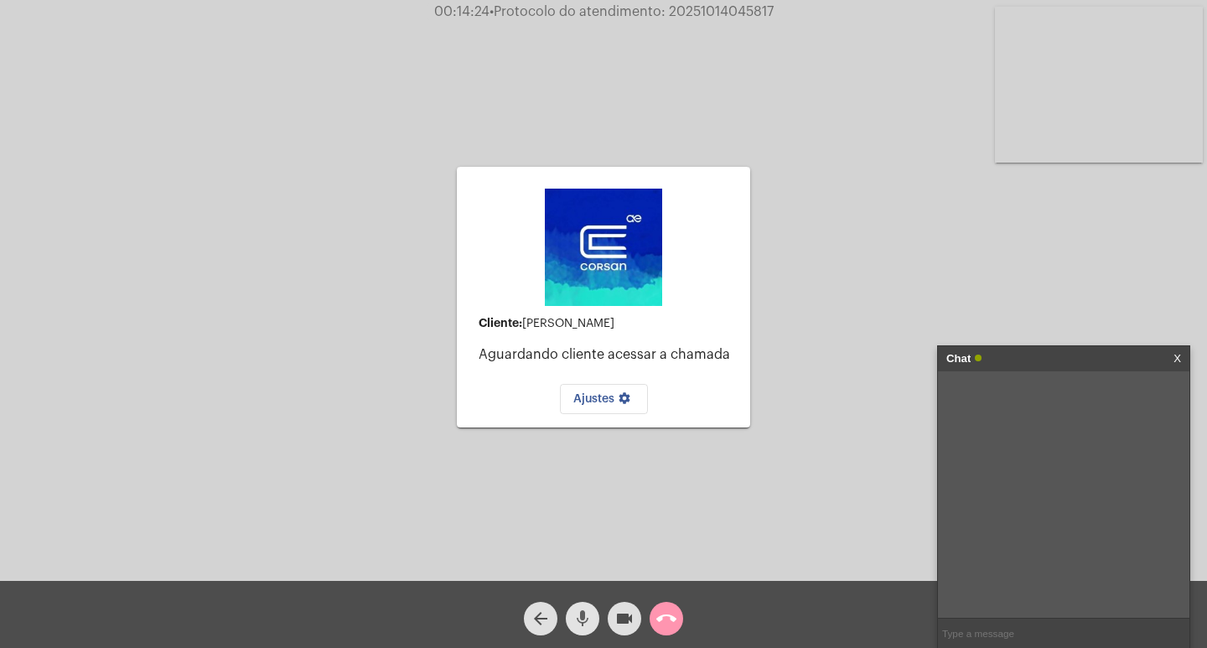
click at [588, 617] on mat-icon "mic" at bounding box center [582, 618] width 20 height 20
click at [544, 615] on mat-icon "arrow_back" at bounding box center [541, 618] width 20 height 20
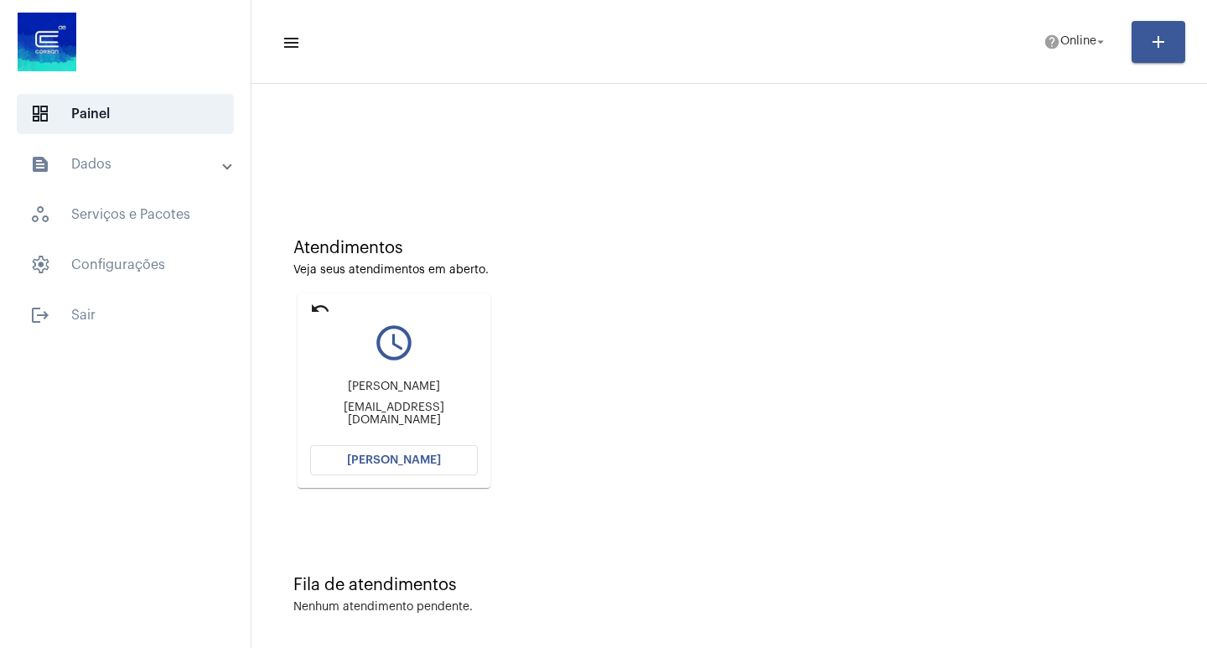
click at [365, 458] on span "[PERSON_NAME]" at bounding box center [394, 460] width 94 height 12
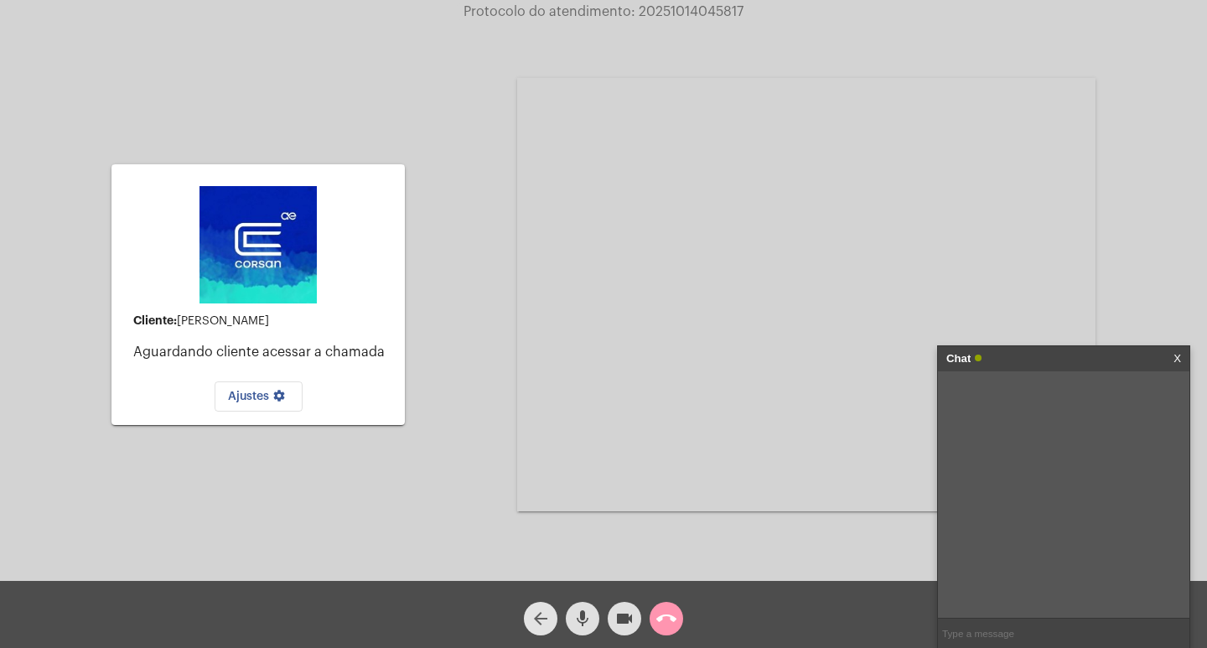
click at [546, 619] on mat-icon "arrow_back" at bounding box center [541, 618] width 20 height 20
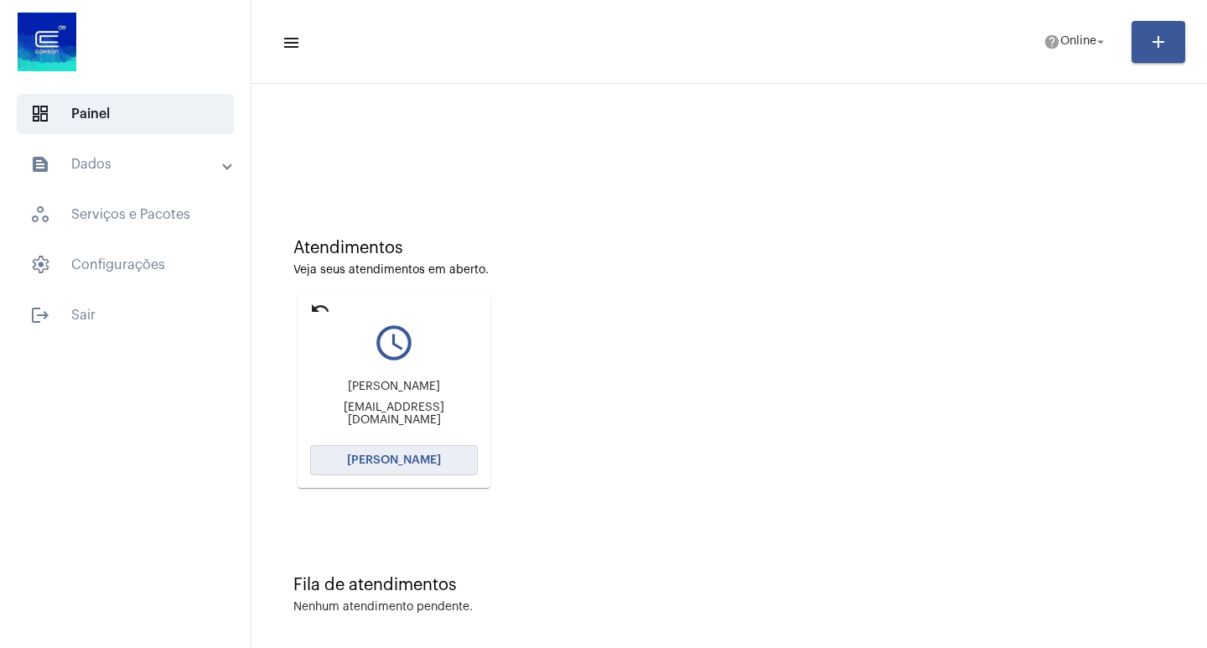
click at [400, 457] on span "[PERSON_NAME]" at bounding box center [394, 460] width 94 height 12
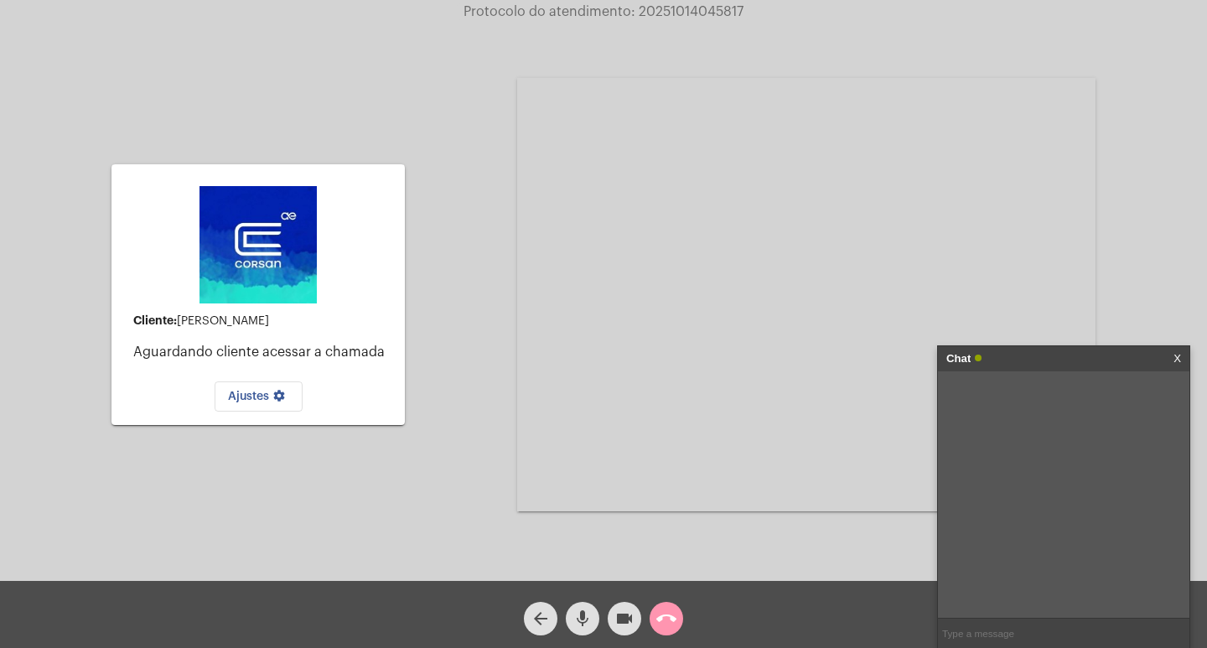
click at [586, 619] on mat-icon "mic" at bounding box center [582, 618] width 20 height 20
click at [539, 613] on mat-icon "arrow_back" at bounding box center [541, 618] width 20 height 20
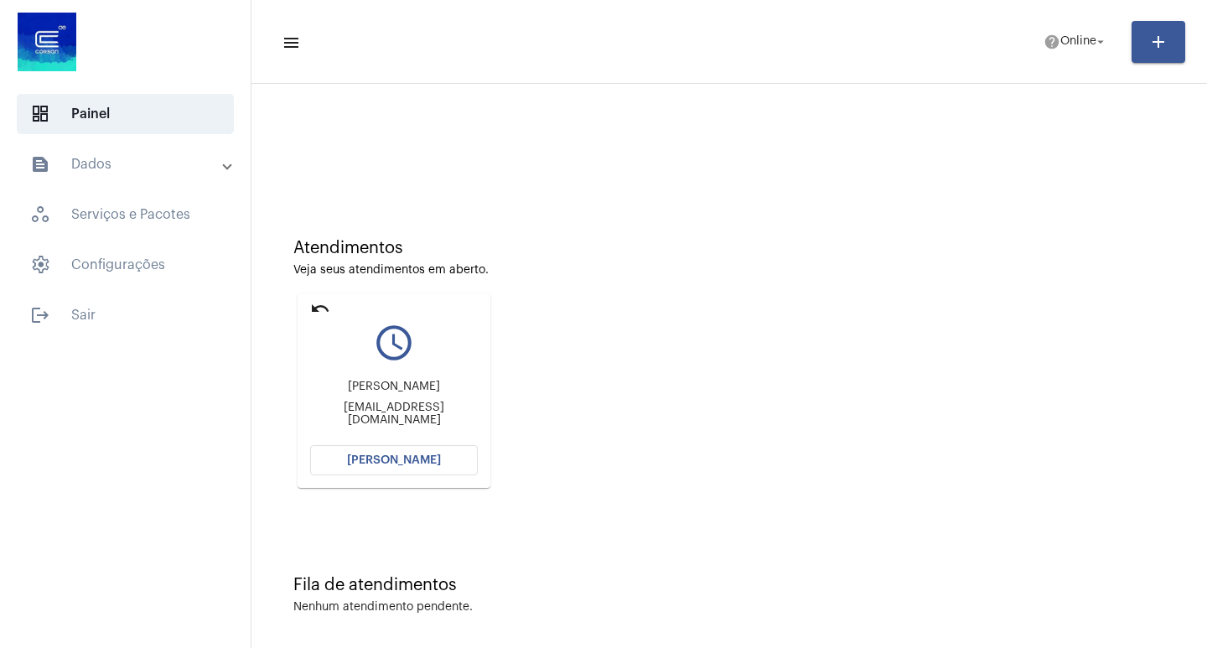
click at [375, 452] on button "[PERSON_NAME]" at bounding box center [394, 460] width 168 height 30
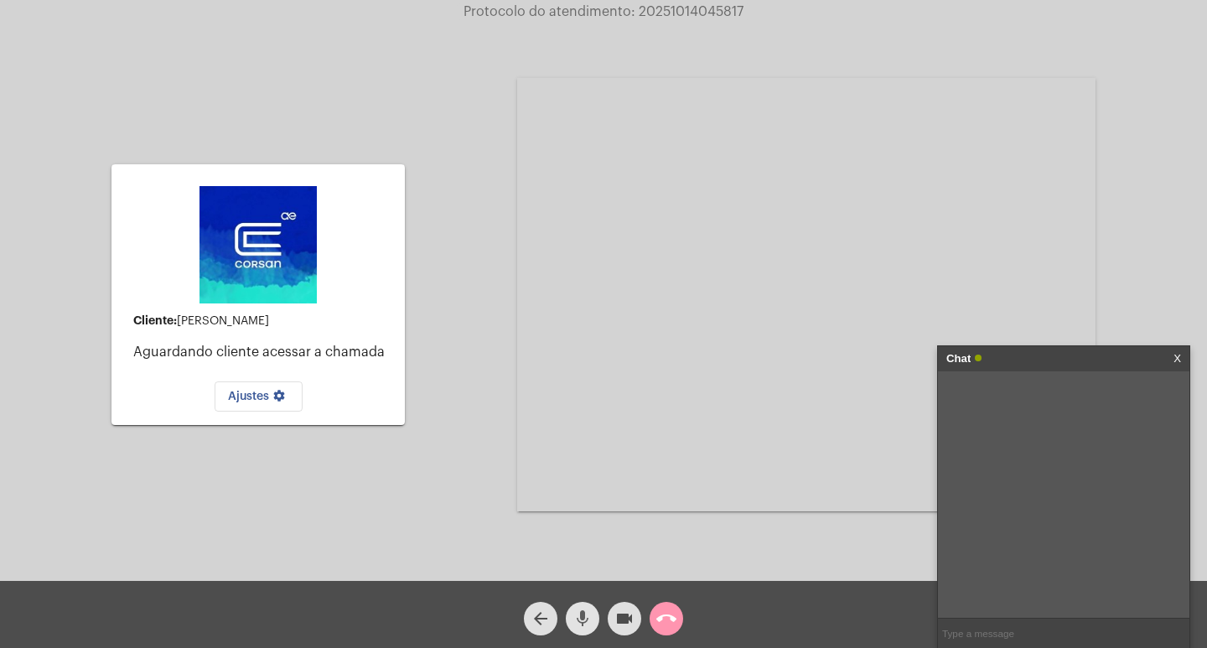
click at [582, 618] on mat-icon "mic" at bounding box center [582, 618] width 20 height 20
click at [620, 613] on mat-icon "videocam" at bounding box center [624, 618] width 20 height 20
click at [620, 612] on mat-icon "videocam_off" at bounding box center [624, 618] width 20 height 20
click at [592, 618] on mat-icon "mic_off" at bounding box center [582, 618] width 20 height 20
click at [543, 615] on mat-icon "arrow_back" at bounding box center [541, 618] width 20 height 20
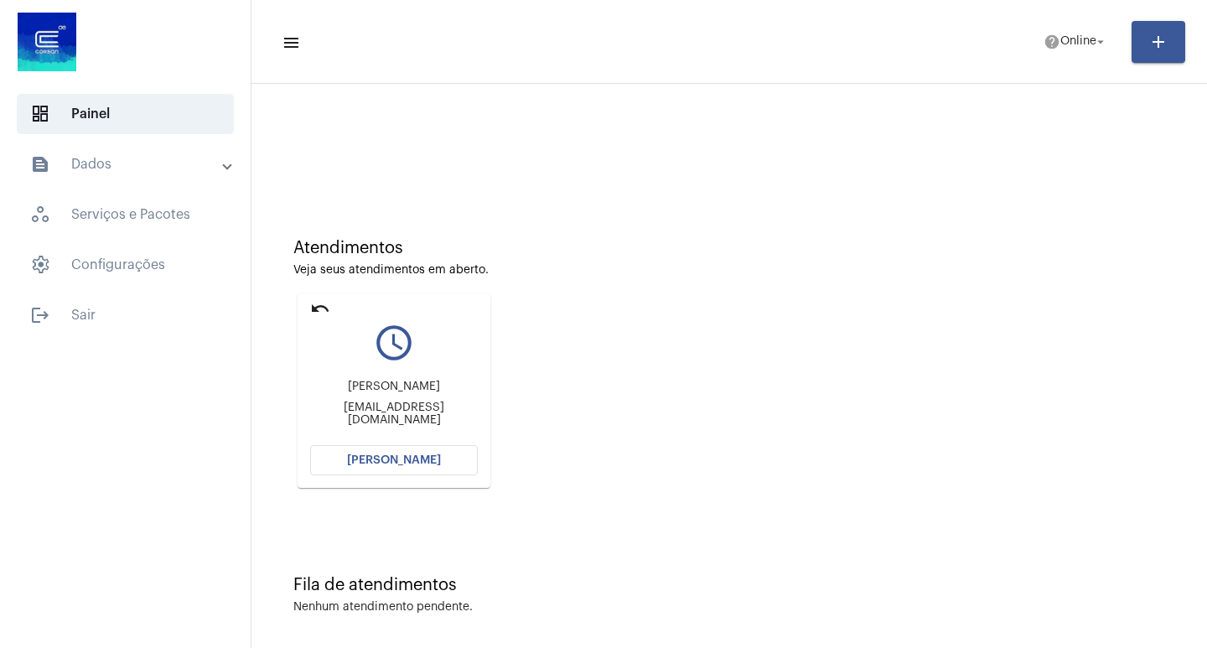
click at [359, 459] on span "[PERSON_NAME]" at bounding box center [394, 460] width 94 height 12
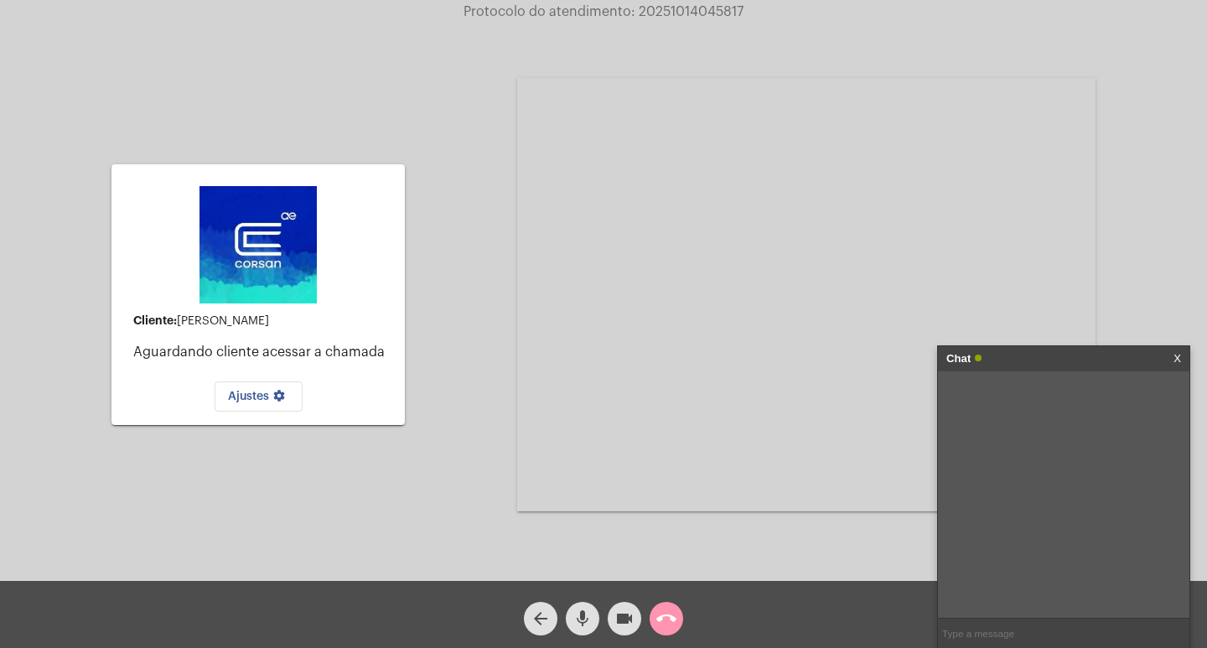
click at [588, 614] on mat-icon "mic" at bounding box center [582, 618] width 20 height 20
click at [624, 621] on mat-icon "videocam" at bounding box center [624, 618] width 20 height 20
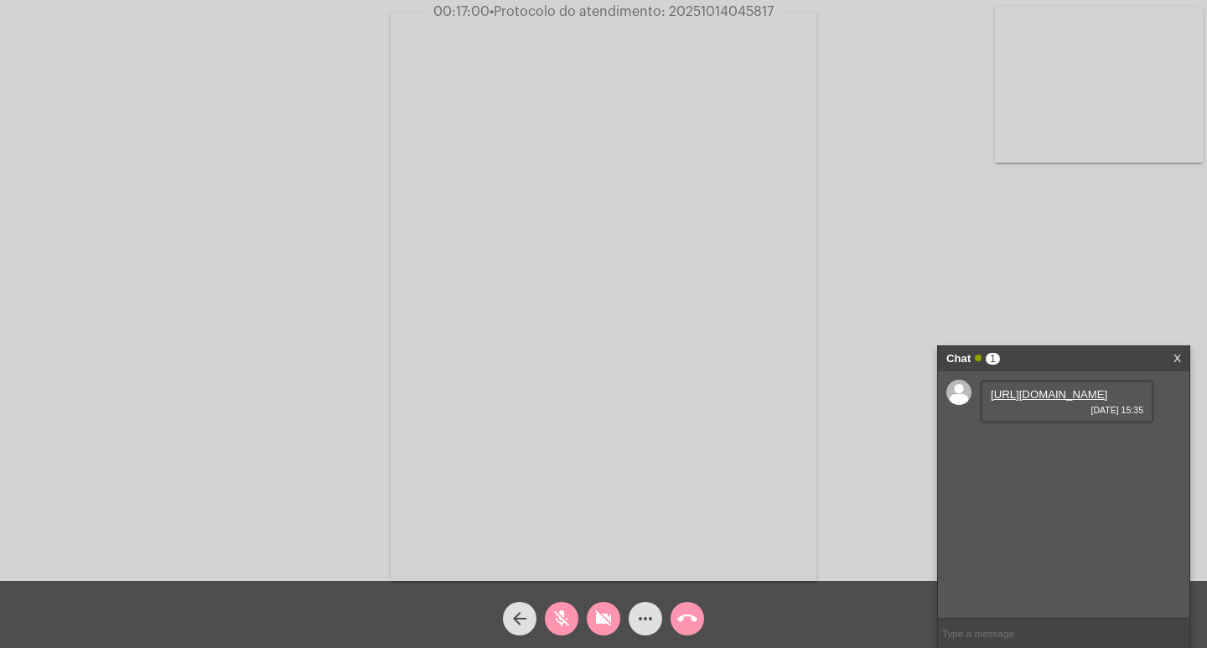
click at [563, 610] on mat-icon "mic_off" at bounding box center [561, 618] width 20 height 20
click at [602, 617] on mat-icon "videocam_off" at bounding box center [603, 618] width 20 height 20
click at [1032, 401] on link "[URL][DOMAIN_NAME]" at bounding box center [1049, 394] width 116 height 13
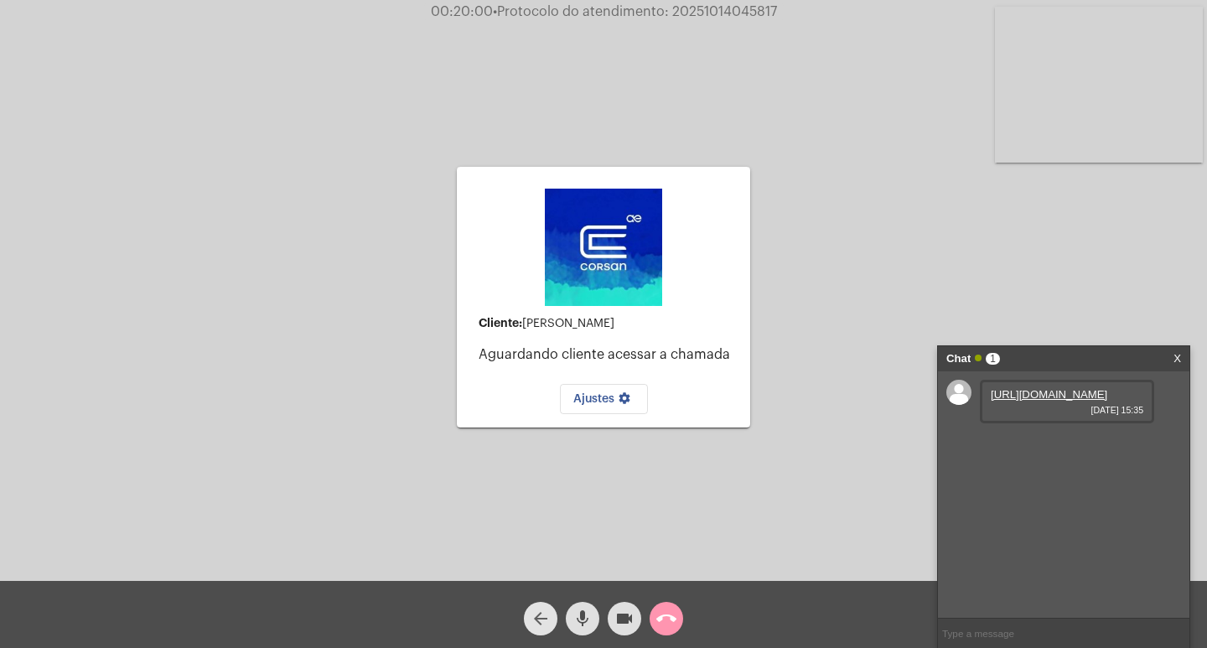
click at [544, 618] on mat-icon "arrow_back" at bounding box center [541, 618] width 20 height 20
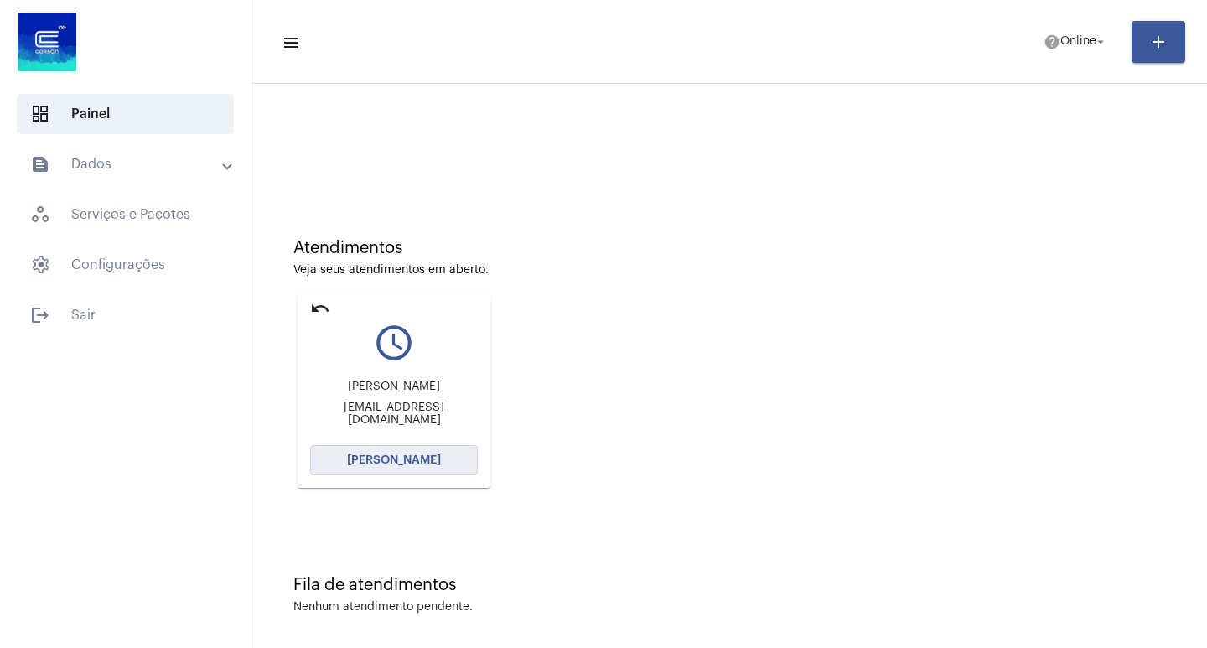
click at [386, 463] on button "[PERSON_NAME]" at bounding box center [394, 460] width 168 height 30
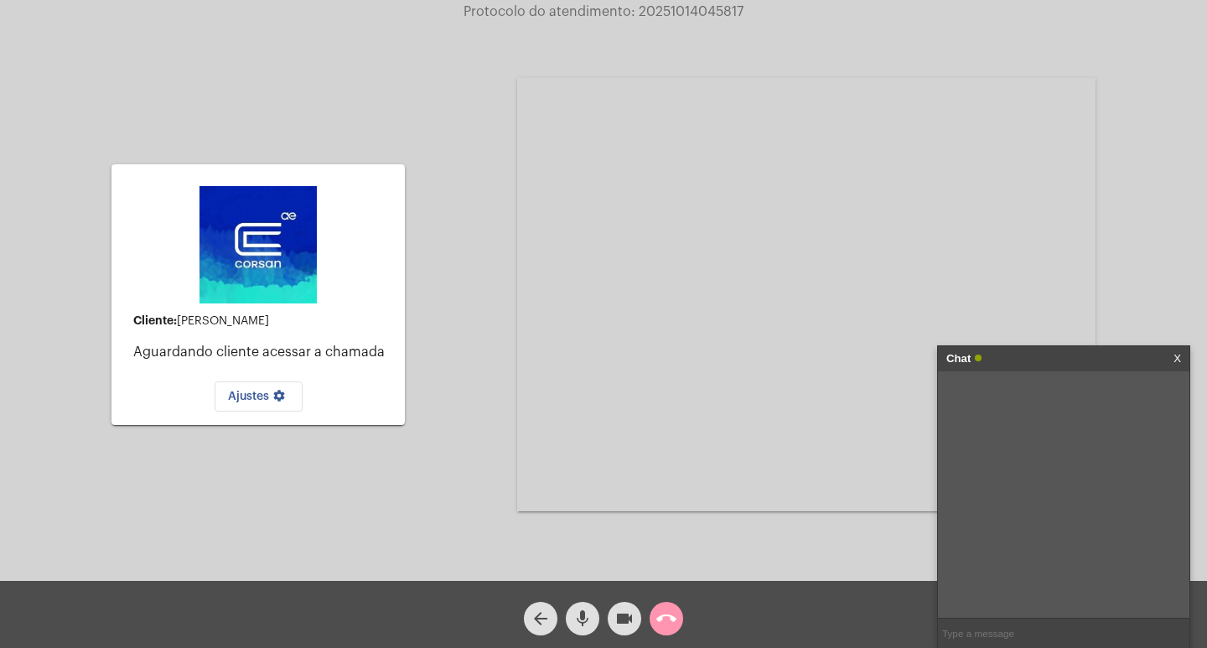
click at [582, 619] on mat-icon "mic" at bounding box center [582, 618] width 20 height 20
click at [624, 615] on mat-icon "videocam" at bounding box center [624, 618] width 20 height 20
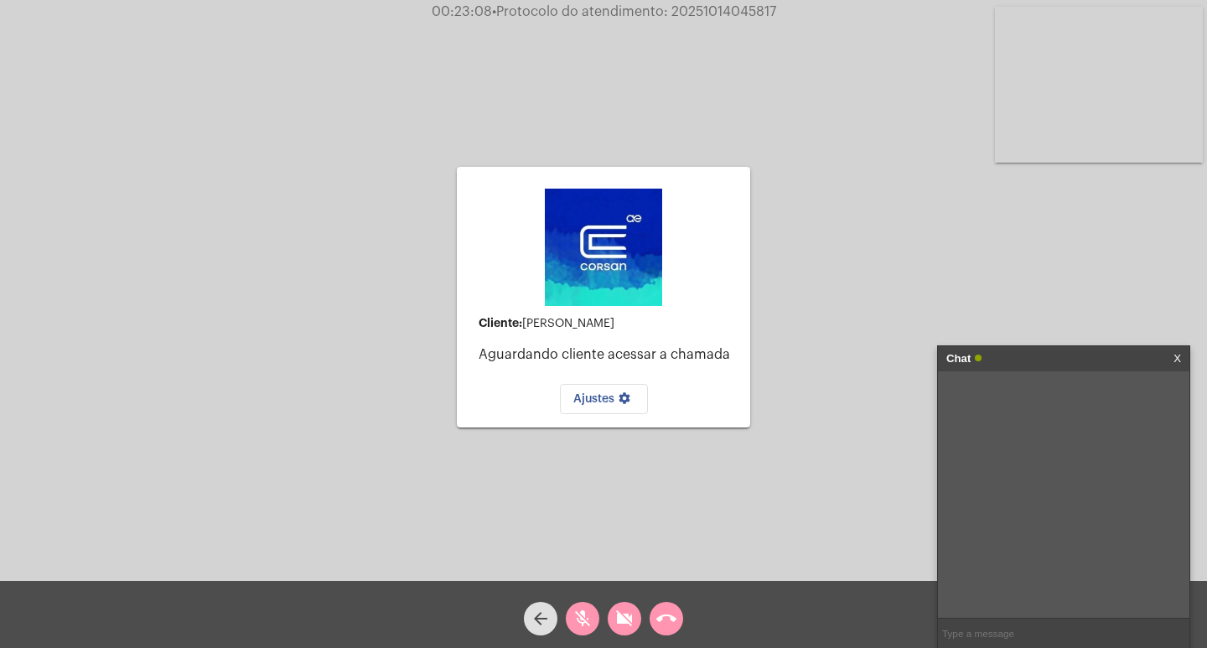
click at [568, 453] on div "Cliente: [PERSON_NAME] cliente acessar a chamada Ajustes settings" at bounding box center [603, 296] width 293 height 577
click at [541, 614] on mat-icon "arrow_back" at bounding box center [541, 618] width 20 height 20
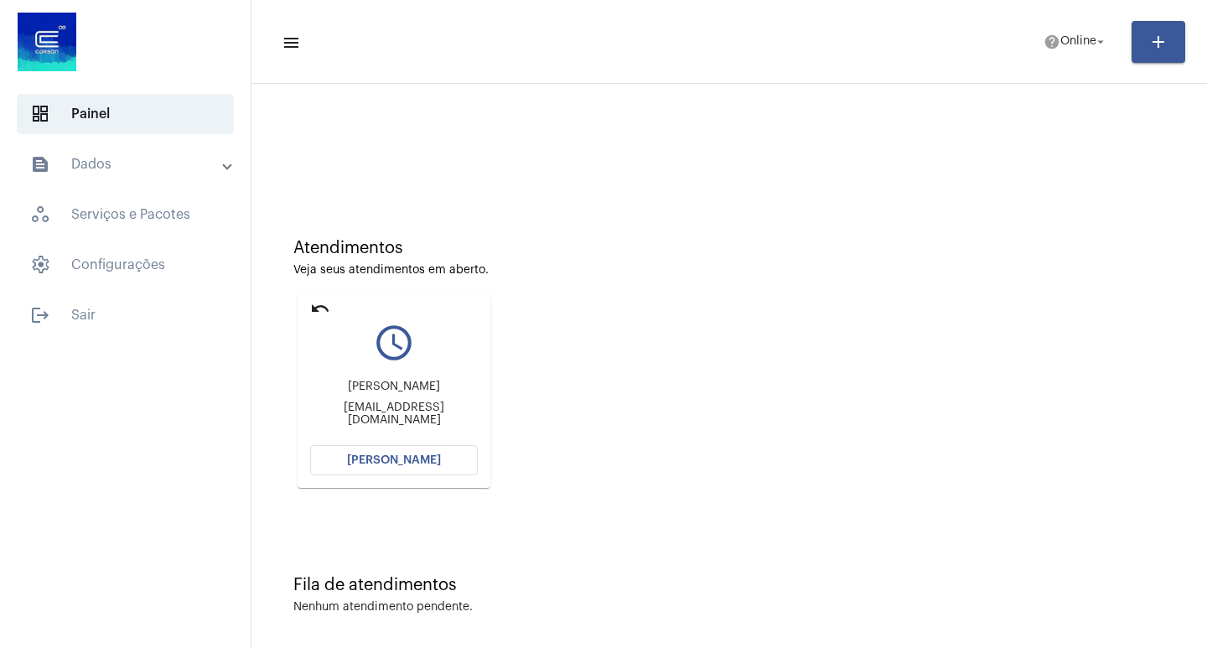
click at [349, 454] on button "[PERSON_NAME]" at bounding box center [394, 460] width 168 height 30
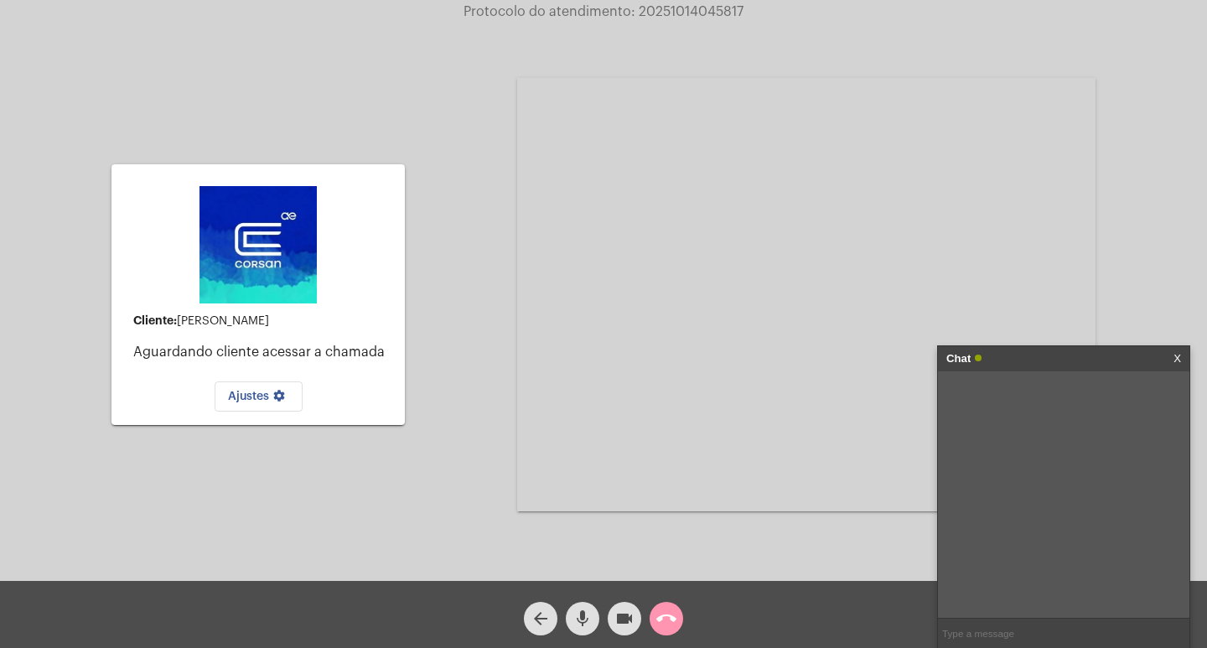
click at [547, 613] on mat-icon "arrow_back" at bounding box center [541, 618] width 20 height 20
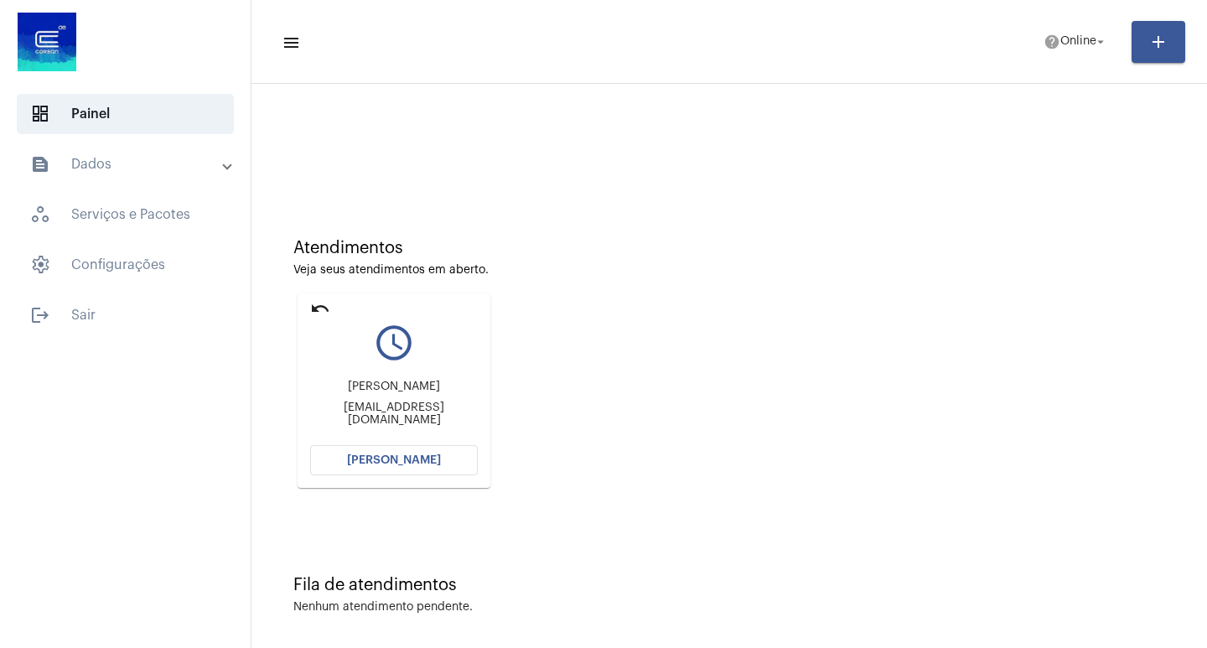
click at [368, 453] on button "[PERSON_NAME]" at bounding box center [394, 460] width 168 height 30
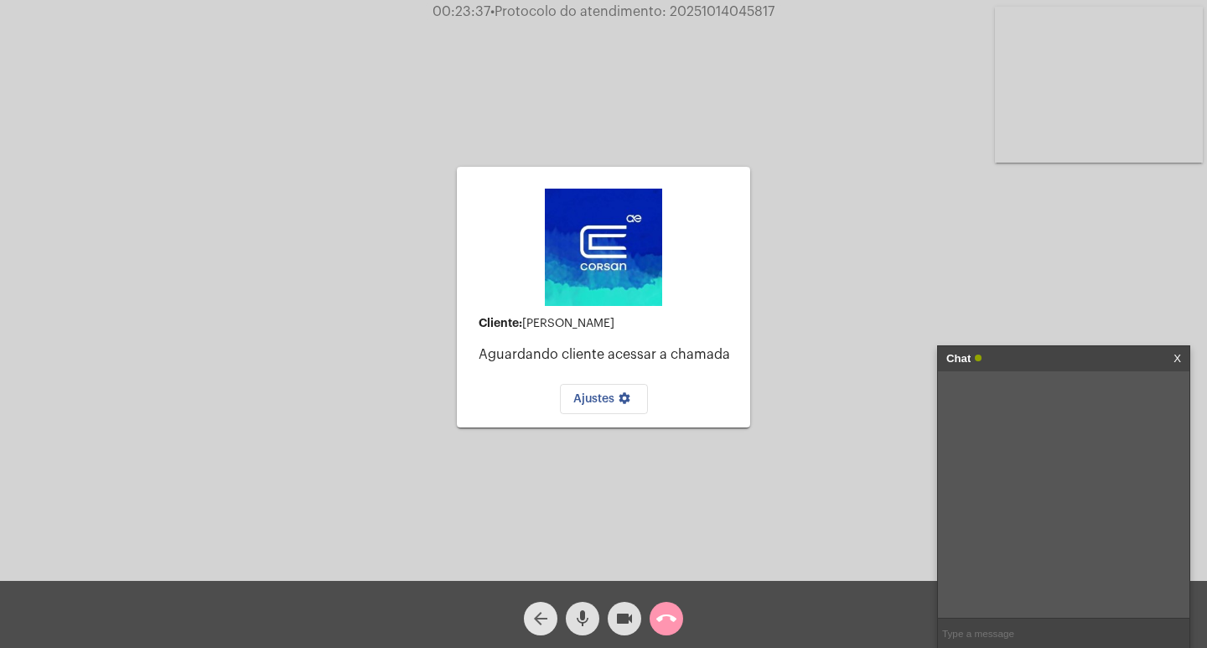
click at [541, 611] on mat-icon "arrow_back" at bounding box center [541, 618] width 20 height 20
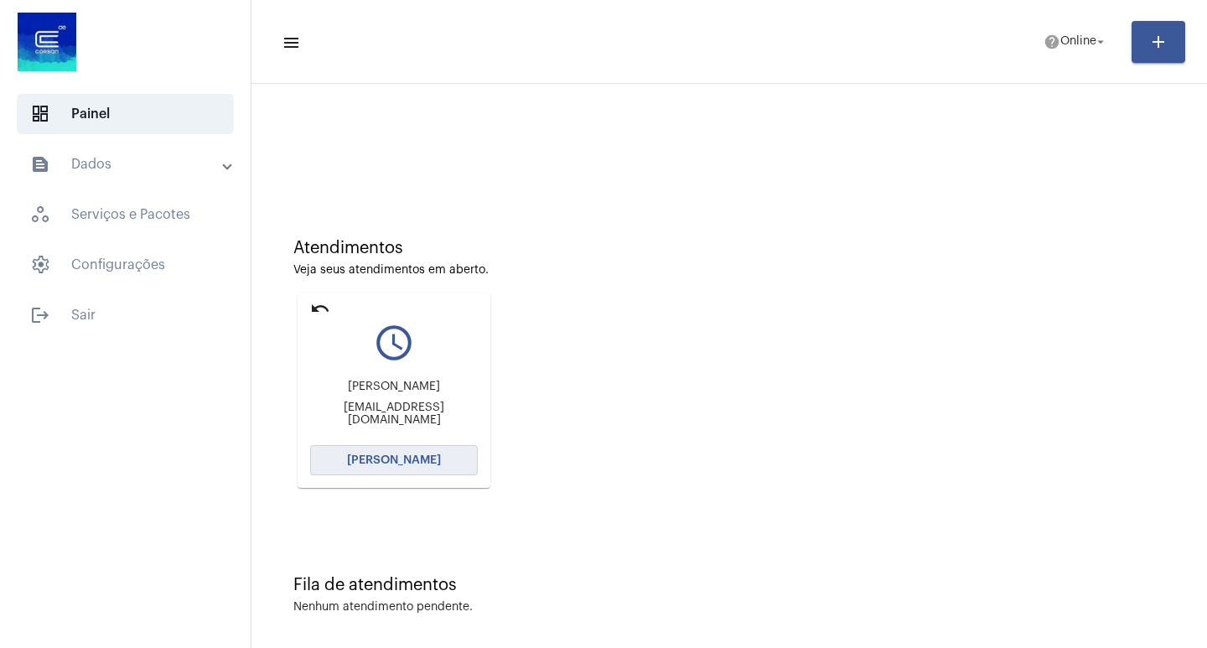
click at [360, 460] on span "[PERSON_NAME]" at bounding box center [394, 460] width 94 height 12
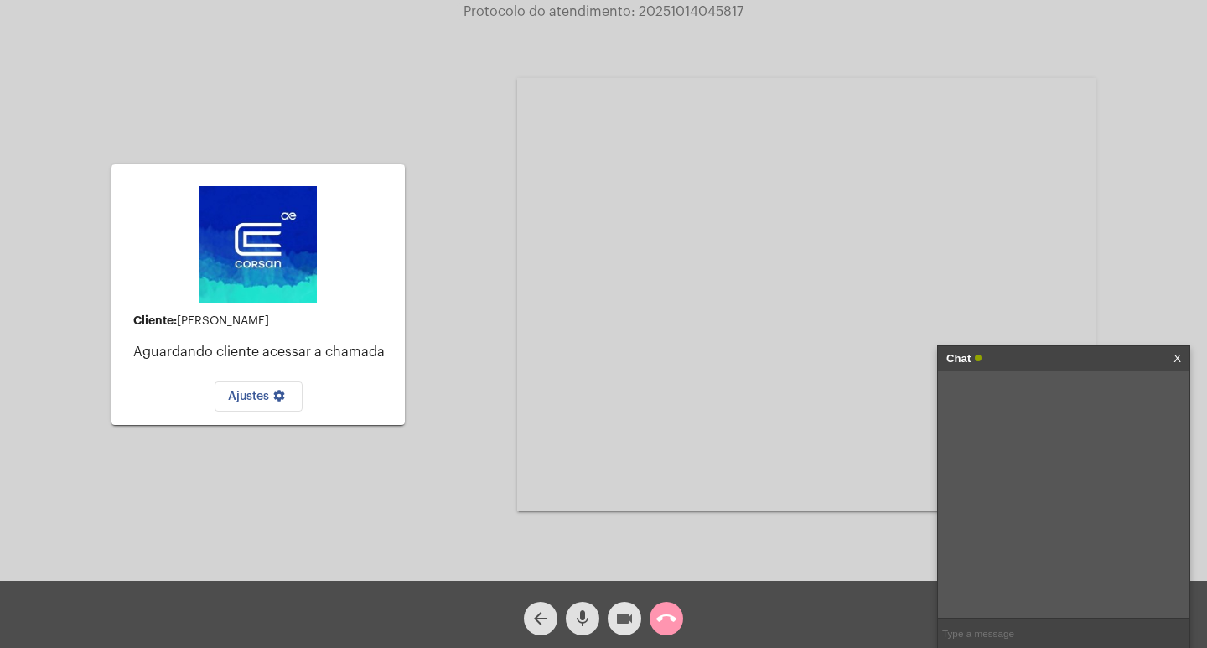
click at [625, 614] on mat-icon "videocam" at bounding box center [624, 618] width 20 height 20
click at [589, 617] on mat-icon "mic" at bounding box center [582, 618] width 20 height 20
click at [660, 615] on mat-icon "call_end" at bounding box center [666, 618] width 20 height 20
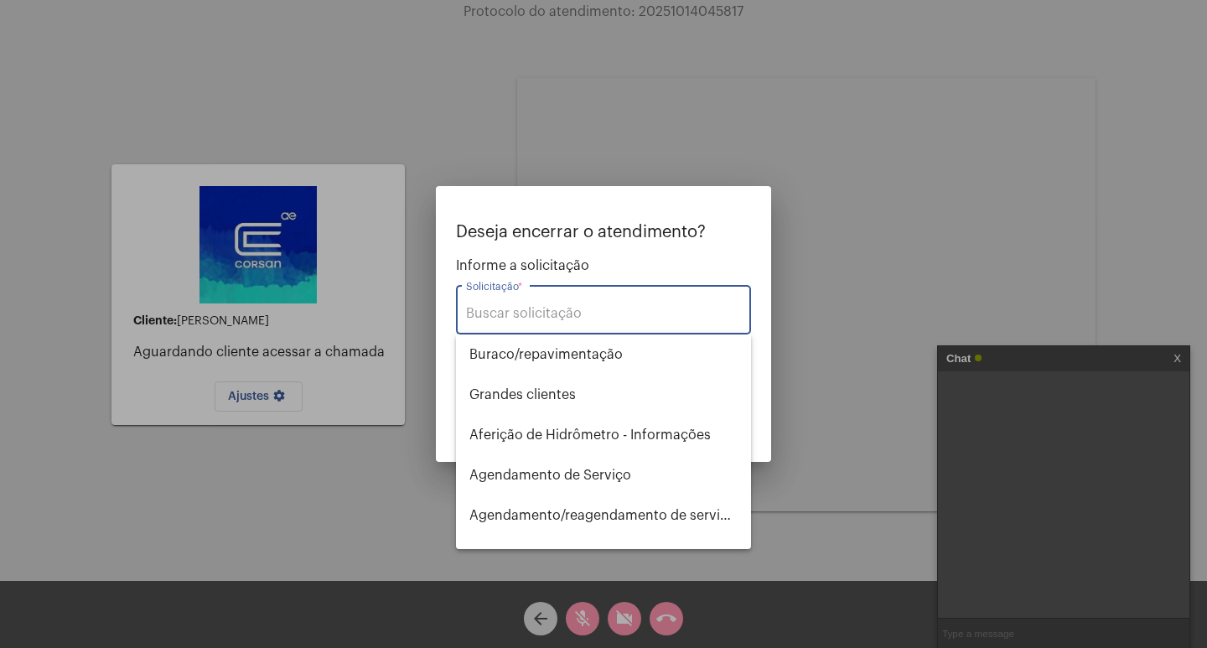
click at [515, 305] on div "Solicitação *" at bounding box center [603, 308] width 275 height 53
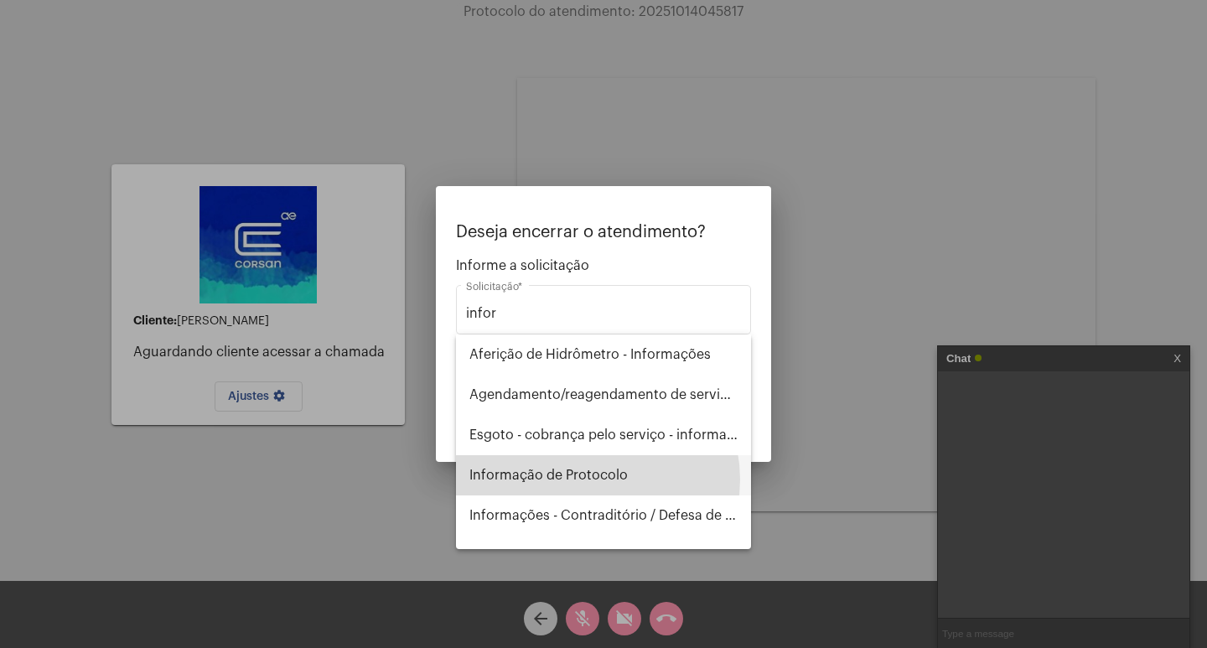
click at [588, 479] on span "Informação de Protocolo" at bounding box center [603, 475] width 268 height 40
type input "Informação de Protocolo"
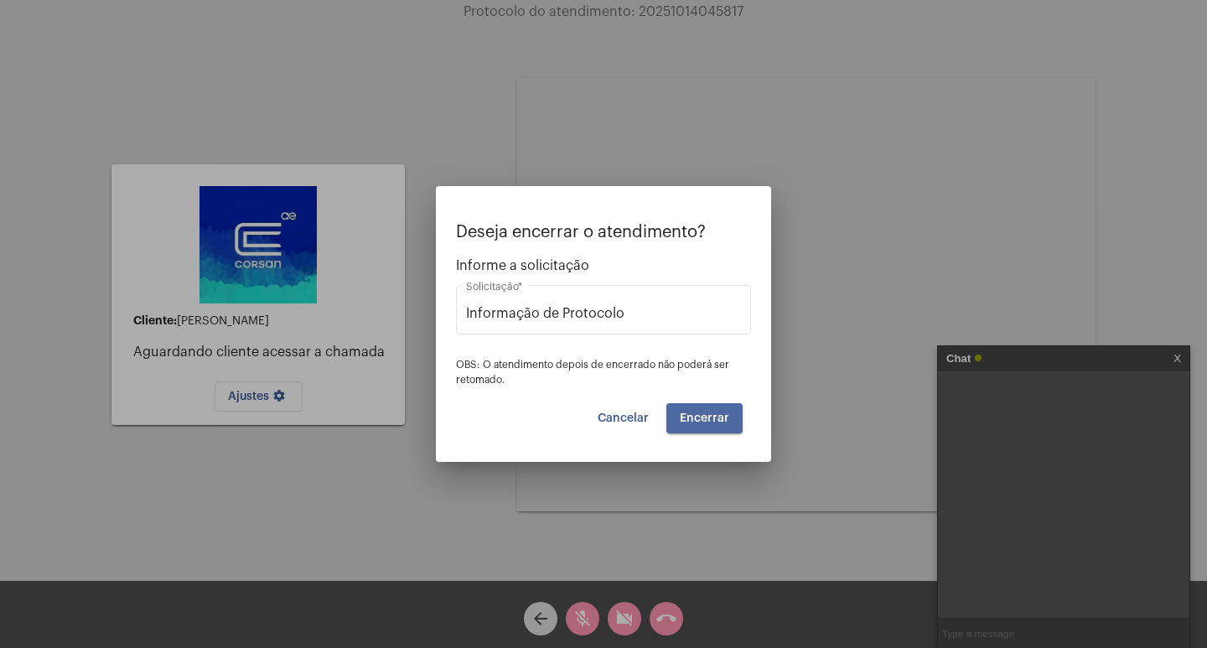
click at [696, 417] on span "Encerrar" at bounding box center [704, 418] width 49 height 12
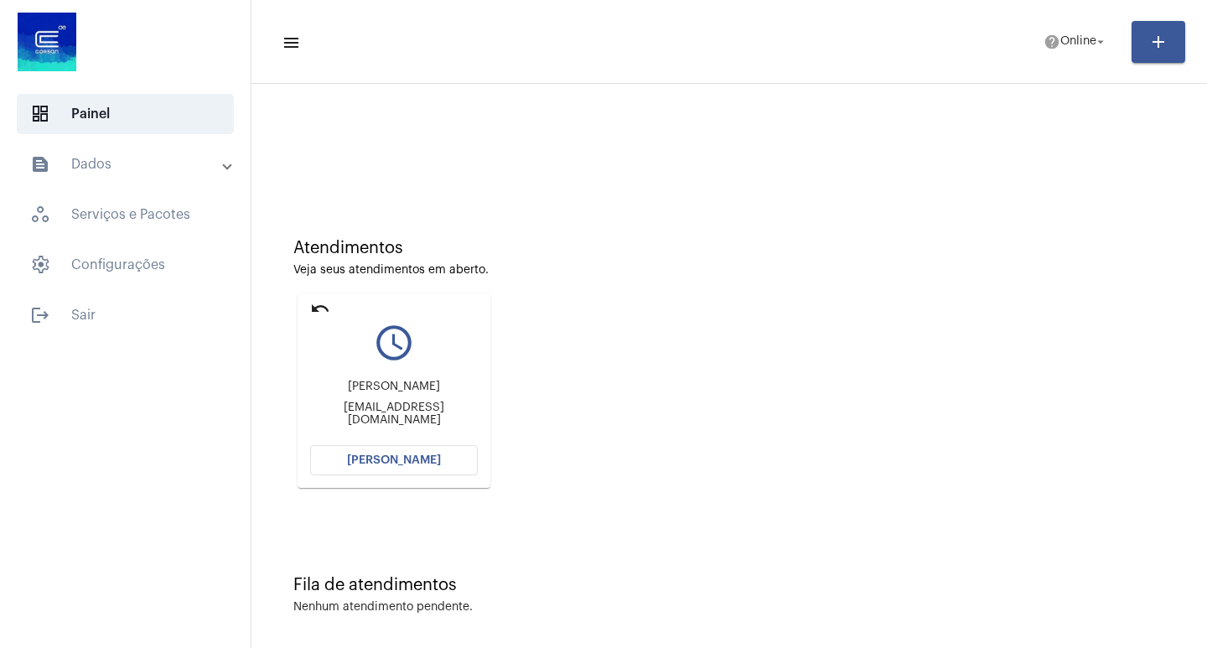
click at [360, 460] on span "[PERSON_NAME]" at bounding box center [394, 460] width 94 height 12
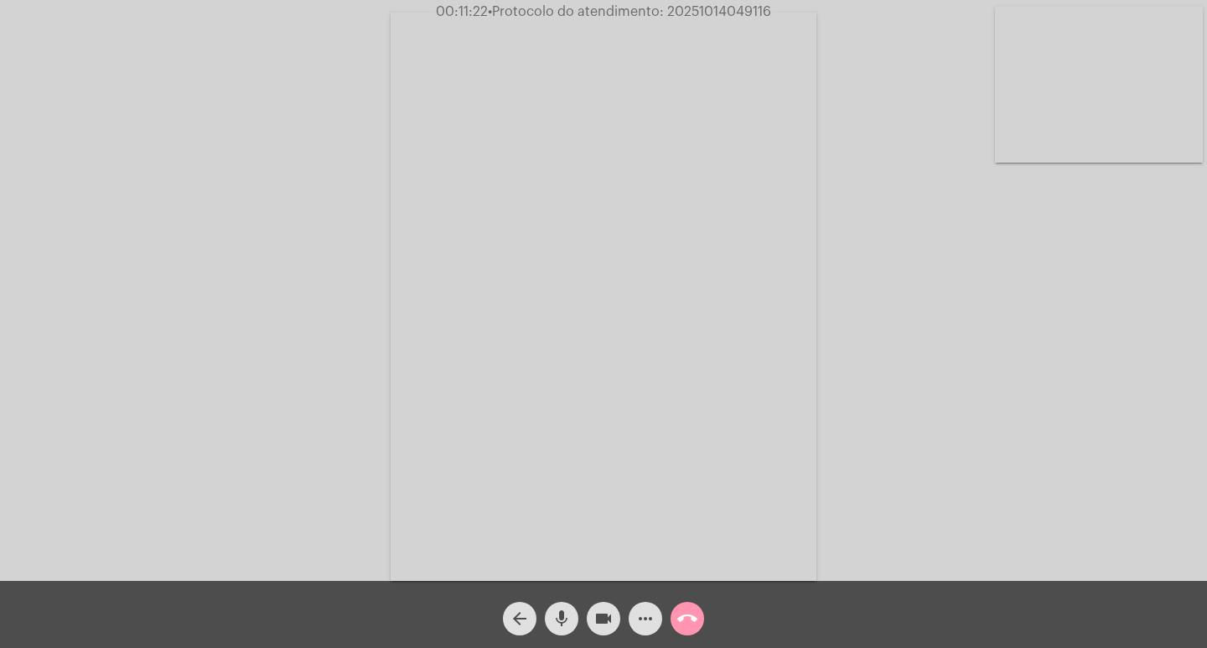
click at [571, 618] on mat-icon "mic" at bounding box center [561, 618] width 20 height 20
click at [567, 611] on mat-icon "mic_off" at bounding box center [561, 618] width 20 height 20
click at [565, 619] on mat-icon "mic" at bounding box center [561, 618] width 20 height 20
click at [600, 614] on mat-icon "videocam" at bounding box center [603, 618] width 20 height 20
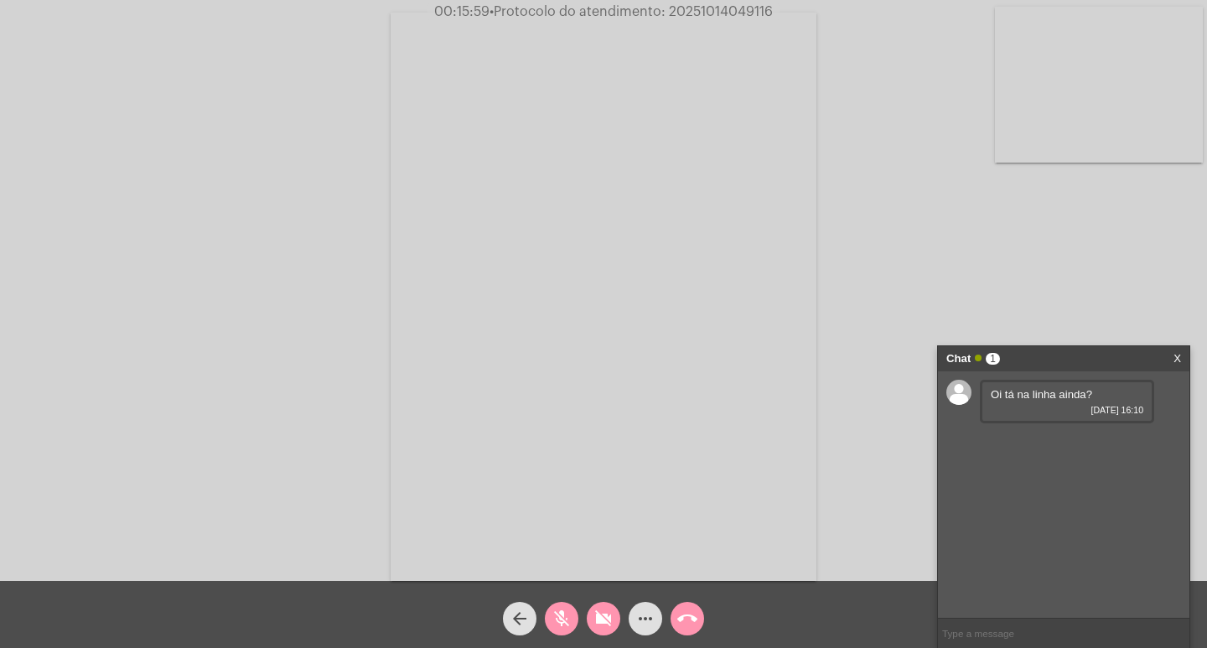
click at [550, 621] on button "mic_off" at bounding box center [562, 619] width 34 height 34
click at [606, 612] on mat-icon "videocam_off" at bounding box center [603, 618] width 20 height 20
click at [649, 614] on mat-icon "more_horiz" at bounding box center [645, 618] width 20 height 20
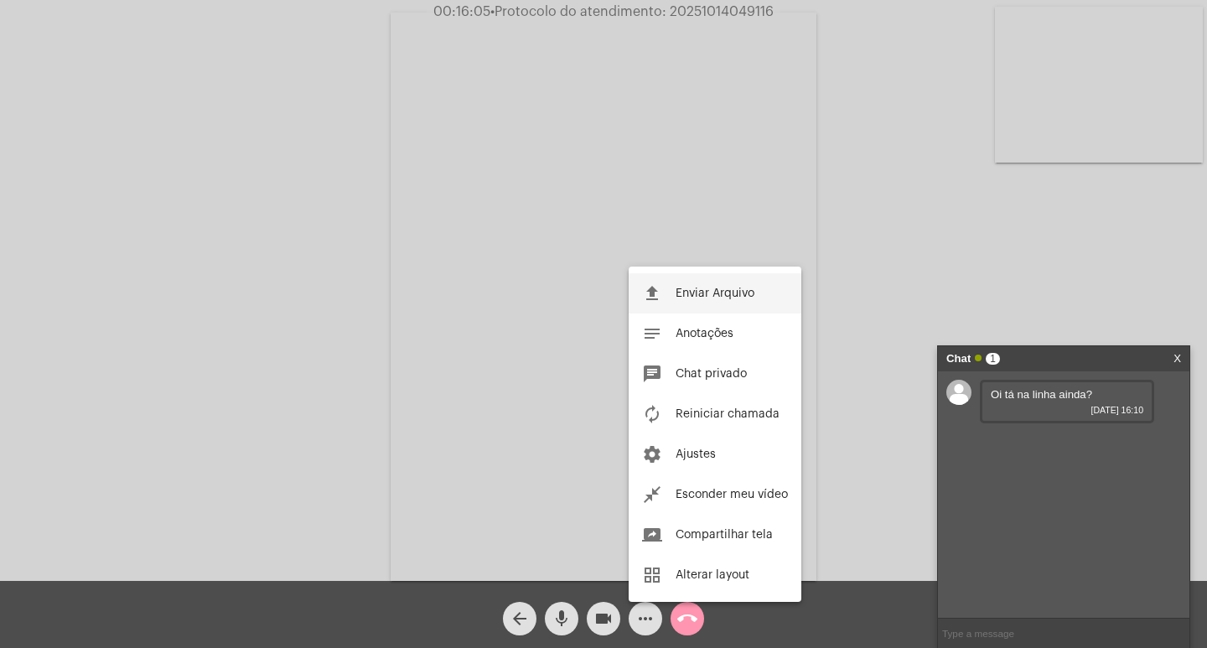
click at [730, 289] on span "Enviar Arquivo" at bounding box center [714, 293] width 79 height 12
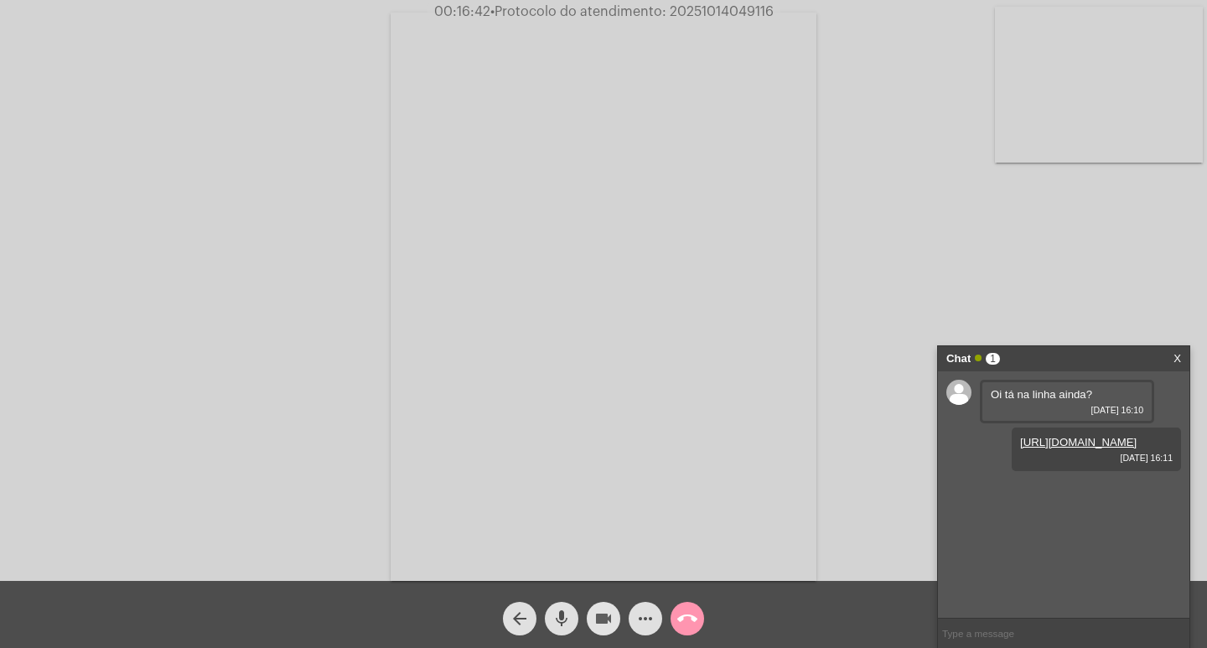
click at [593, 613] on mat-icon "videocam" at bounding box center [603, 618] width 20 height 20
drag, startPoint x: 551, startPoint y: 615, endPoint x: 569, endPoint y: 615, distance: 18.4
click at [554, 615] on button "mic" at bounding box center [562, 619] width 34 height 34
click at [685, 616] on mat-icon "call_end" at bounding box center [687, 618] width 20 height 20
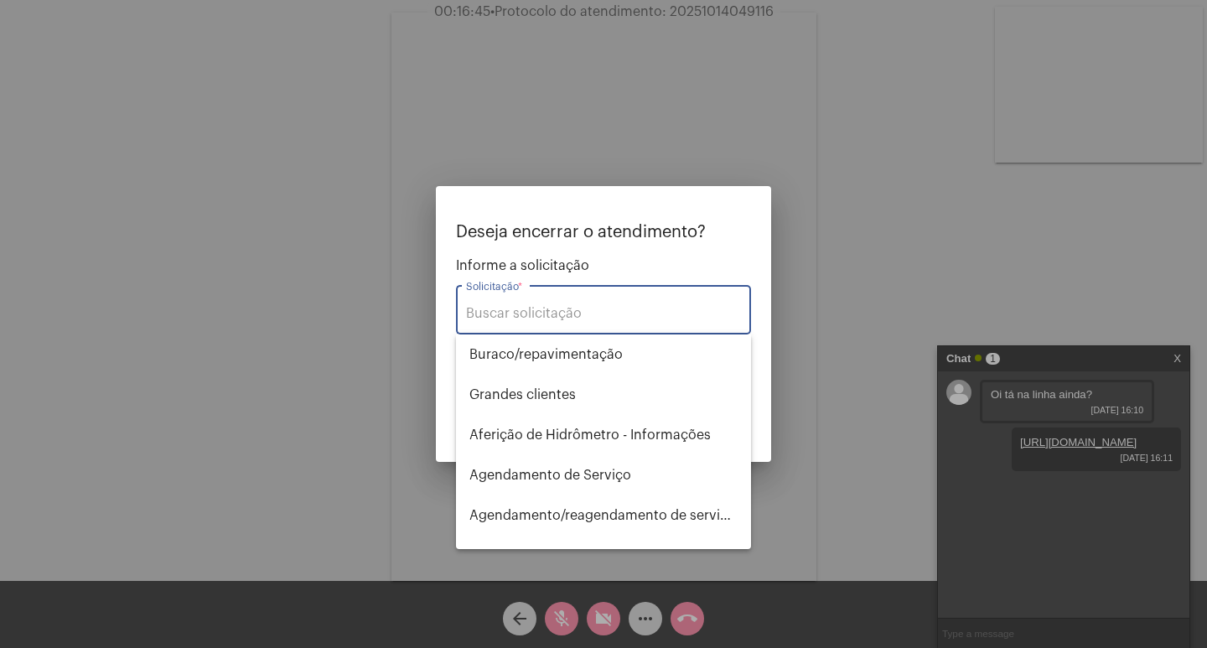
click at [516, 304] on div "Solicitação *" at bounding box center [603, 308] width 275 height 53
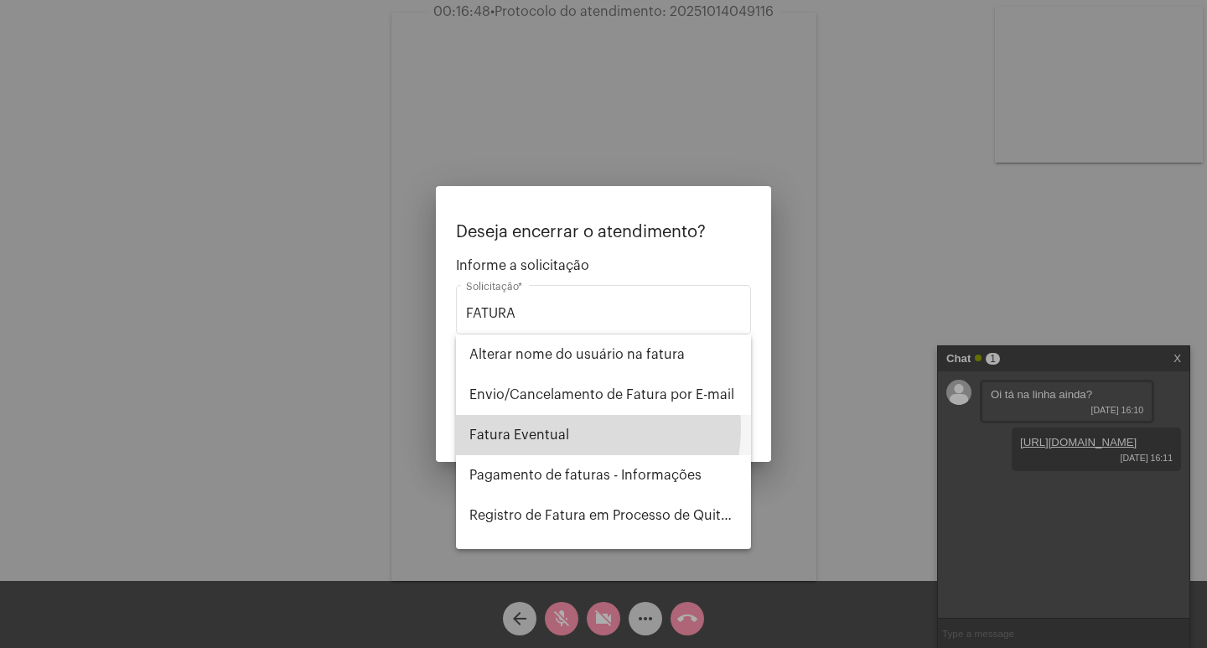
click at [572, 427] on span "Fatura Eventual" at bounding box center [603, 435] width 268 height 40
type input "Fatura Eventual"
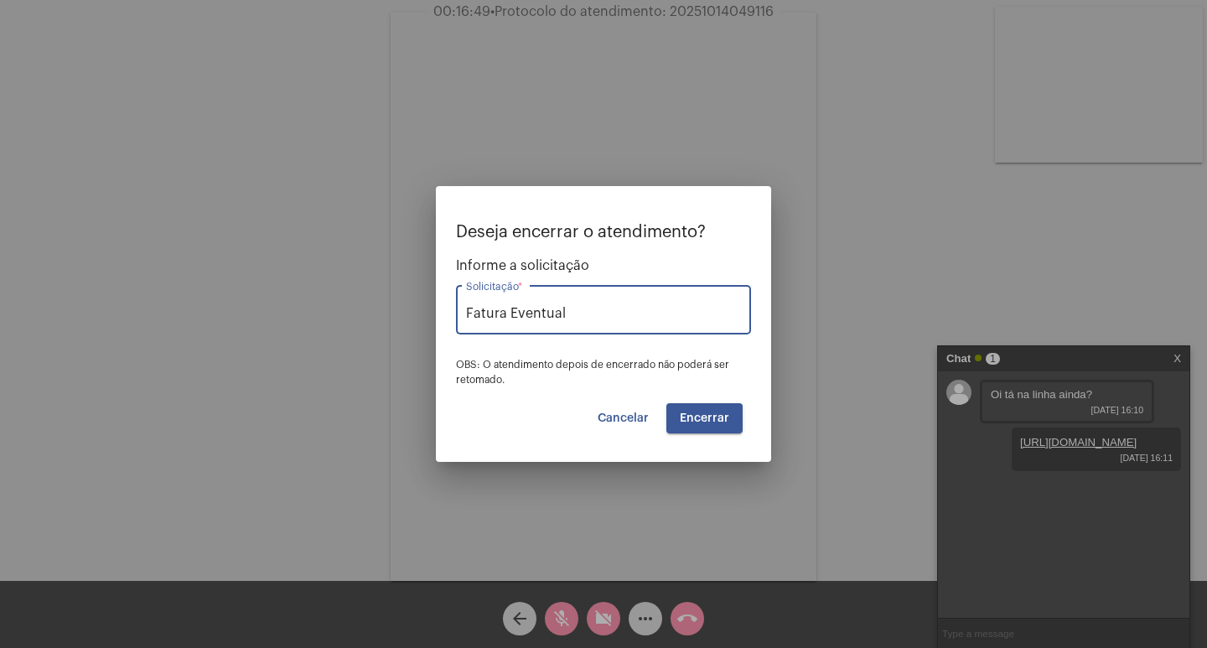
click at [677, 411] on button "Encerrar" at bounding box center [704, 418] width 76 height 30
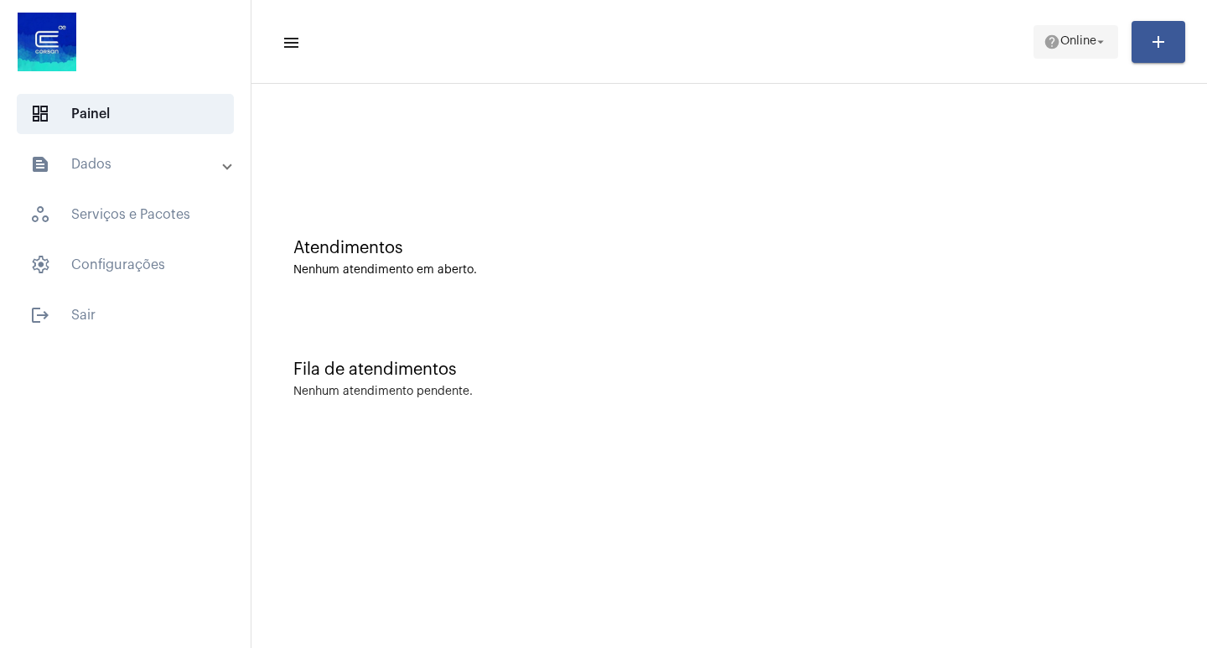
click at [1103, 41] on mat-icon "arrow_drop_down" at bounding box center [1100, 41] width 15 height 15
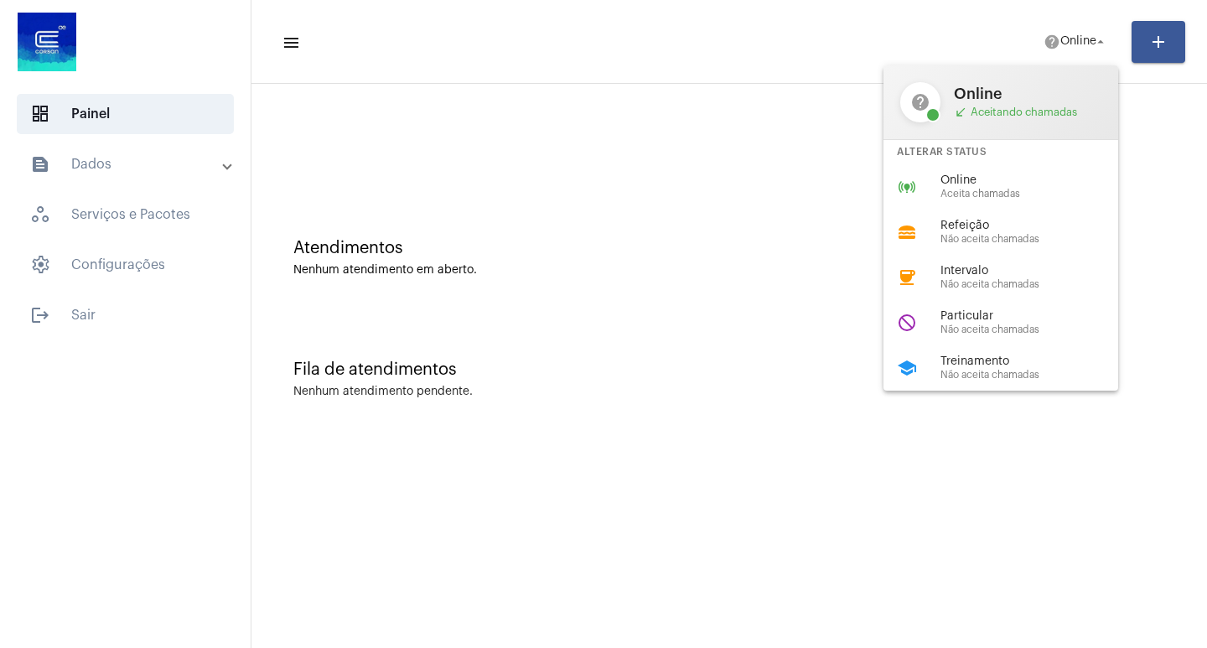
click at [105, 164] on div at bounding box center [603, 324] width 1207 height 648
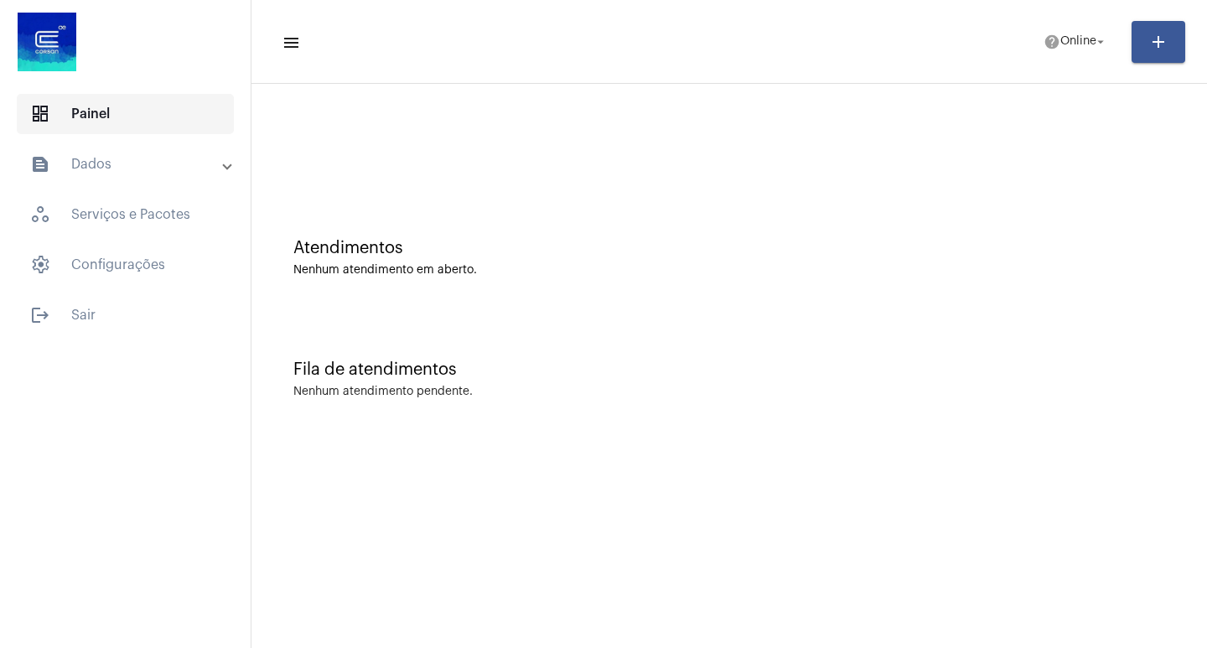
click at [134, 115] on span "dashboard Painel" at bounding box center [125, 114] width 217 height 40
click at [117, 165] on mat-panel-title "text_snippet_outlined Dados" at bounding box center [127, 164] width 194 height 20
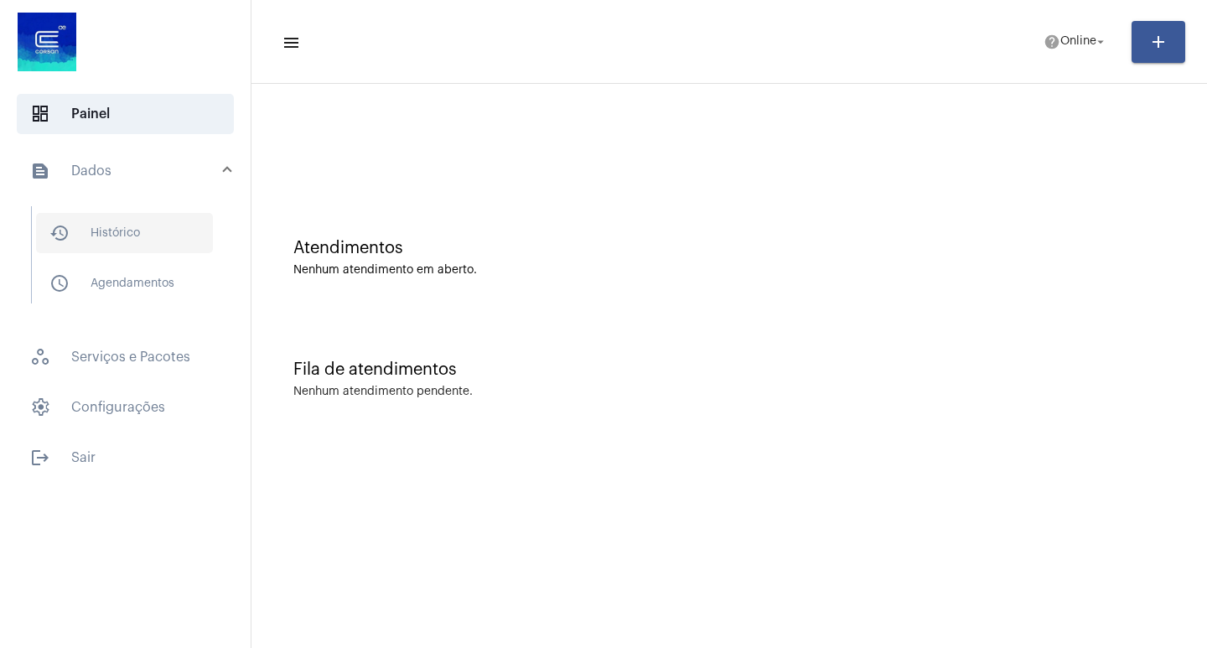
click at [128, 232] on span "history_outlined Histórico" at bounding box center [124, 233] width 177 height 40
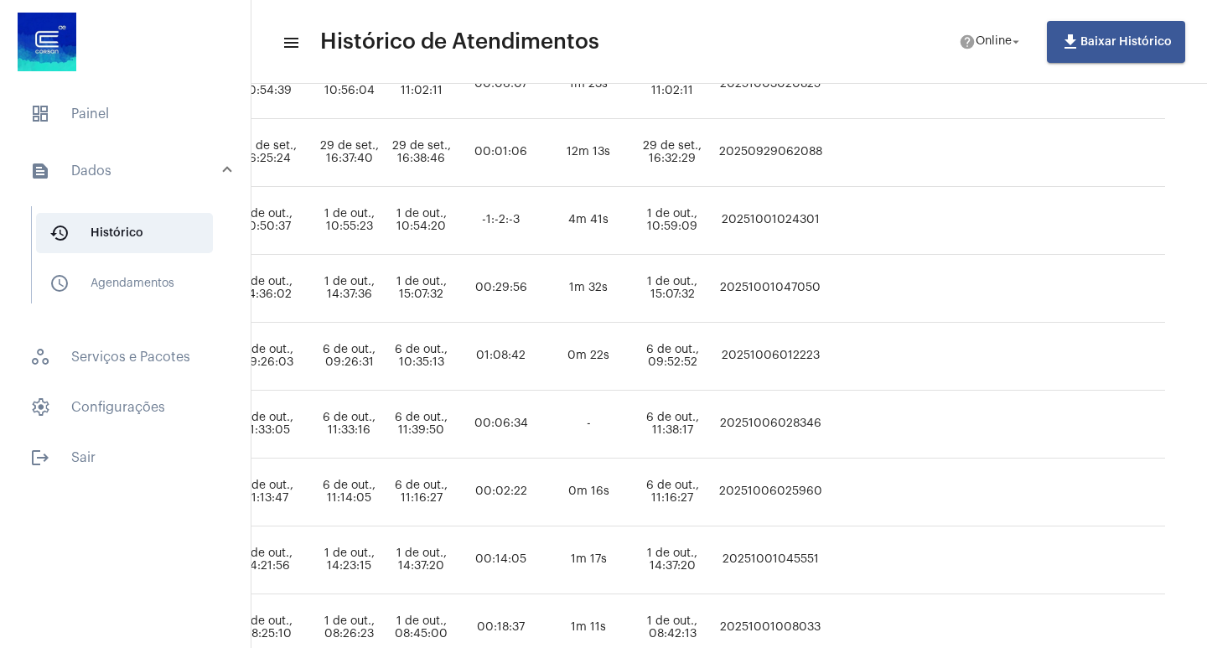
scroll to position [899, 950]
drag, startPoint x: 962, startPoint y: 488, endPoint x: 861, endPoint y: 491, distance: 101.5
click at [826, 491] on td "20251006025960" at bounding box center [770, 492] width 112 height 68
copy td "20251006025960"
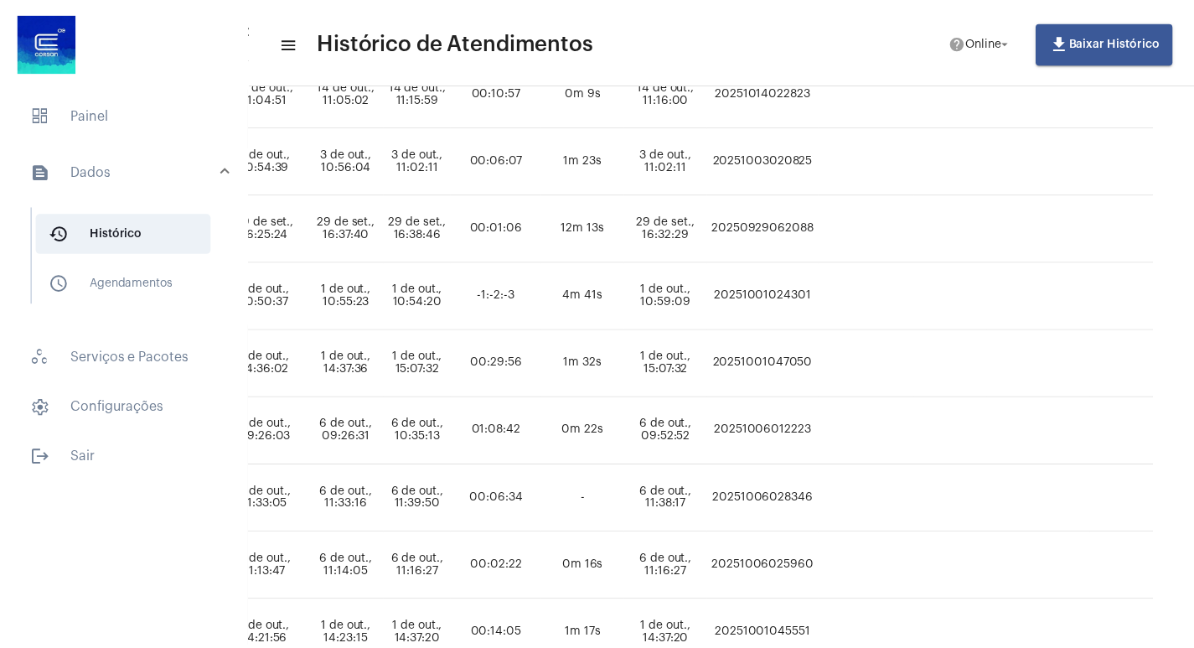
scroll to position [732, 950]
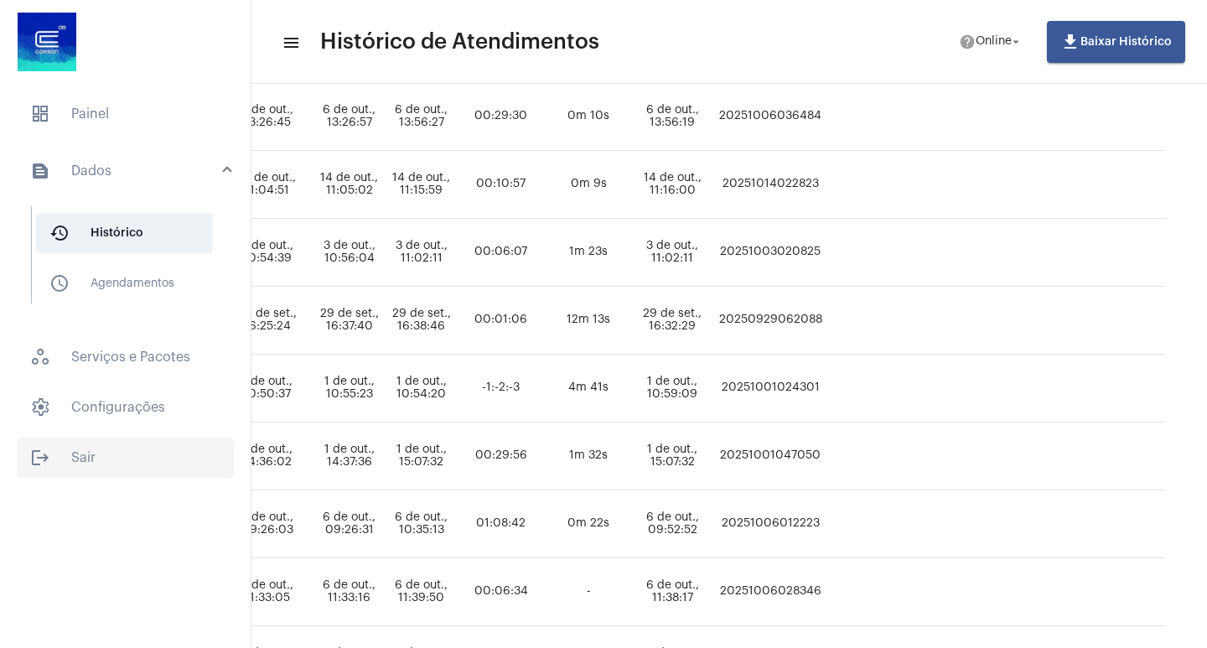
click at [91, 455] on span "logout Sair" at bounding box center [125, 457] width 217 height 40
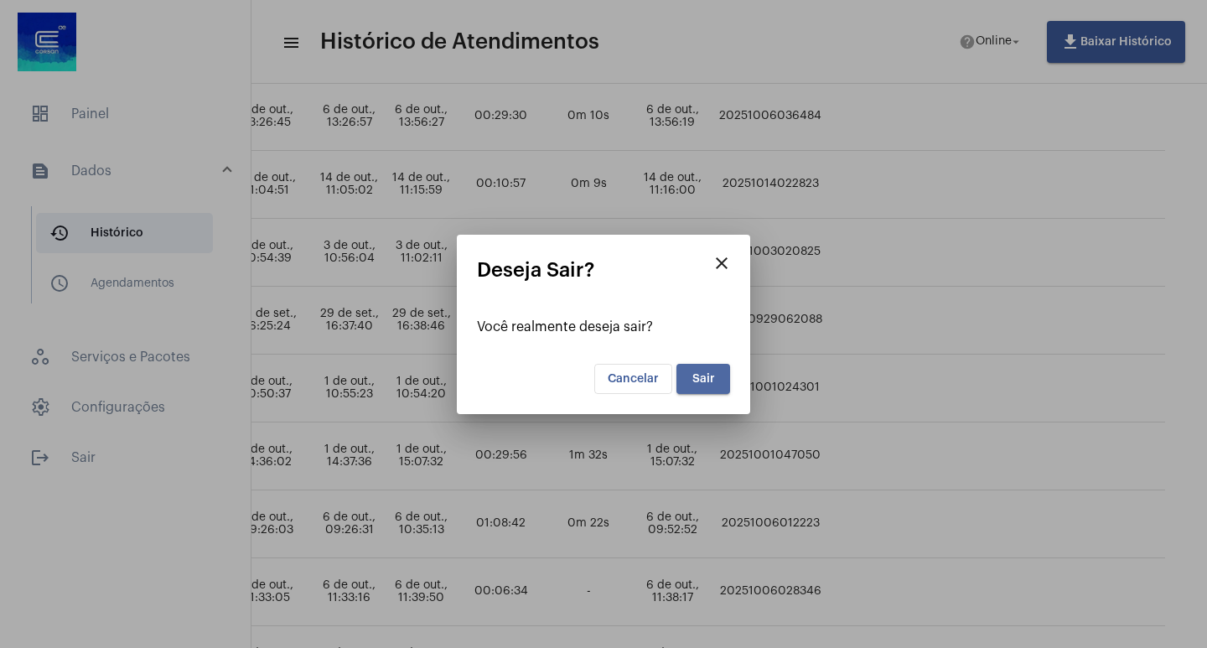
click at [697, 373] on span "Sair" at bounding box center [703, 379] width 23 height 12
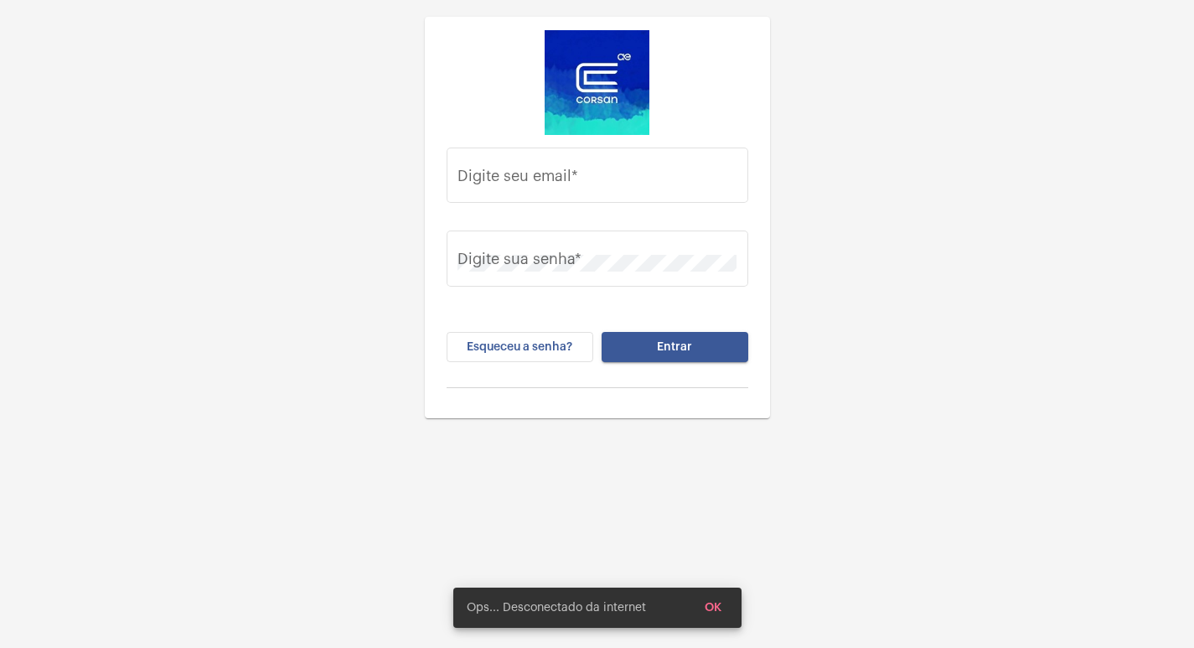
type input "gisele.vieira@operacaocorsan.com.br"
